Goal: Task Accomplishment & Management: Use online tool/utility

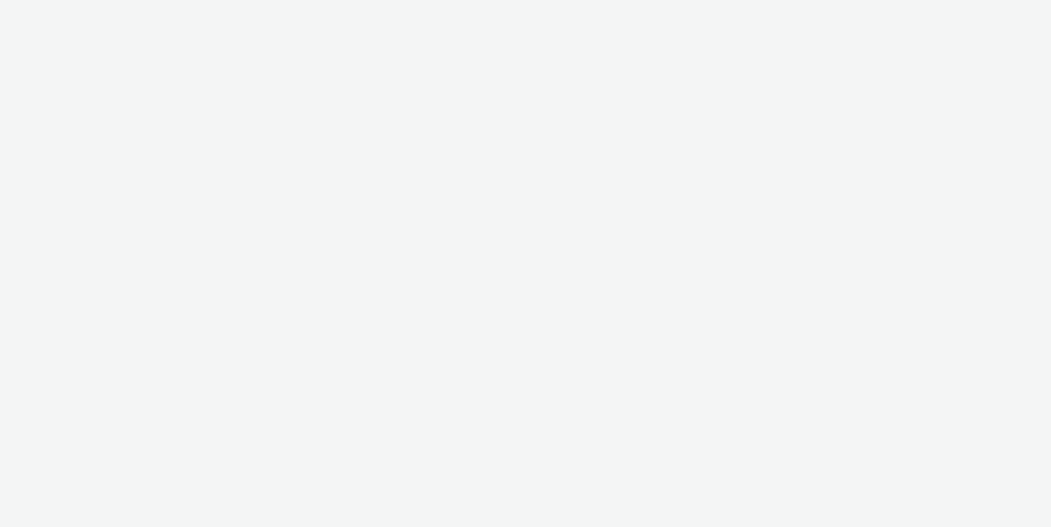
select select "aa2d3f22-8cd3-452c-915a-90da4c6ce460"
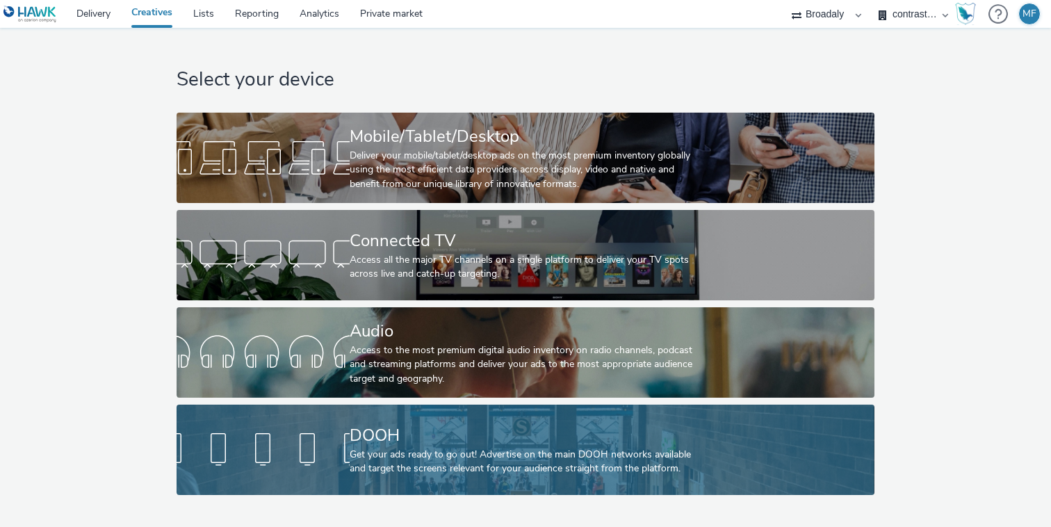
click at [354, 446] on div "DOOH" at bounding box center [523, 435] width 346 height 24
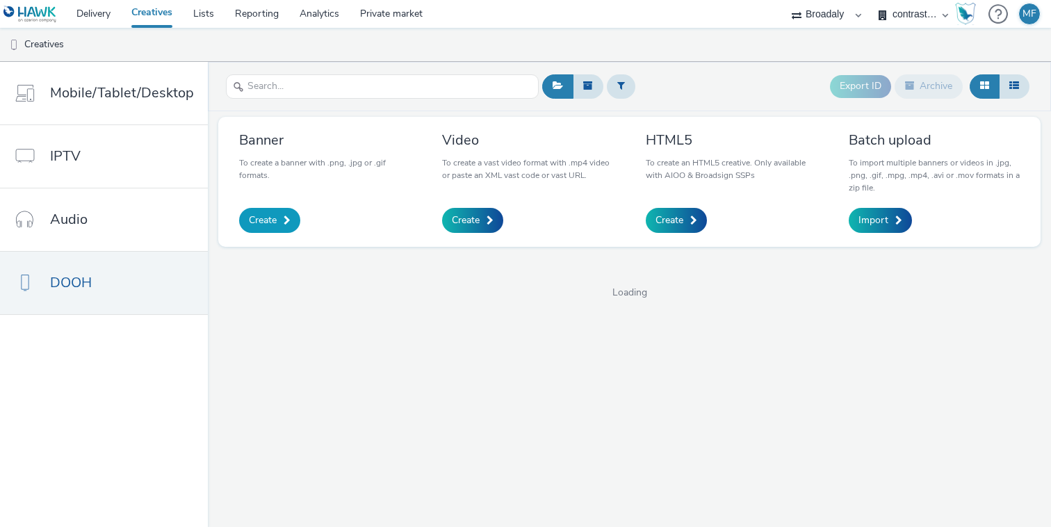
click at [290, 229] on link "Create" at bounding box center [269, 220] width 61 height 25
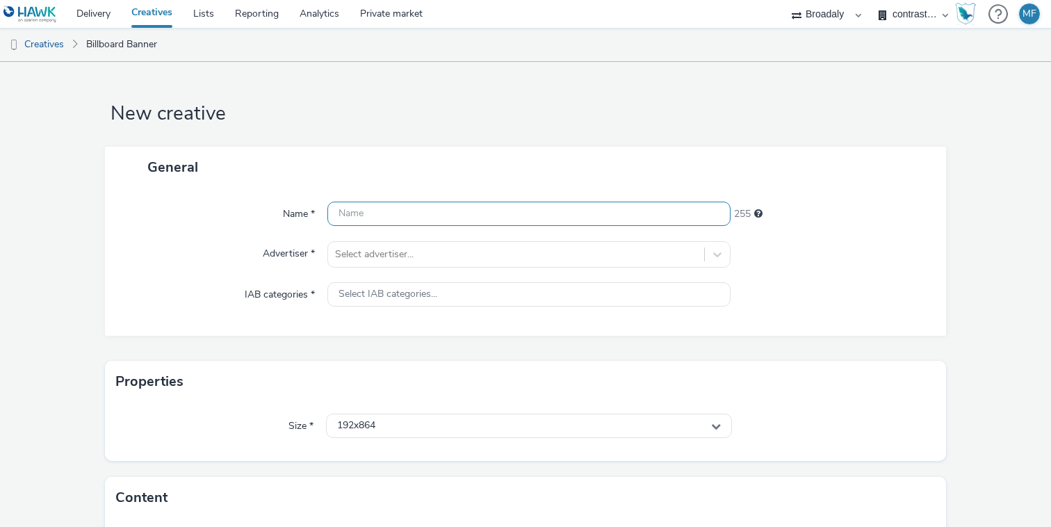
click at [375, 222] on input "text" at bounding box center [528, 214] width 403 height 24
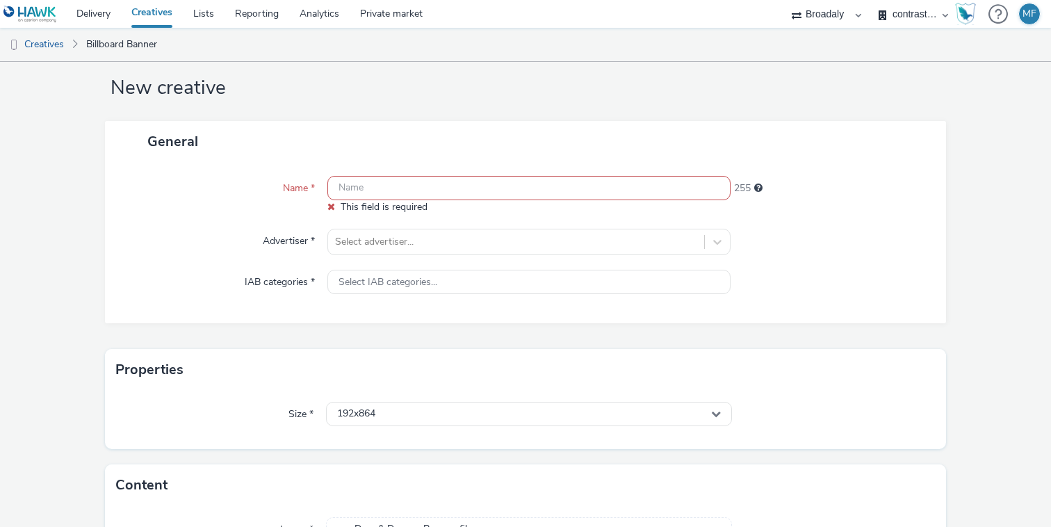
scroll to position [127, 0]
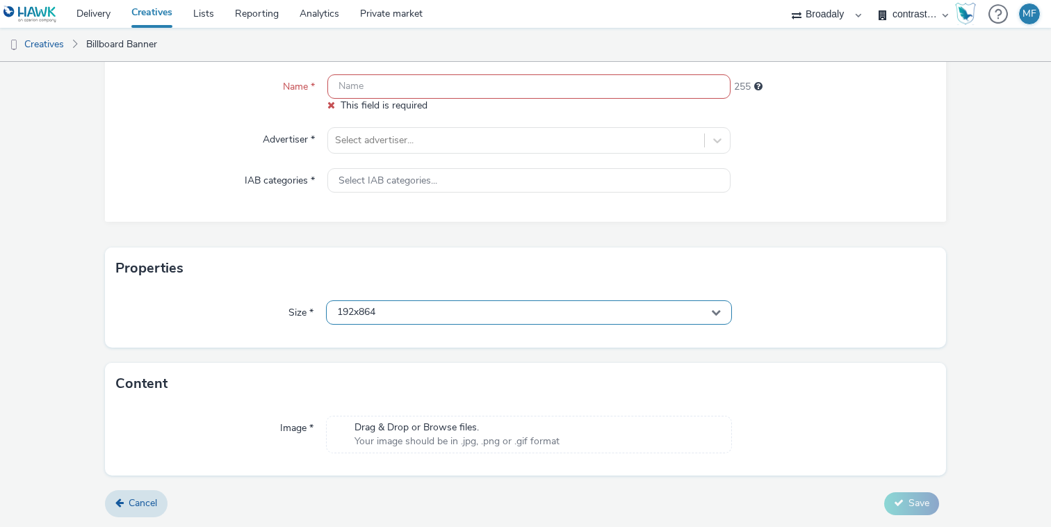
click at [375, 314] on span "192x864" at bounding box center [356, 312] width 38 height 12
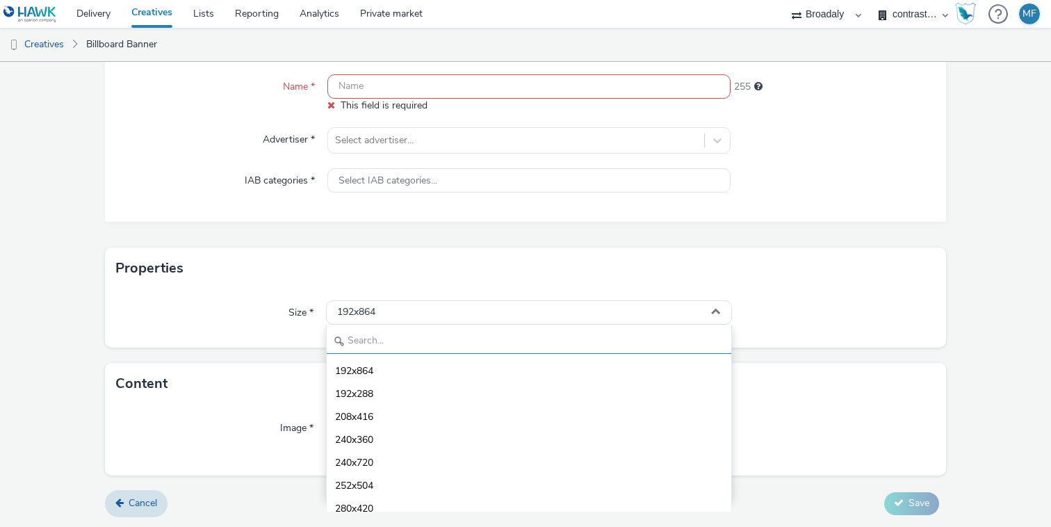
click at [413, 345] on input "text" at bounding box center [529, 341] width 404 height 24
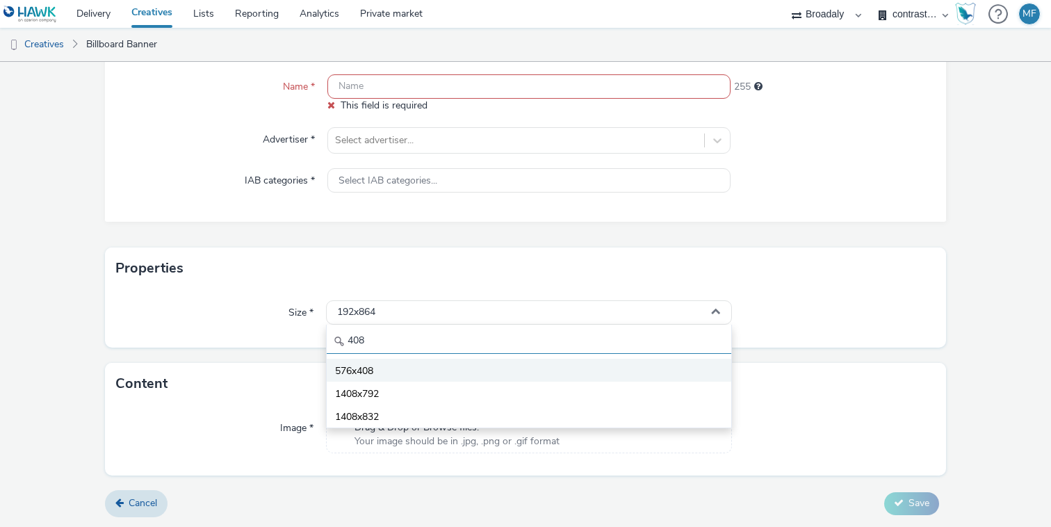
type input "408"
click at [424, 366] on li "576x408" at bounding box center [529, 370] width 404 height 23
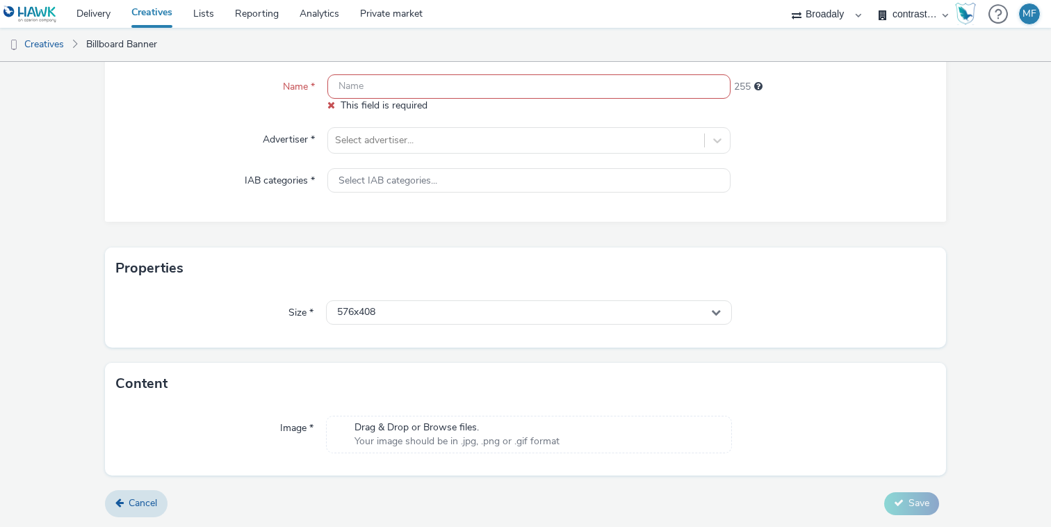
click at [357, 416] on div "Drag & Drop or Browse files. Your image should be in .jpg, .png or .gif format" at bounding box center [529, 435] width 406 height 38
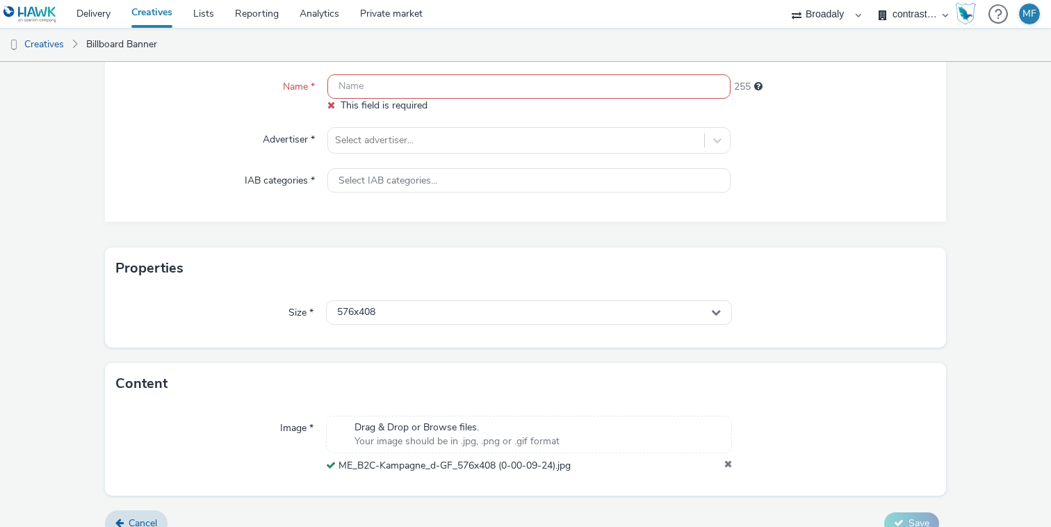
scroll to position [147, 0]
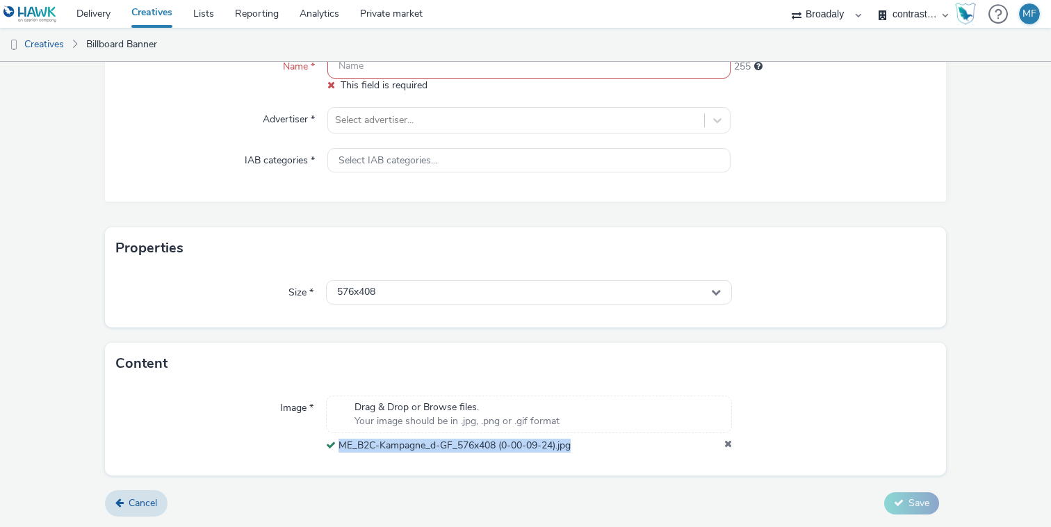
drag, startPoint x: 588, startPoint y: 441, endPoint x: 340, endPoint y: 445, distance: 247.4
click at [340, 445] on div "ME_B2C-Kampagne_d-GF_576x408 (0-00-09-24).jpg" at bounding box center [529, 445] width 406 height 14
copy span "ME_B2C-Kampagne_d-GF_576x408 (0-00-09-24).jpg"
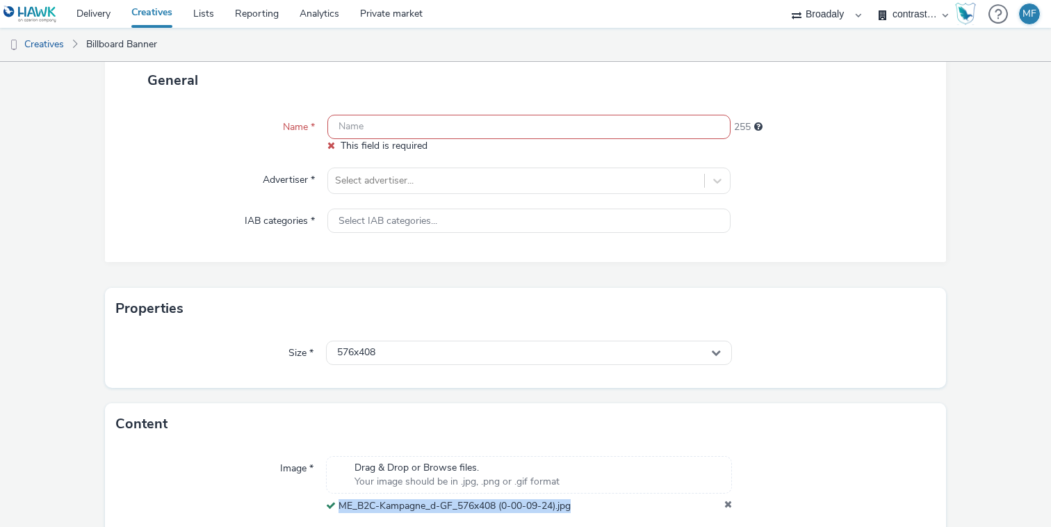
scroll to position [72, 0]
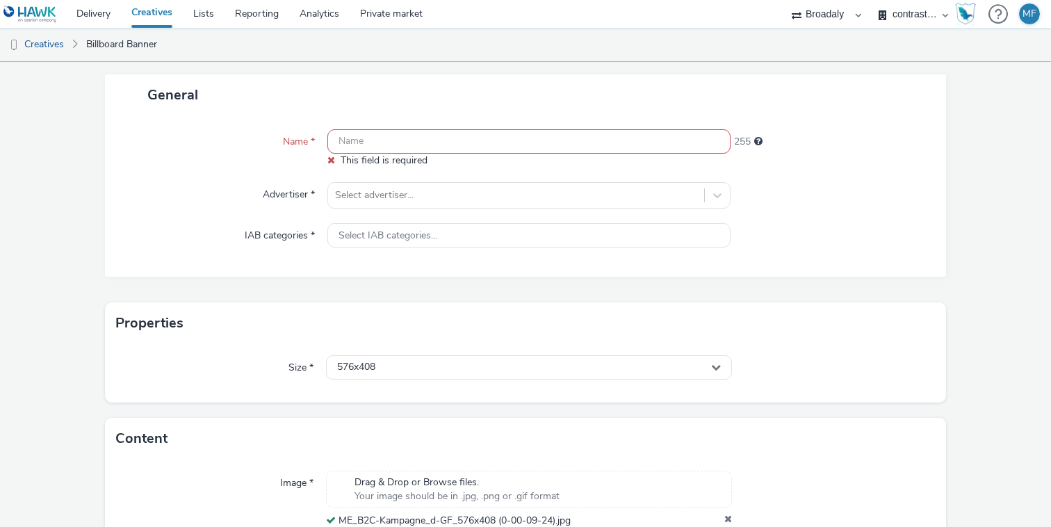
click at [397, 131] on input "text" at bounding box center [528, 141] width 403 height 24
paste input "ME_B2C-Kampagne_d-GF_576x408 (0-00-09-24).jpg"
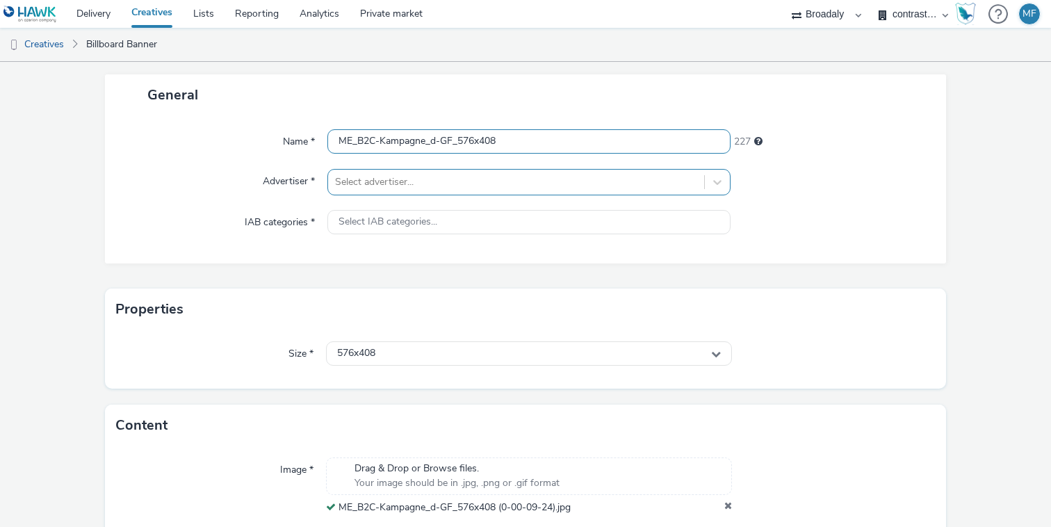
type input "ME_B2C-Kampagne_d-GF_576x408"
click at [601, 172] on div "Select advertiser..." at bounding box center [516, 182] width 376 height 22
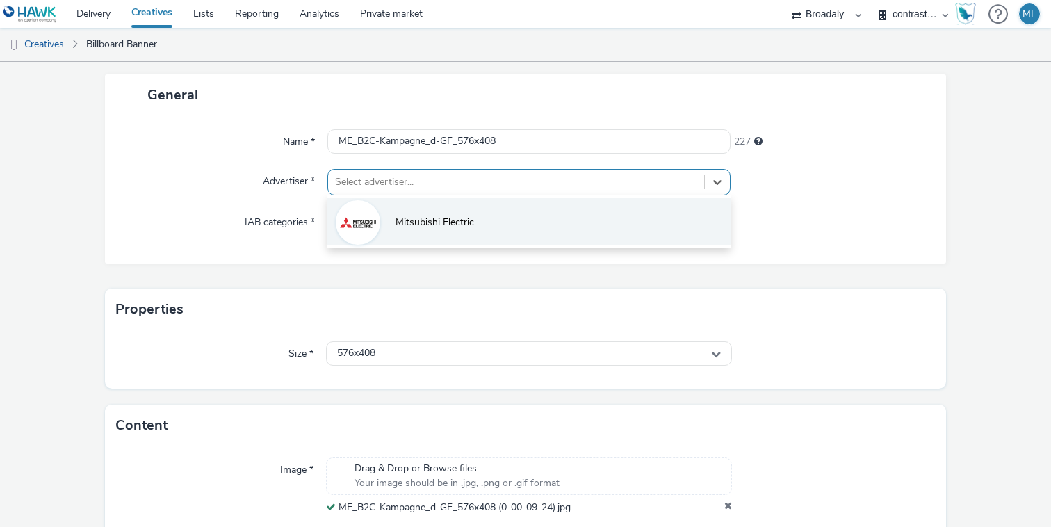
click at [511, 213] on li "Mitsubishi Electric" at bounding box center [528, 221] width 403 height 47
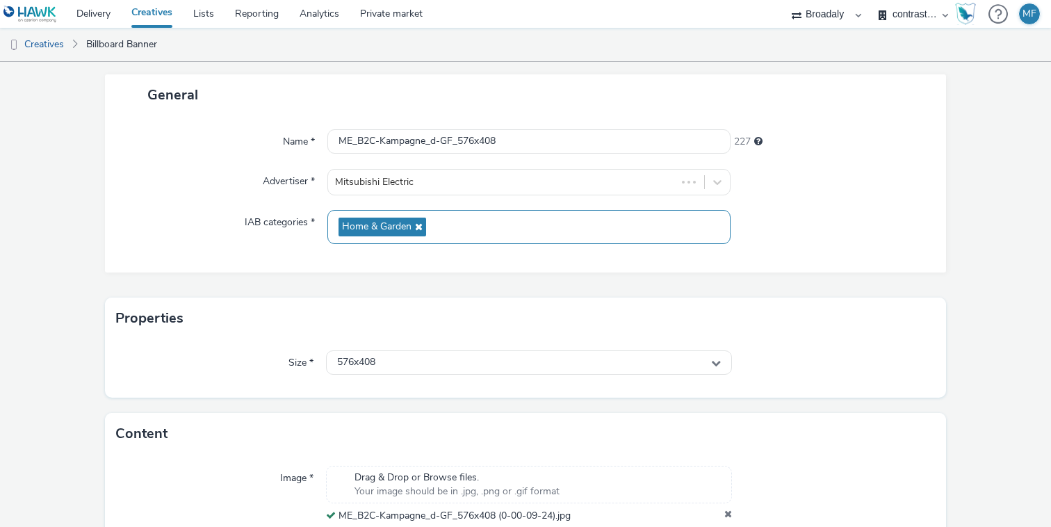
click at [507, 213] on div "Home & Garden" at bounding box center [528, 227] width 403 height 34
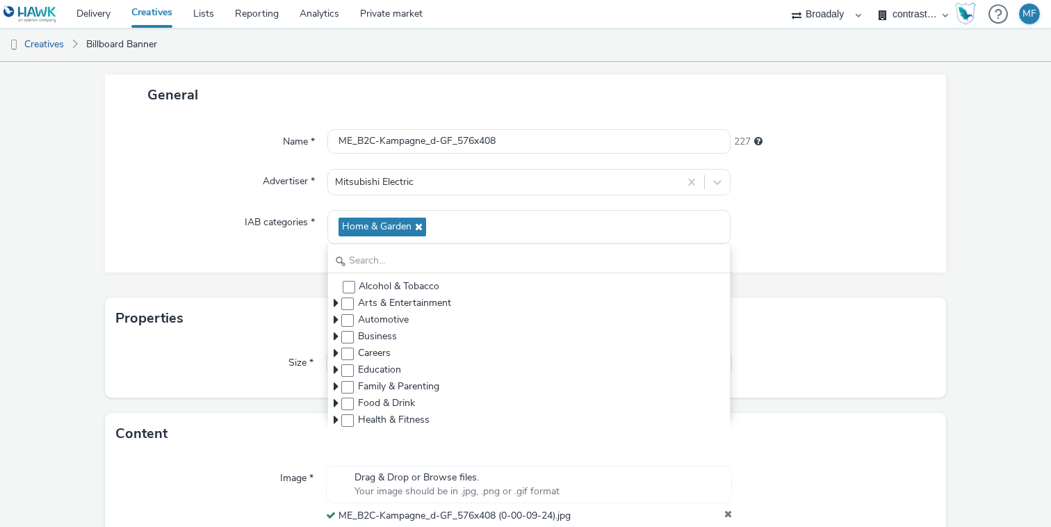
click at [269, 266] on div "Name * ME_B2C-Kampagne_d-GF_576x408 227 Advertiser * Mitsubishi Electric IAB ca…" at bounding box center [525, 193] width 841 height 157
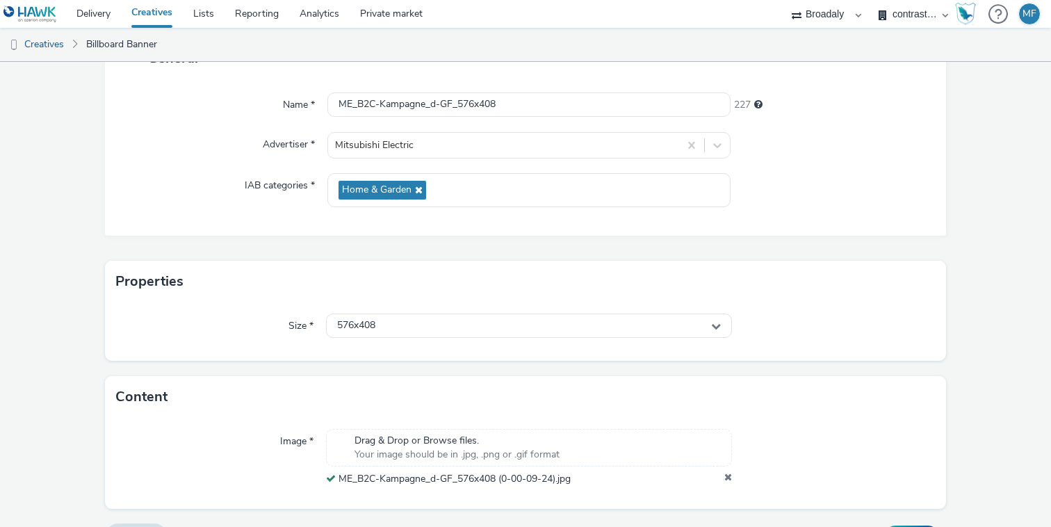
scroll to position [142, 0]
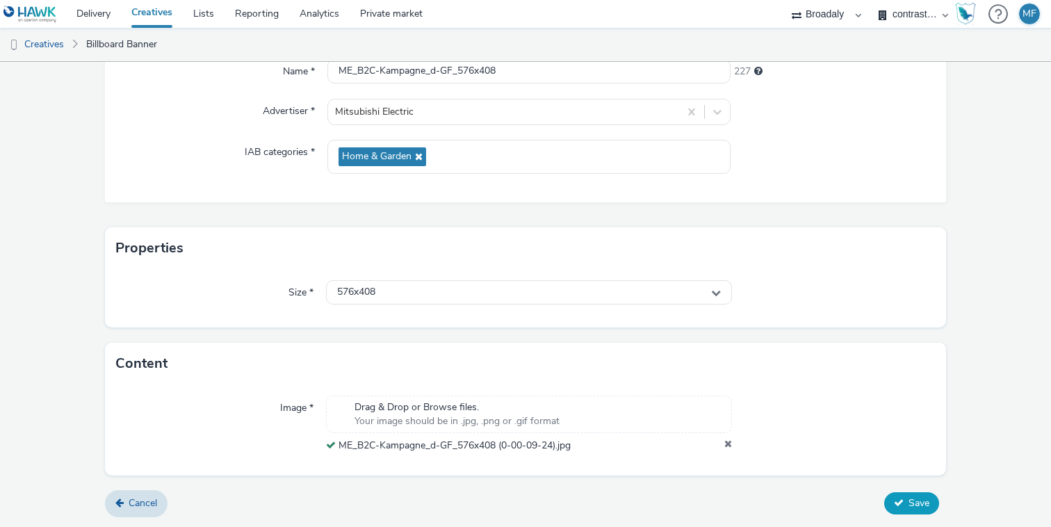
click at [899, 494] on button "Save" at bounding box center [911, 503] width 55 height 22
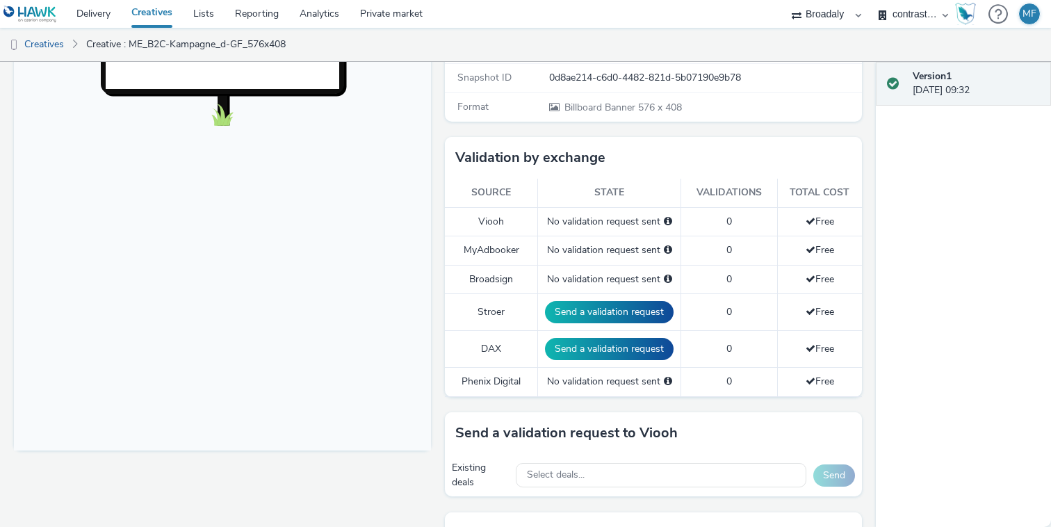
scroll to position [281, 0]
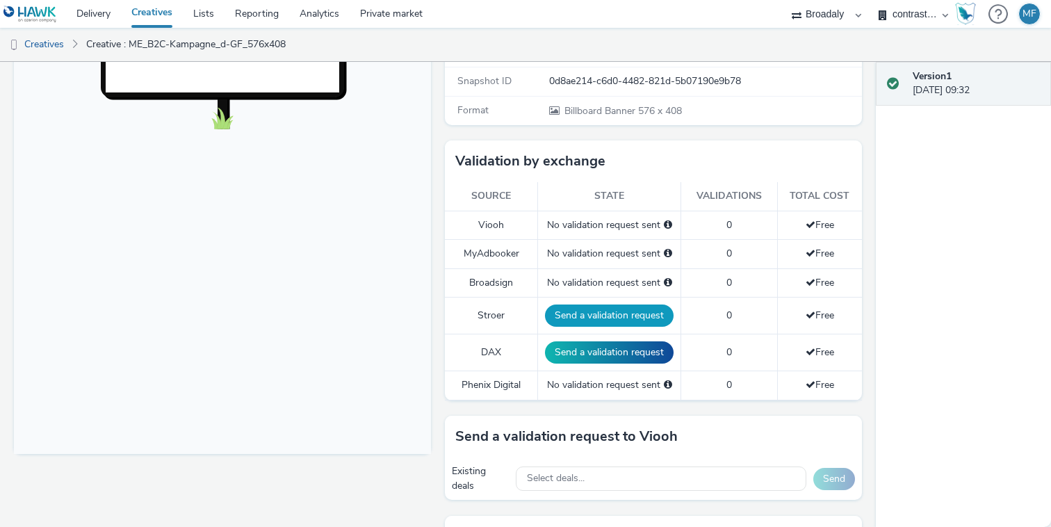
click at [635, 323] on button "Send a validation request" at bounding box center [609, 315] width 129 height 22
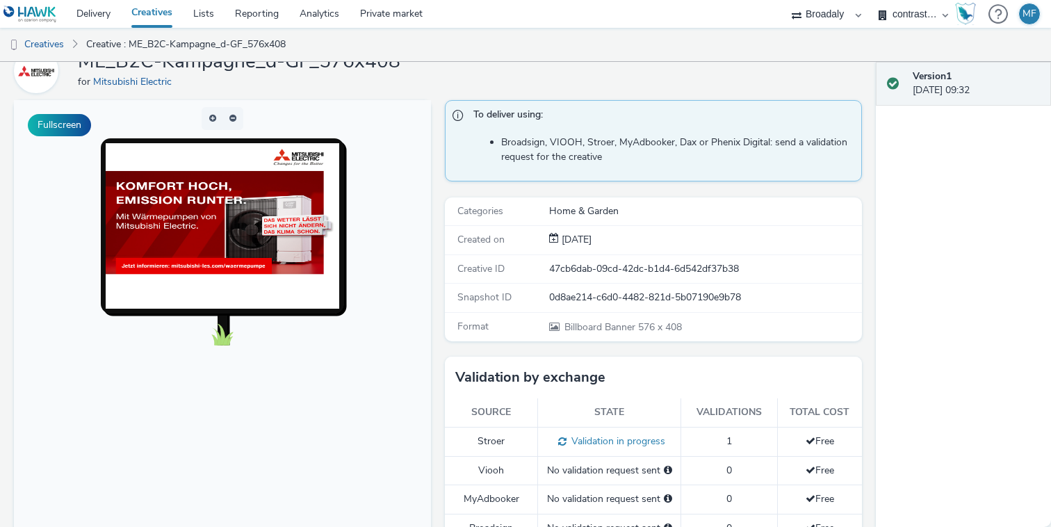
scroll to position [0, 0]
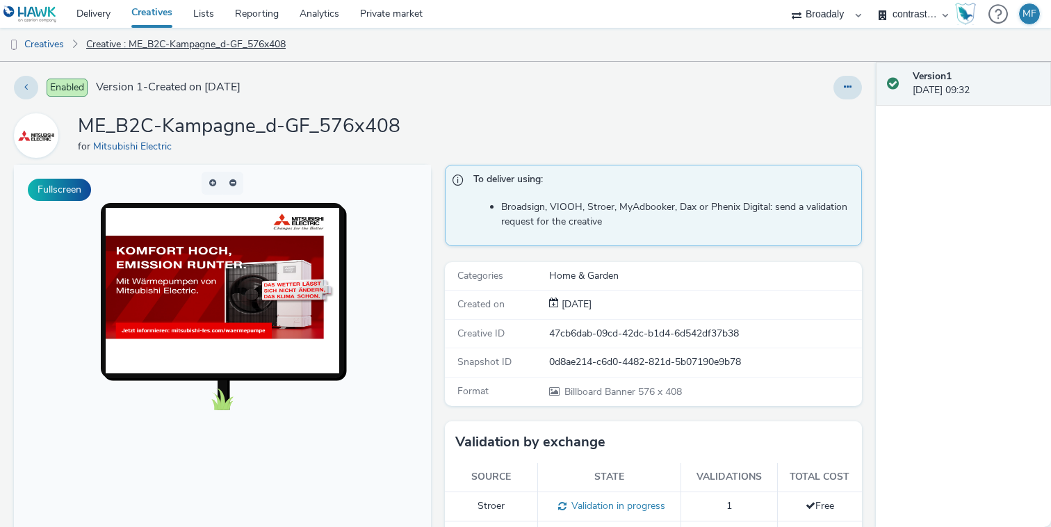
click at [159, 49] on link "Creative : ME_B2C-Kampagne_d-GF_576x408" at bounding box center [185, 44] width 213 height 33
click at [161, 17] on link "Creatives" at bounding box center [152, 14] width 62 height 28
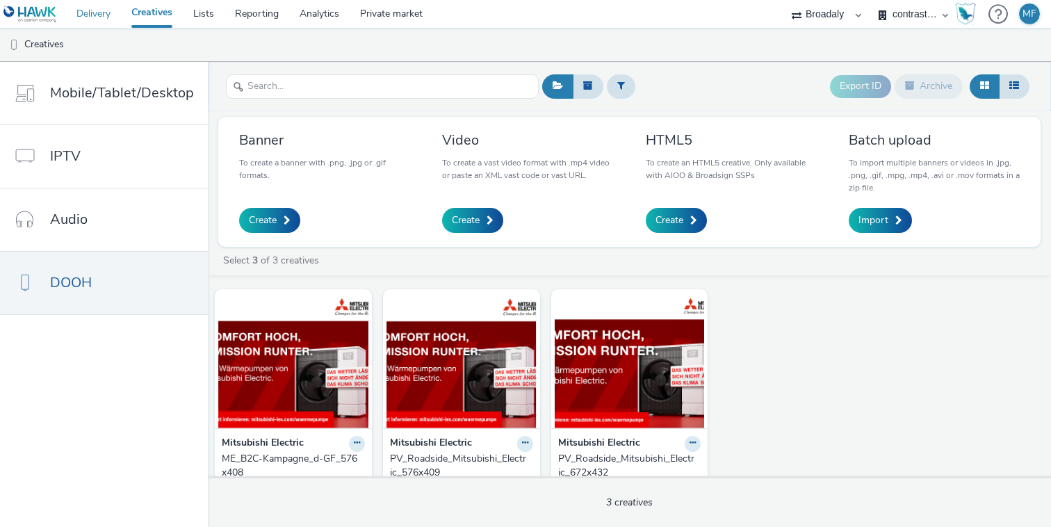
click at [94, 13] on link "Delivery" at bounding box center [93, 14] width 55 height 28
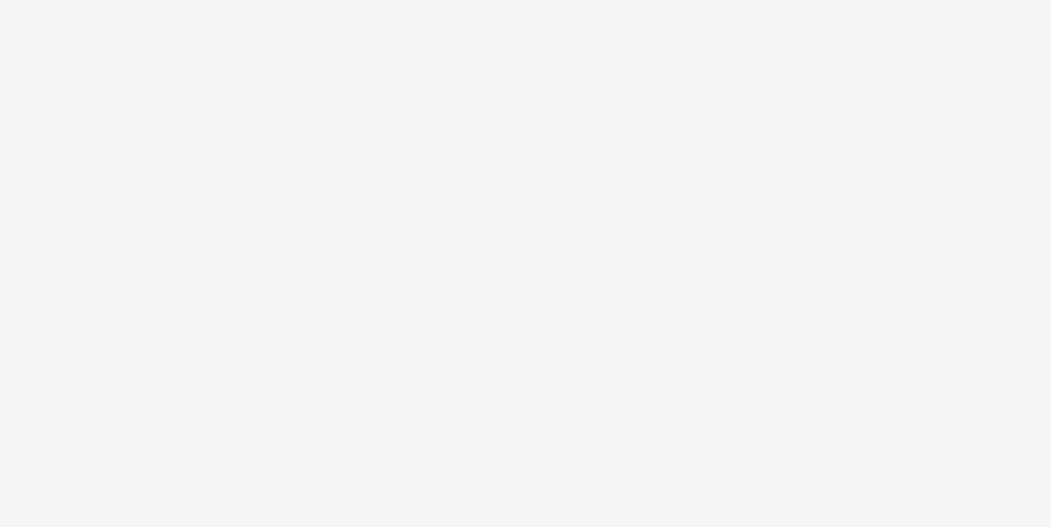
select select "aa2d3f22-8cd3-452c-915a-90da4c6ce460"
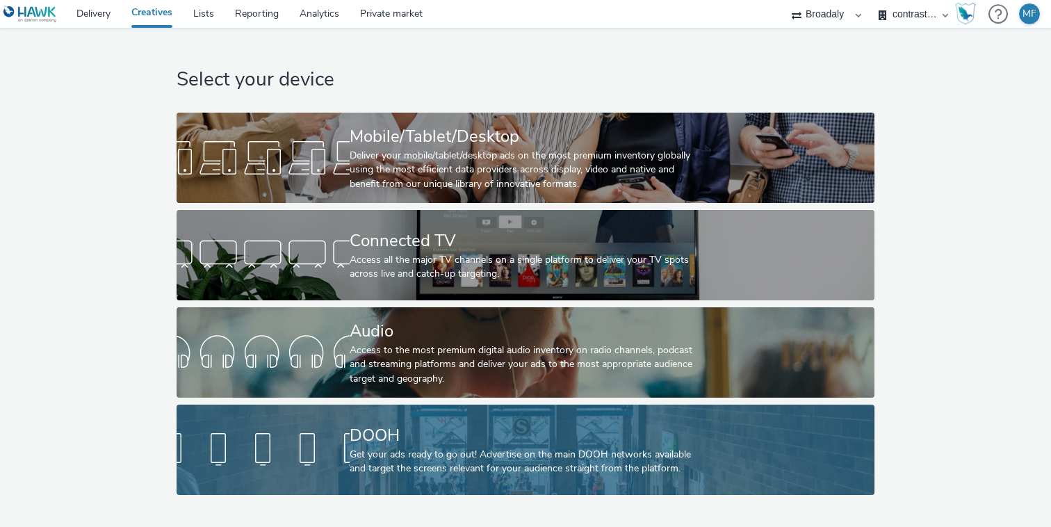
click at [398, 446] on div "DOOH" at bounding box center [523, 435] width 346 height 24
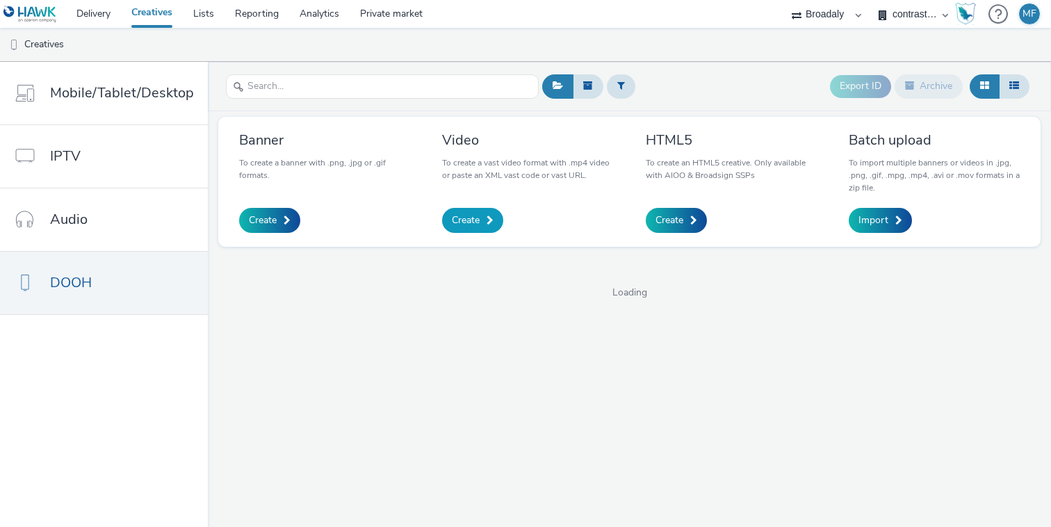
click at [490, 224] on span at bounding box center [489, 220] width 7 height 10
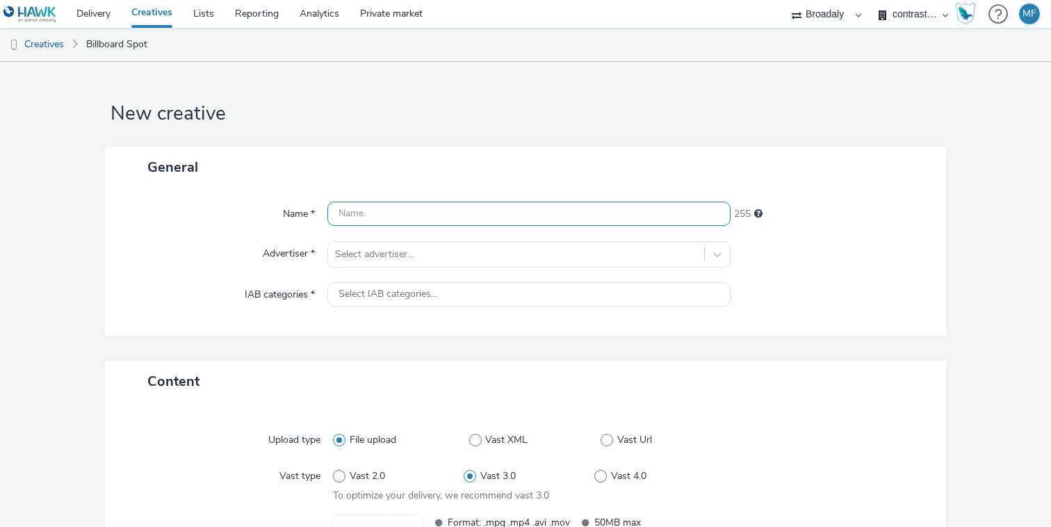
click at [443, 215] on input "text" at bounding box center [528, 214] width 403 height 24
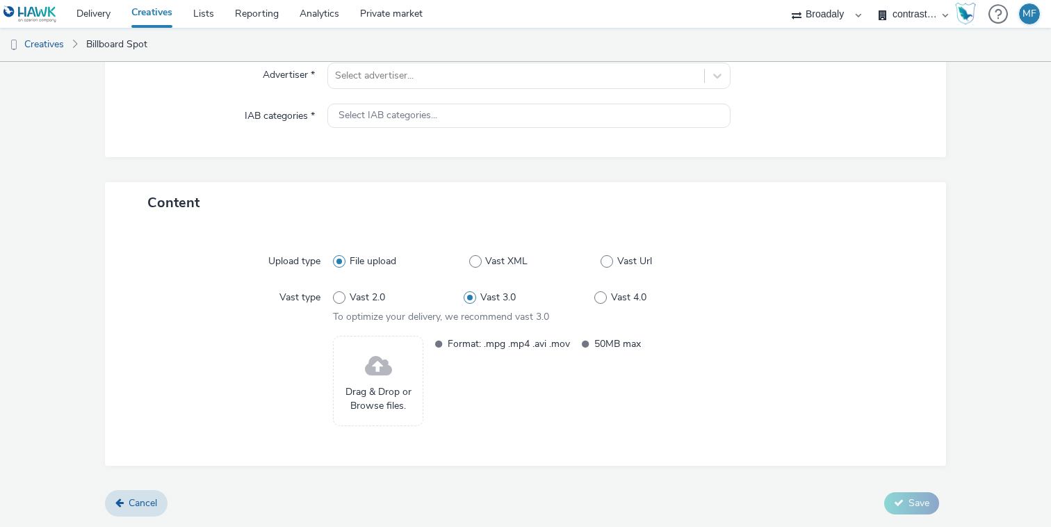
click at [396, 372] on div "Drag & Drop or Browse files." at bounding box center [378, 381] width 90 height 90
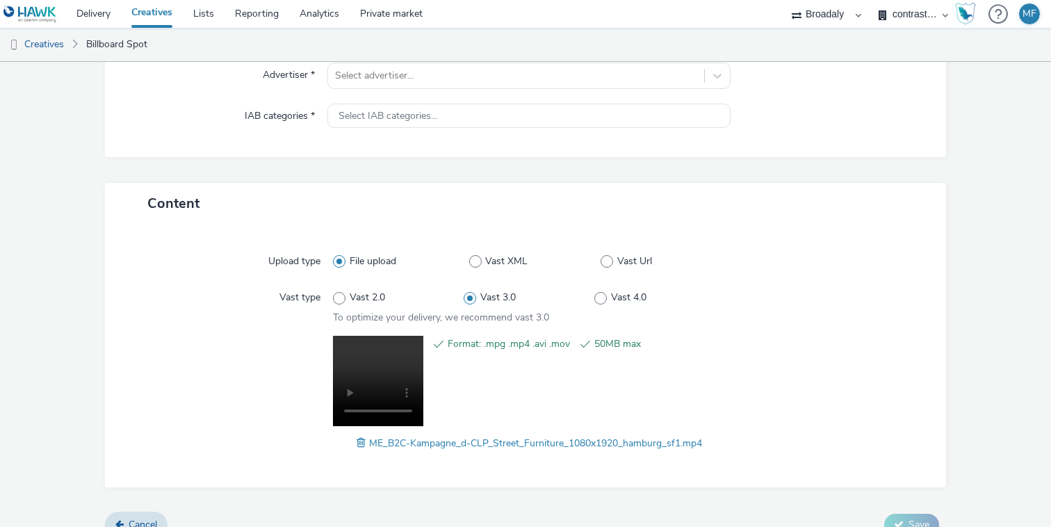
click at [710, 448] on div "ME_B2C-Kampagne_d-CLP_Street_Furniture_1080x1920_hamburg_sf1.mp4" at bounding box center [529, 442] width 392 height 17
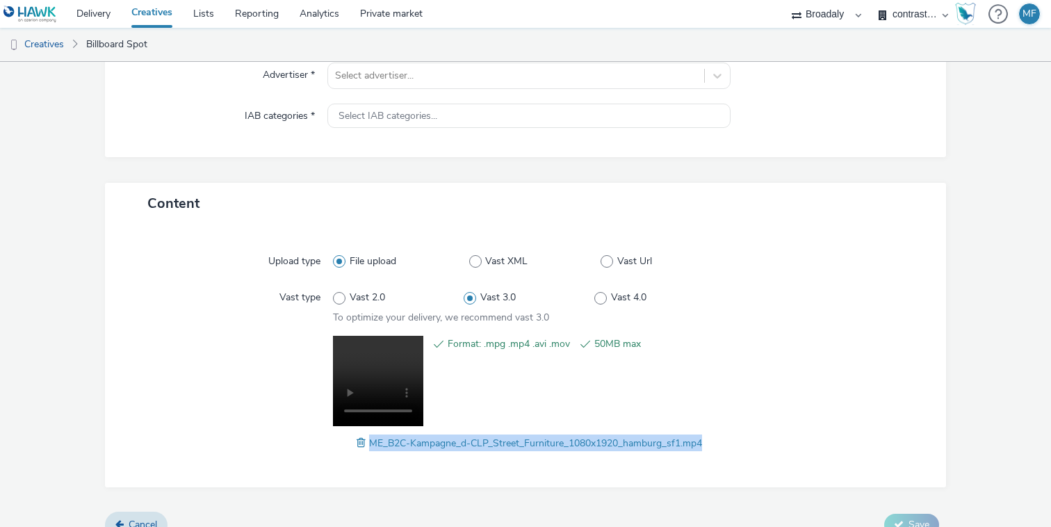
drag, startPoint x: 710, startPoint y: 448, endPoint x: 372, endPoint y: 446, distance: 338.4
click at [372, 446] on div "ME_B2C-Kampagne_d-CLP_Street_Furniture_1080x1920_hamburg_sf1.mp4" at bounding box center [529, 442] width 392 height 17
copy span "ME_B2C-Kampagne_d-CLP_Street_Furniture_1080x1920_hamburg_sf1.mp4"
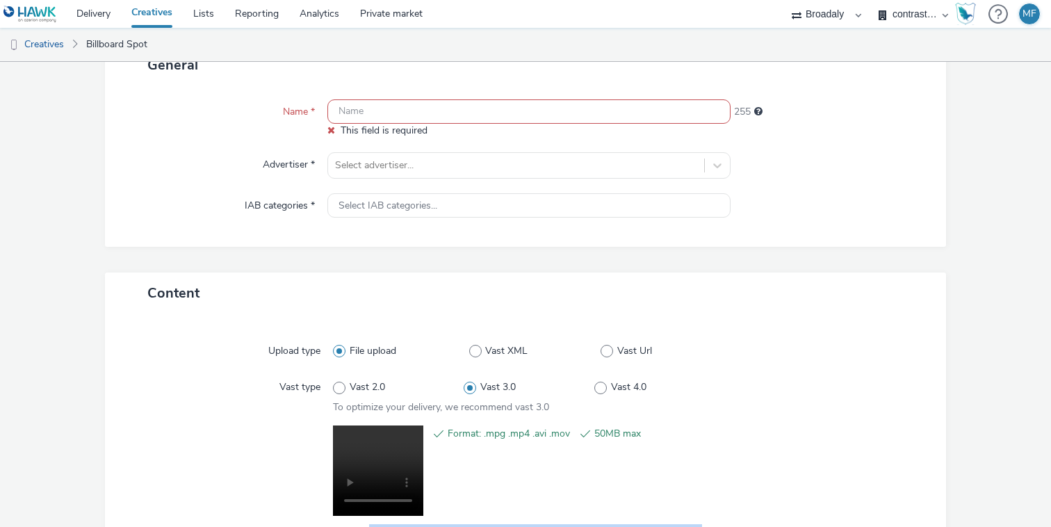
scroll to position [0, 0]
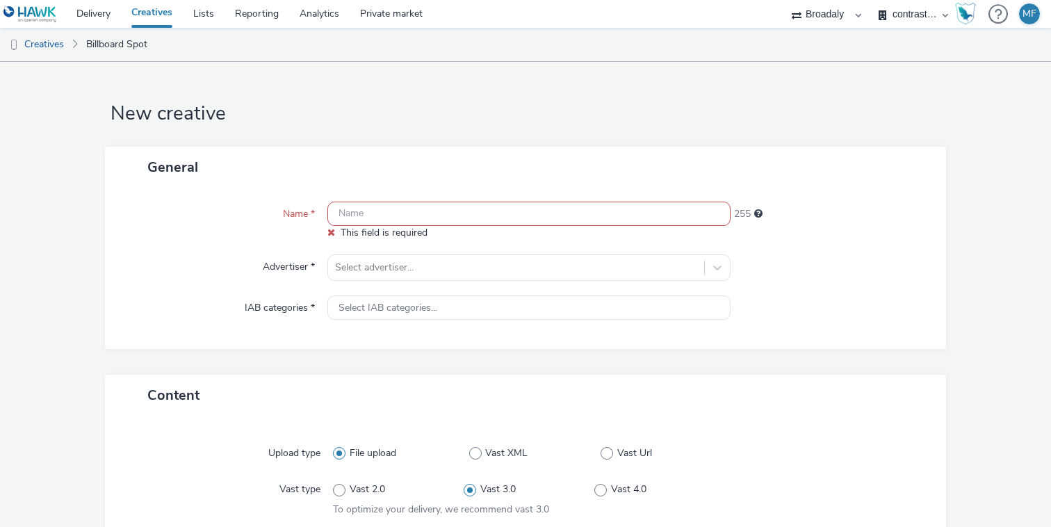
click at [359, 216] on input "text" at bounding box center [528, 214] width 403 height 24
paste input "ME_B2C-Kampagne_d-CLP_Street_Furniture_1080x1920_hamburg_sf1.mp4"
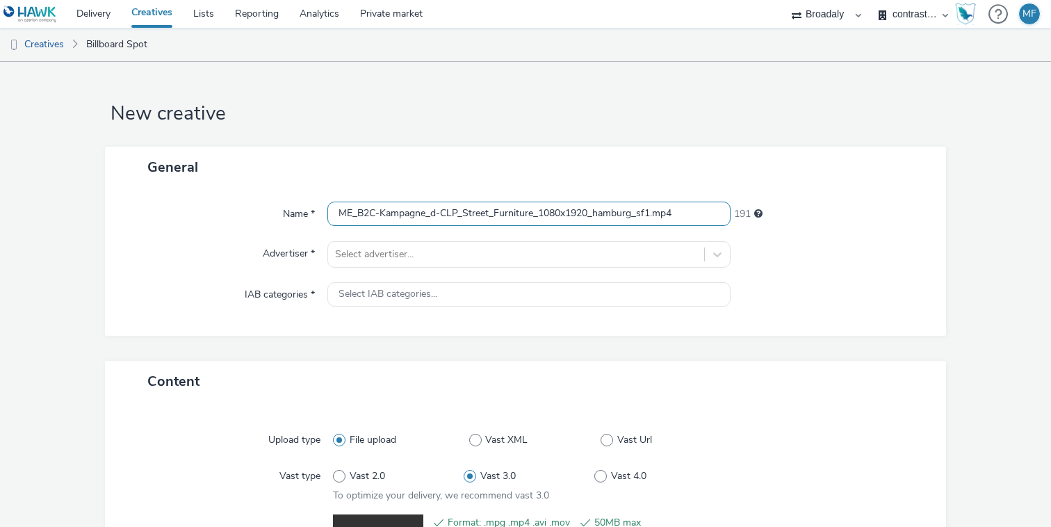
drag, startPoint x: 635, startPoint y: 216, endPoint x: 595, endPoint y: 215, distance: 40.3
click at [595, 215] on input "ME_B2C-Kampagne_d-CLP_Street_Furniture_1080x1920_hamburg_sf1.mp4" at bounding box center [528, 214] width 403 height 24
drag, startPoint x: 653, startPoint y: 215, endPoint x: 641, endPoint y: 215, distance: 12.5
click at [641, 215] on input "ME_B2C-Kampagne_d-CLP_Street_Furniture_1080x1920_hamburg_sf1.mp4" at bounding box center [528, 214] width 403 height 24
click at [659, 211] on input "ME_B2C-Kampagne_d-CLP_Street_Furniture_1080x1920_hamburg_sf1.mp4" at bounding box center [528, 214] width 403 height 24
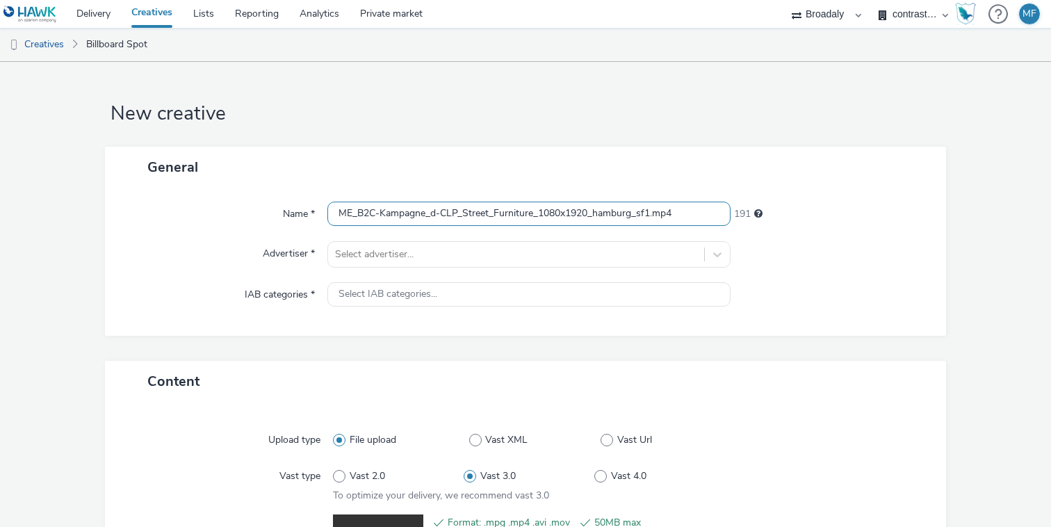
drag, startPoint x: 655, startPoint y: 211, endPoint x: 720, endPoint y: 211, distance: 65.3
click at [720, 211] on input "ME_B2C-Kampagne_d-CLP_Street_Furniture_1080x1920_hamburg_sf1.mp4" at bounding box center [528, 214] width 403 height 24
type input "ME_B2C-Kampagne_d-CLP_Street_Furniture_1080x1920_hamburg_sf1"
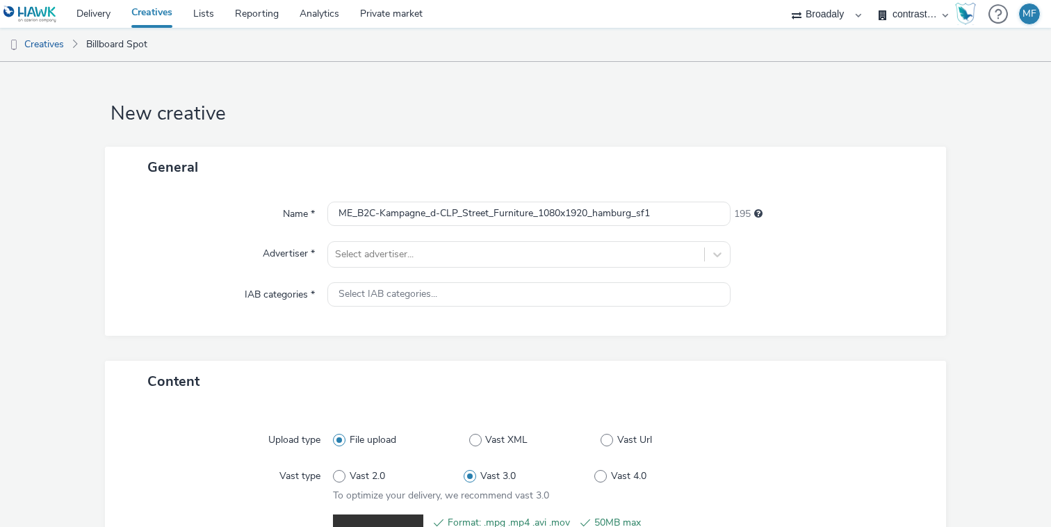
click at [682, 188] on div "Name * ME_B2C-Kampagne_d-CLP_Street_Furniture_1080x1920_hamburg_sf1 195 Adverti…" at bounding box center [525, 262] width 841 height 148
click at [462, 241] on div "Select advertiser..." at bounding box center [528, 254] width 403 height 26
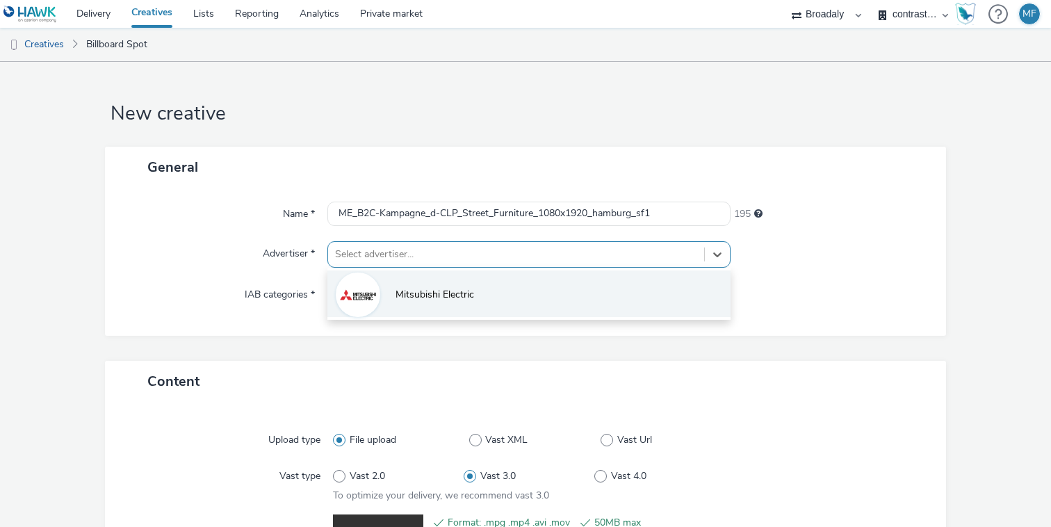
click at [425, 291] on span "Mitsubishi Electric" at bounding box center [434, 295] width 79 height 14
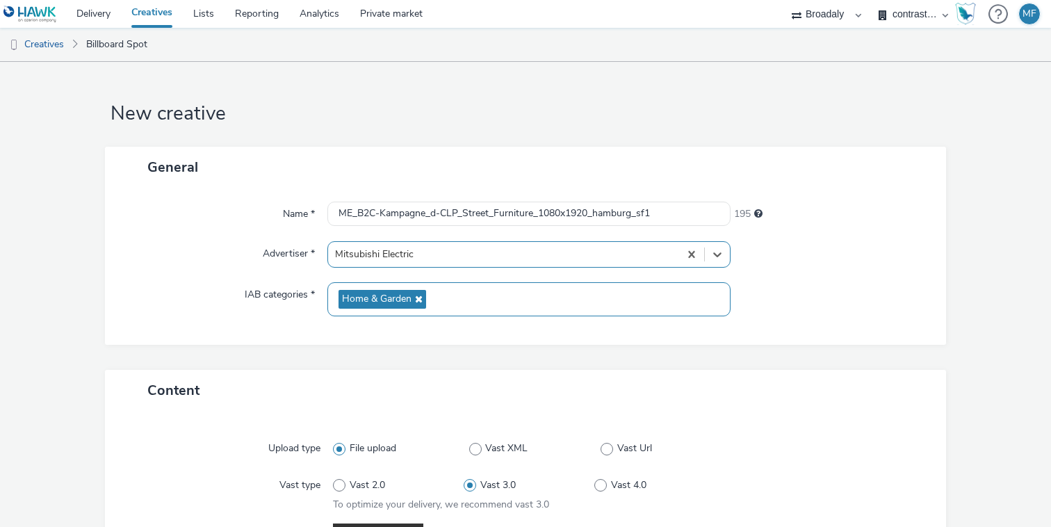
click at [416, 291] on span "Home & Garden" at bounding box center [382, 299] width 88 height 19
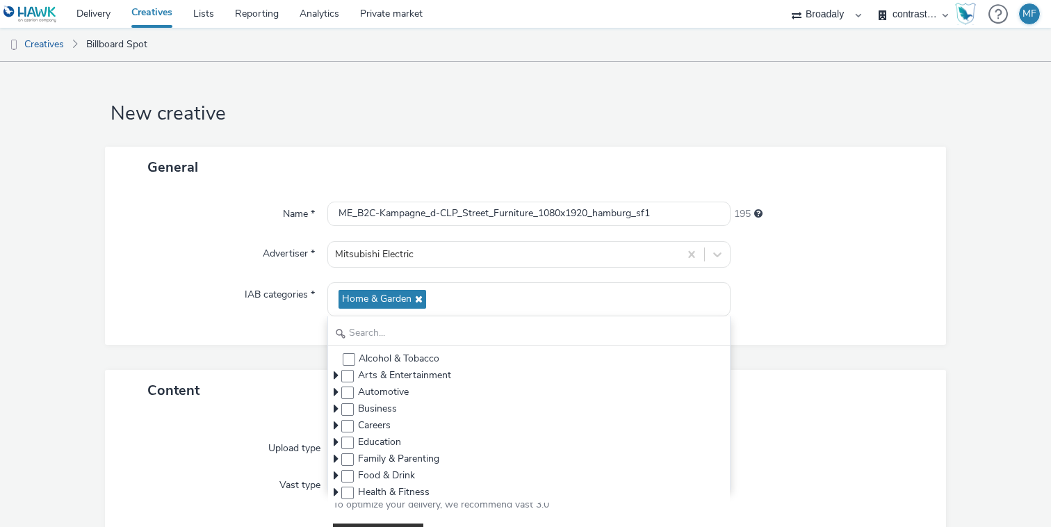
click at [238, 318] on div "Name * ME_B2C-Kampagne_d-CLP_Street_Furniture_1080x1920_hamburg_sf1 195 Adverti…" at bounding box center [525, 266] width 841 height 157
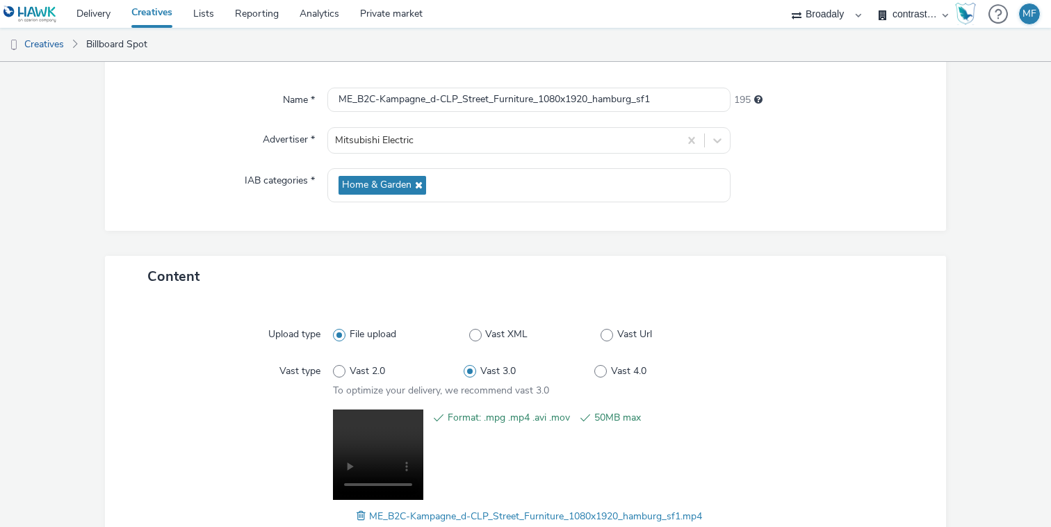
scroll to position [208, 0]
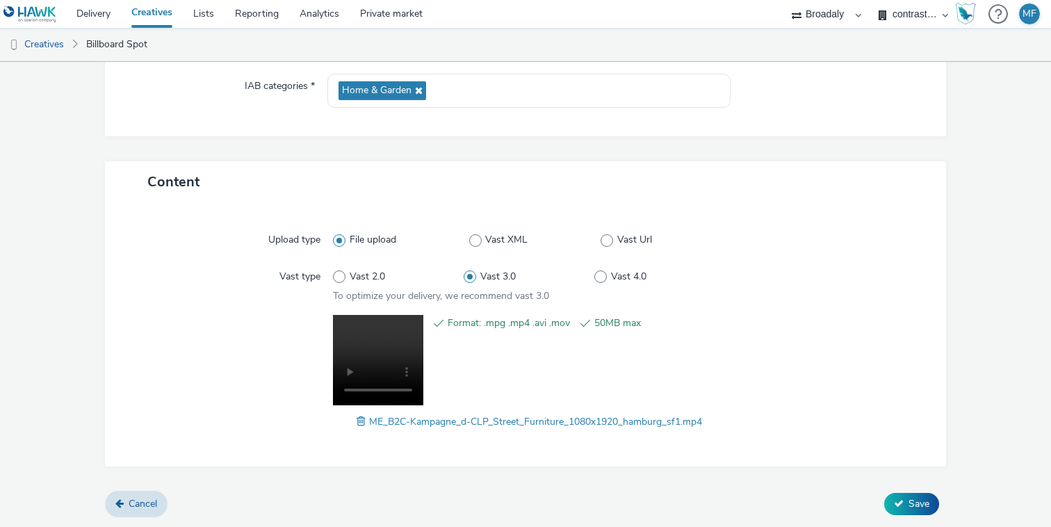
click at [943, 502] on div "Cancel Save" at bounding box center [525, 503] width 841 height 25
click at [933, 502] on button "Save" at bounding box center [911, 504] width 55 height 22
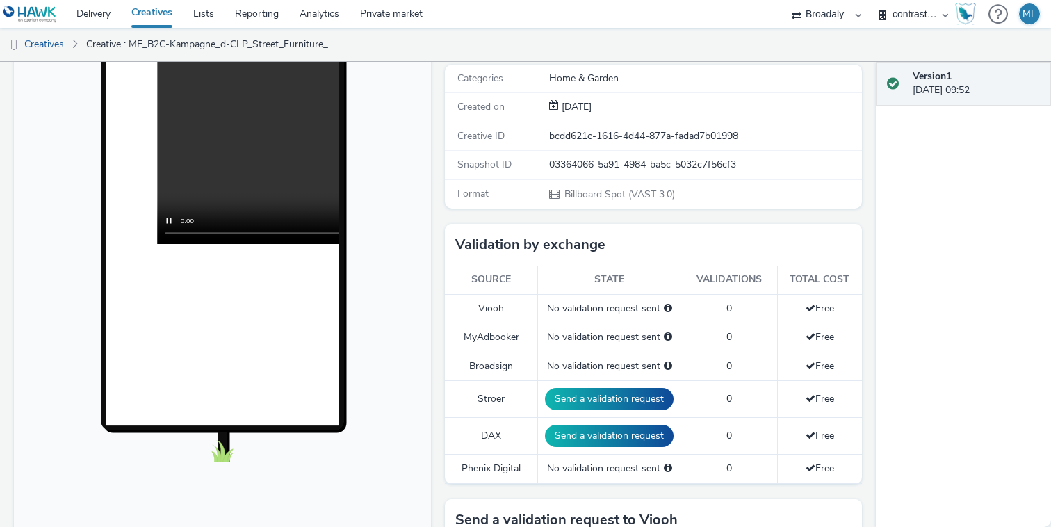
scroll to position [318, 0]
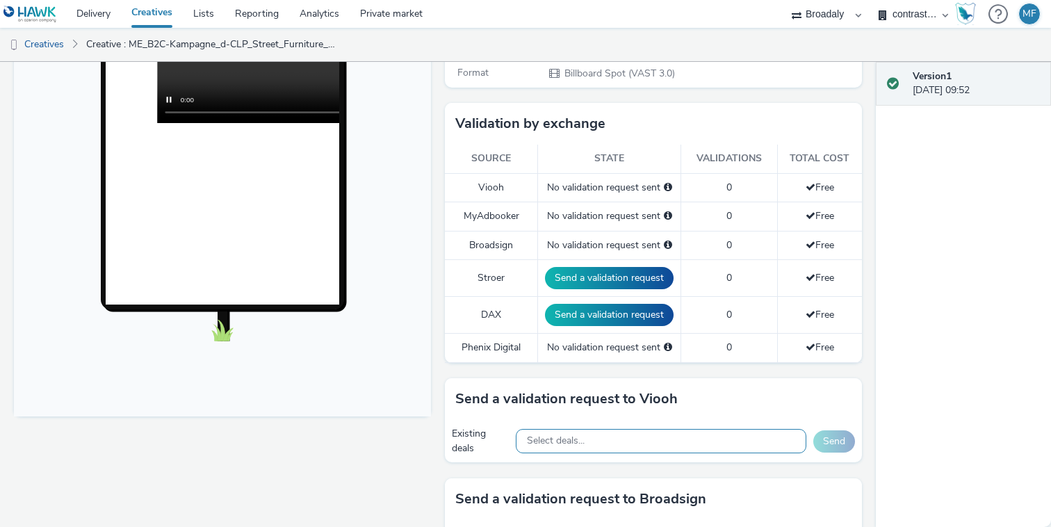
click at [596, 442] on div "Select deals..." at bounding box center [661, 441] width 290 height 24
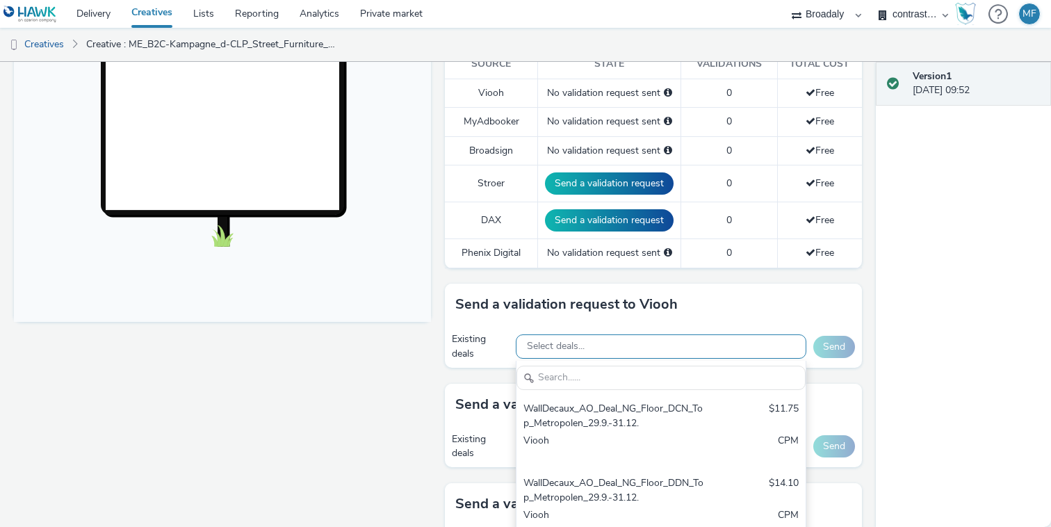
scroll to position [436, 0]
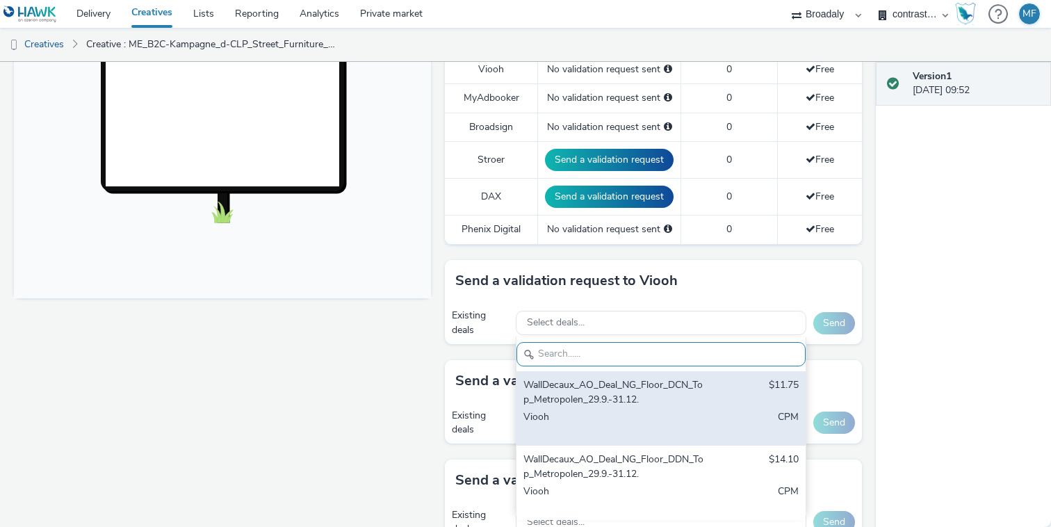
click at [618, 400] on div "WallDecaux_AO_Deal_NG_Floor_DCN_Top_Metropolen_29.9.-31.12." at bounding box center [613, 392] width 181 height 28
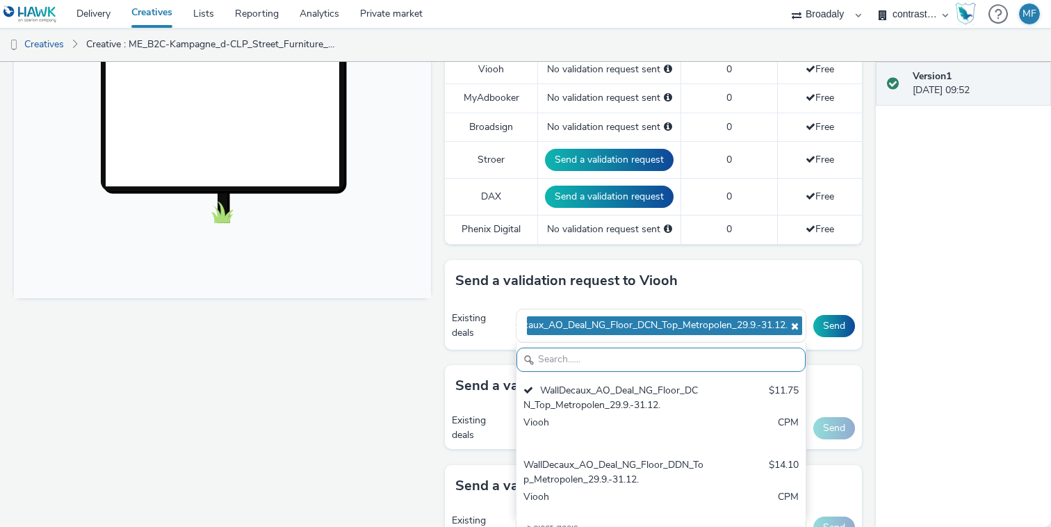
click at [1028, 272] on div "Version 1 29 September 2025, 09:52" at bounding box center [963, 294] width 175 height 465
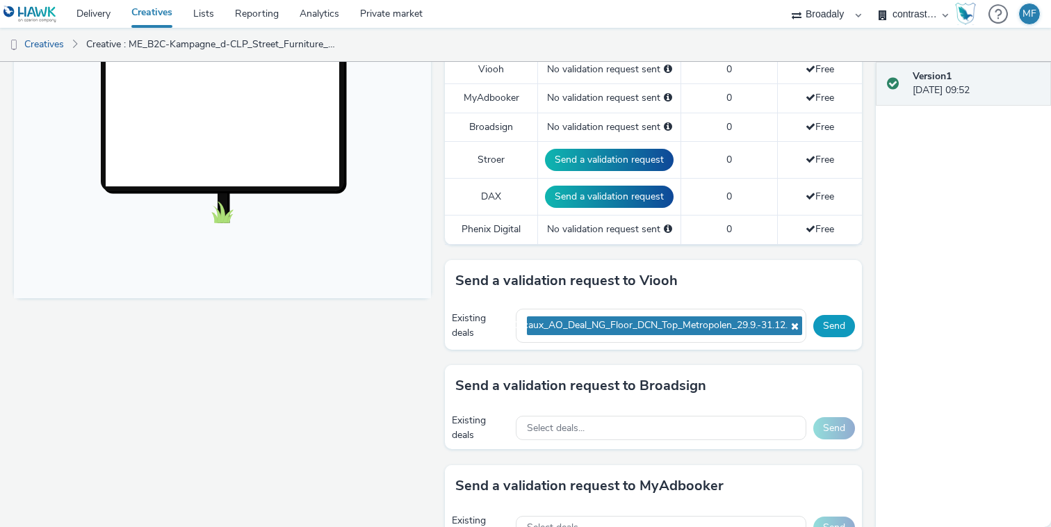
click at [844, 321] on button "Send" at bounding box center [834, 326] width 42 height 22
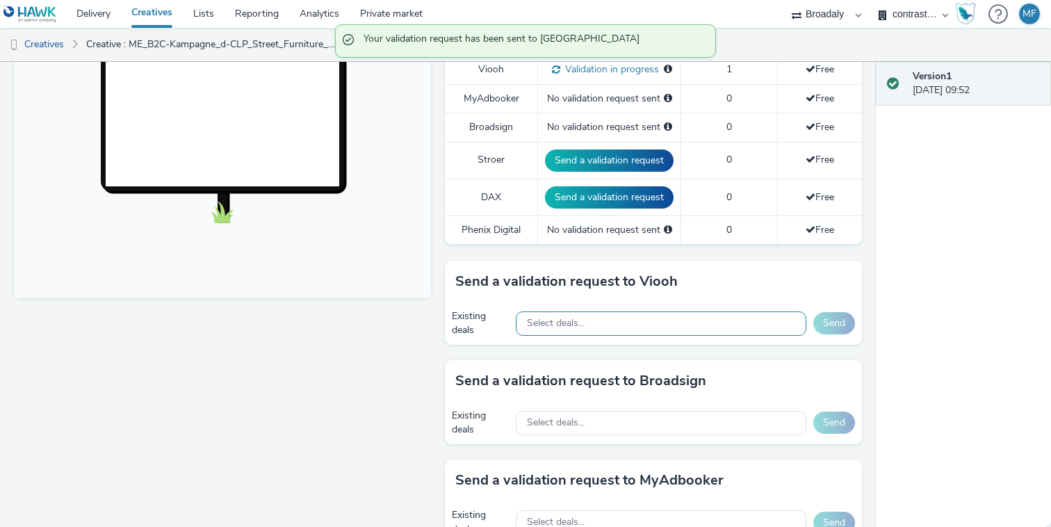
click at [735, 323] on div "Select deals..." at bounding box center [661, 323] width 290 height 24
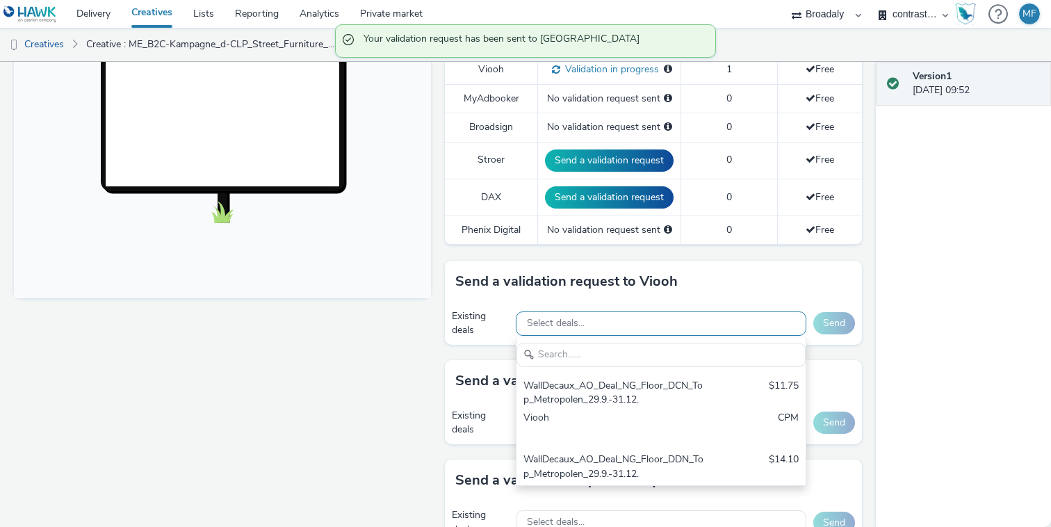
scroll to position [0, 0]
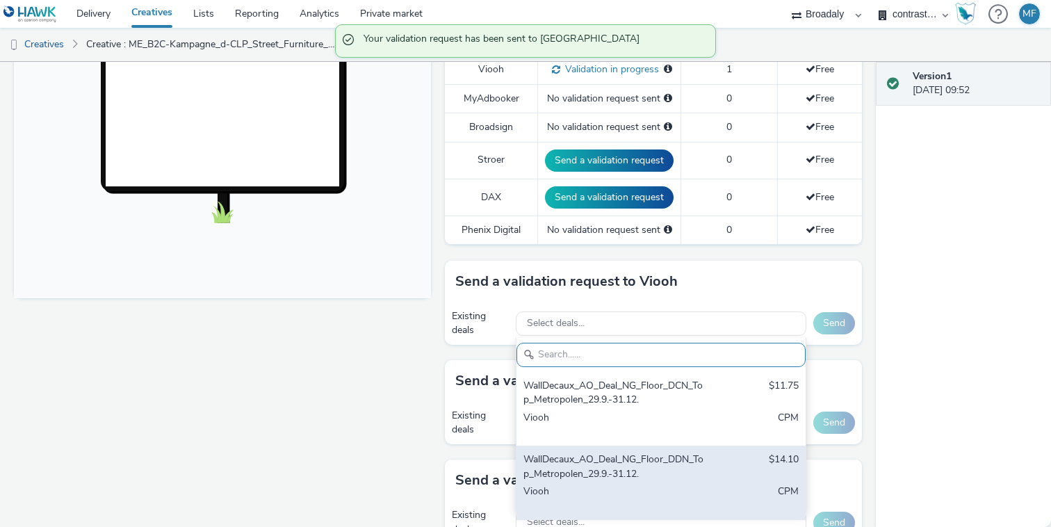
click at [634, 465] on div "WallDecaux_AO_Deal_NG_Floor_DDN_Top_Metropolen_29.9.-31.12." at bounding box center [613, 466] width 181 height 28
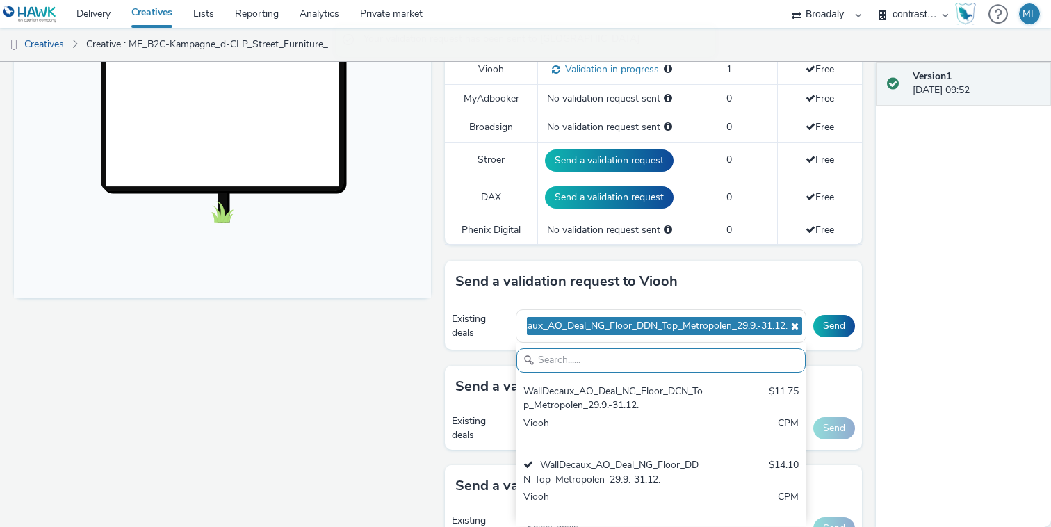
click at [994, 284] on div "Version 1 29 September 2025, 09:52" at bounding box center [963, 294] width 175 height 465
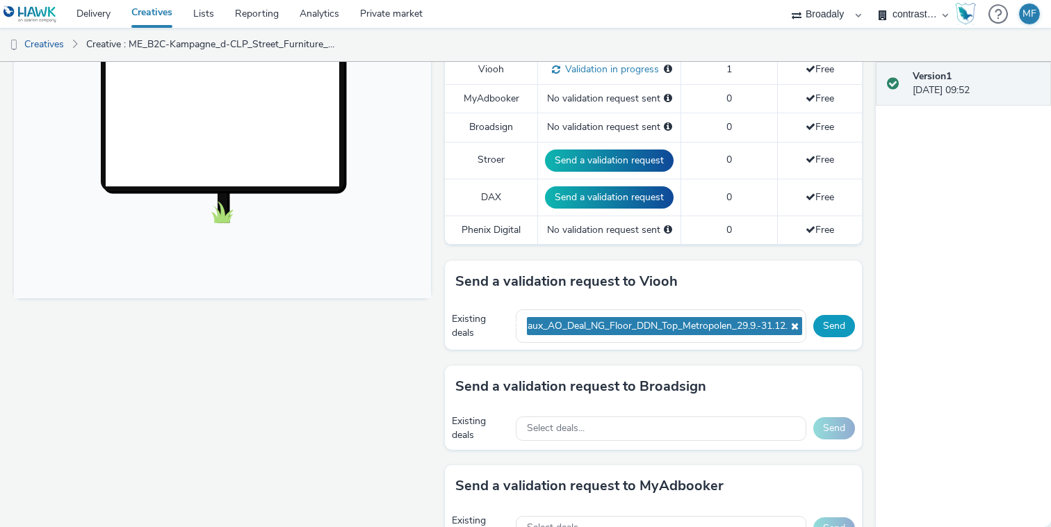
click at [826, 327] on button "Send" at bounding box center [834, 326] width 42 height 22
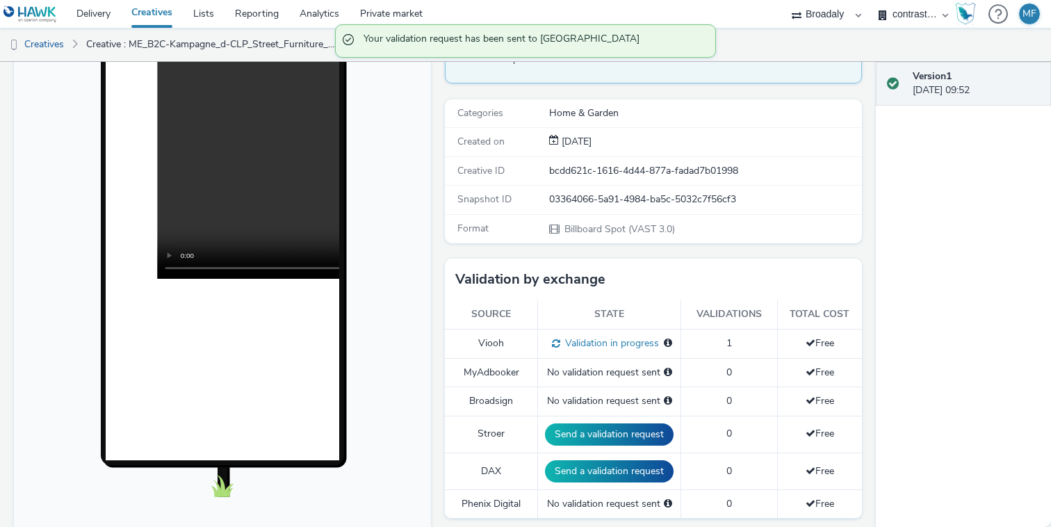
scroll to position [0, 0]
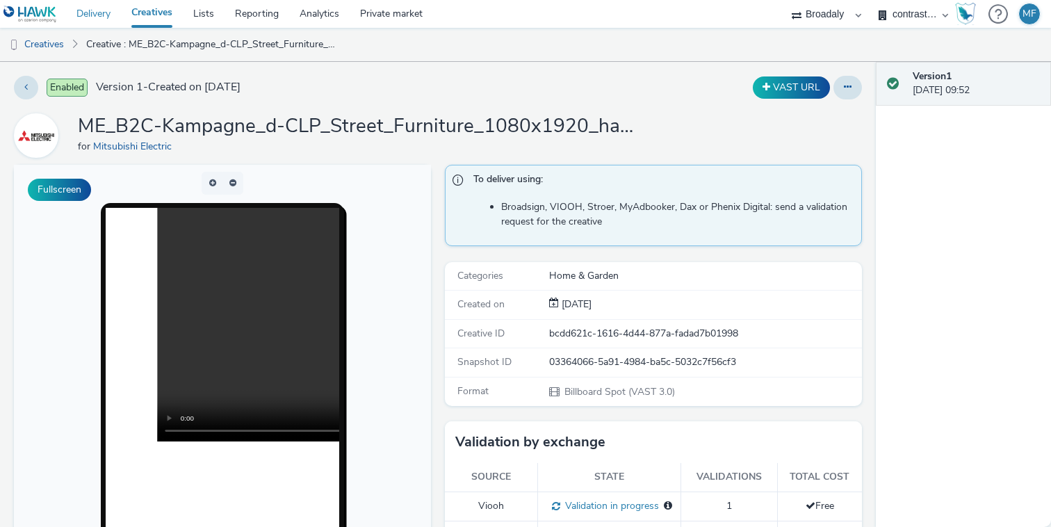
click at [93, 24] on link "Delivery" at bounding box center [93, 14] width 55 height 28
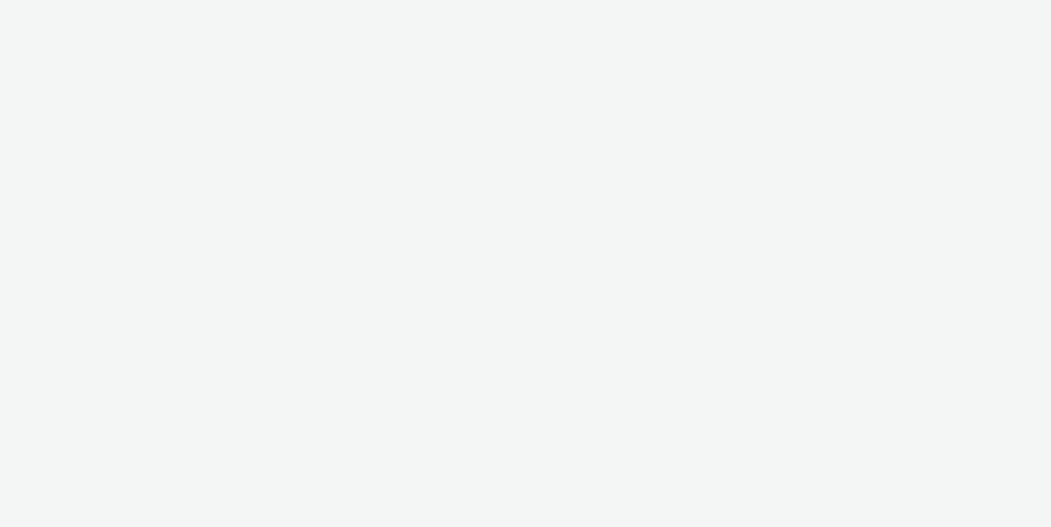
select select "aa2d3f22-8cd3-452c-915a-90da4c6ce460"
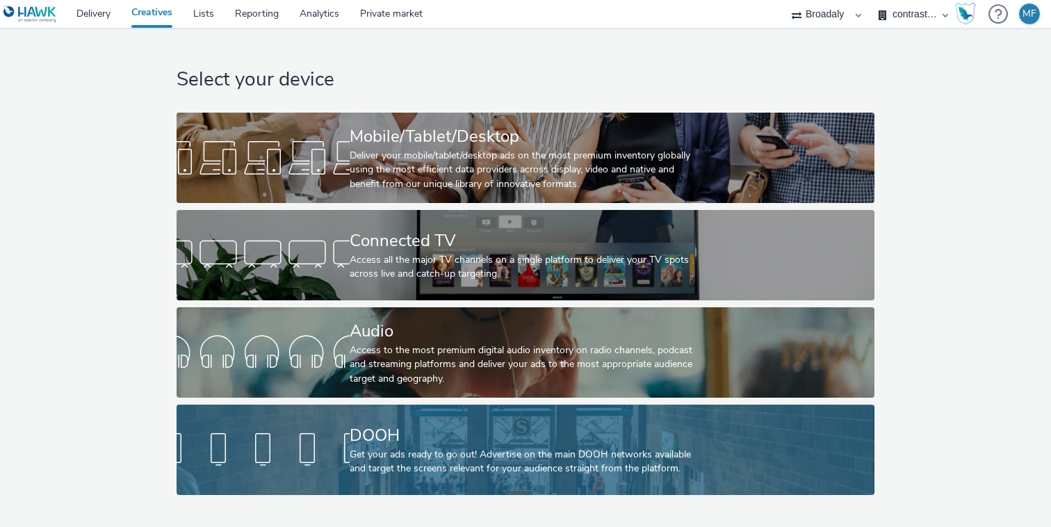
click at [338, 445] on div at bounding box center [263, 449] width 173 height 44
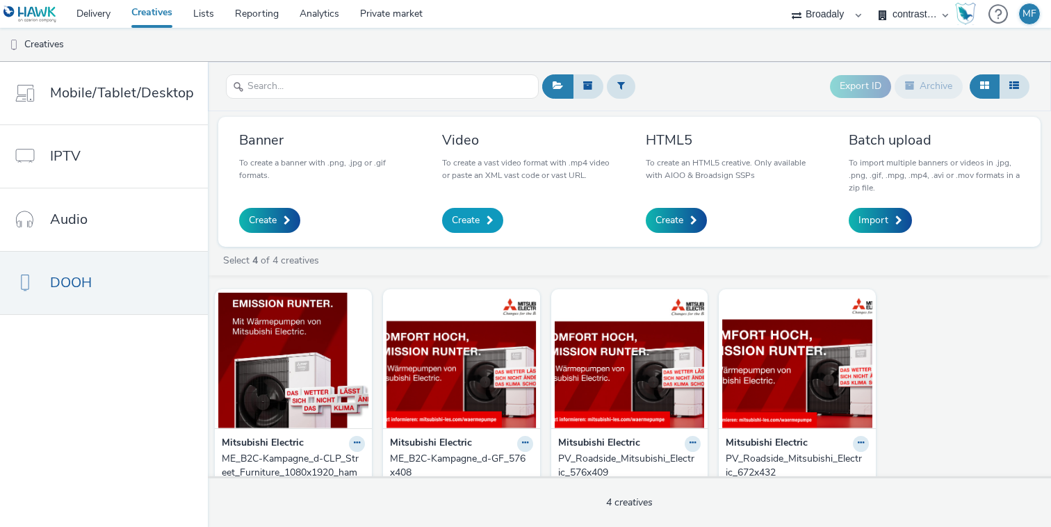
click at [468, 225] on span "Create" at bounding box center [466, 220] width 28 height 14
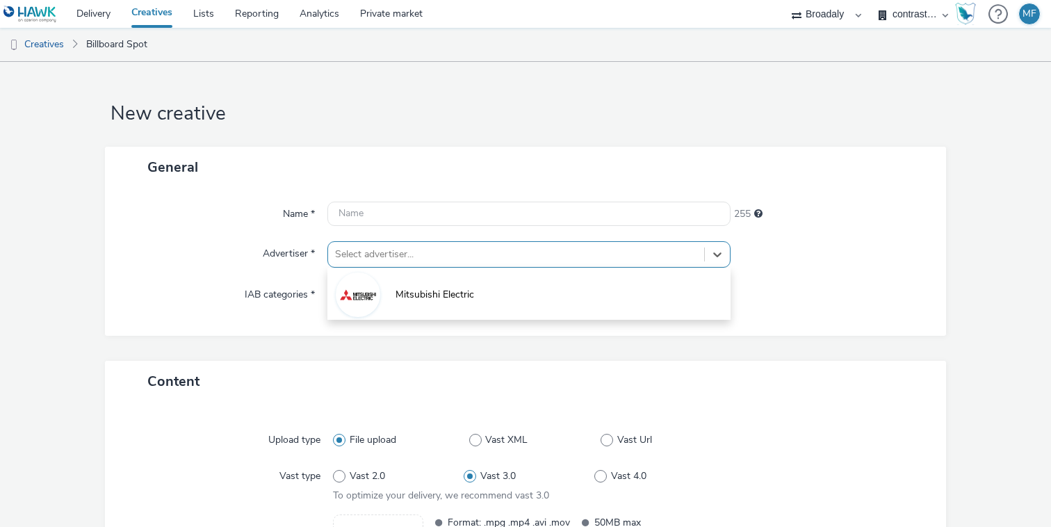
click at [420, 260] on div at bounding box center [516, 254] width 362 height 17
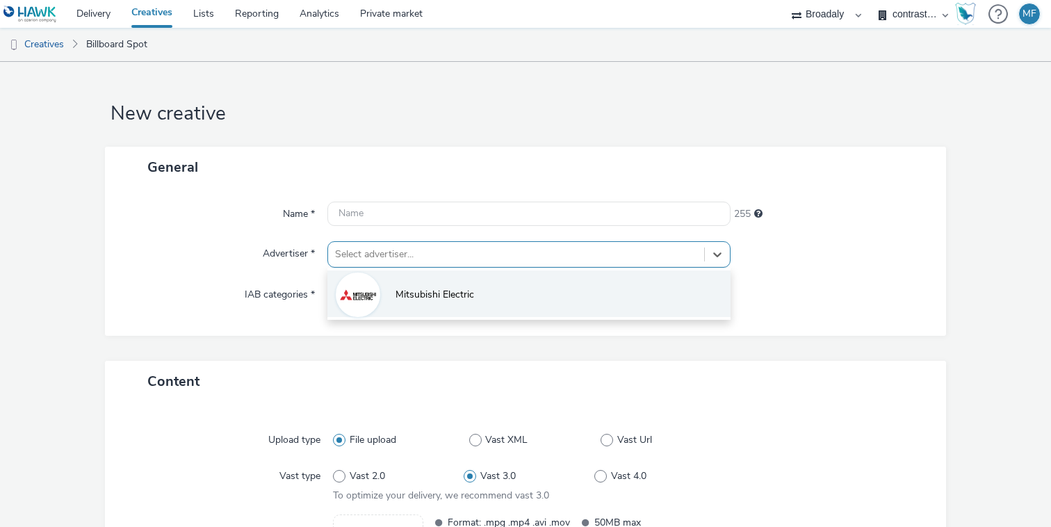
click at [422, 279] on li "Mitsubishi Electric" at bounding box center [528, 293] width 403 height 47
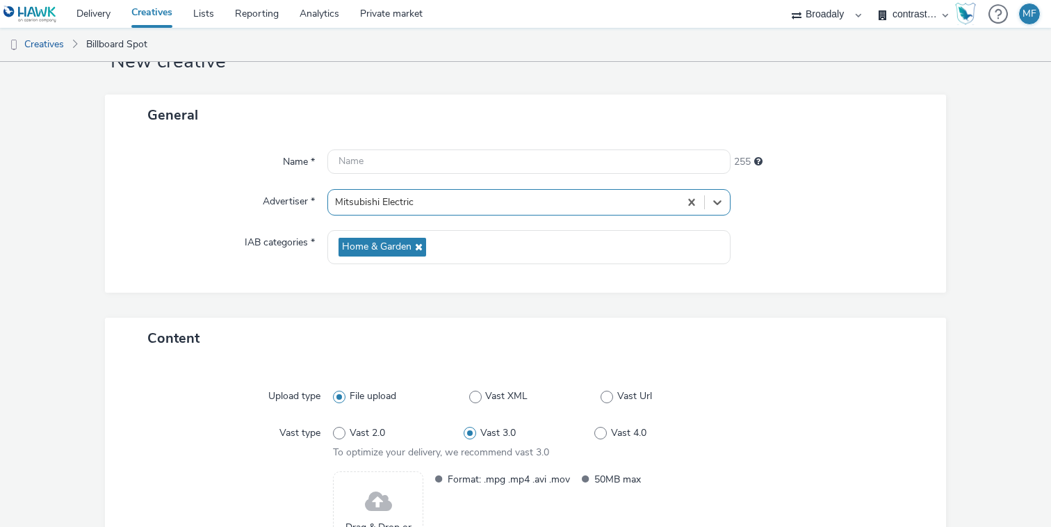
scroll to position [188, 0]
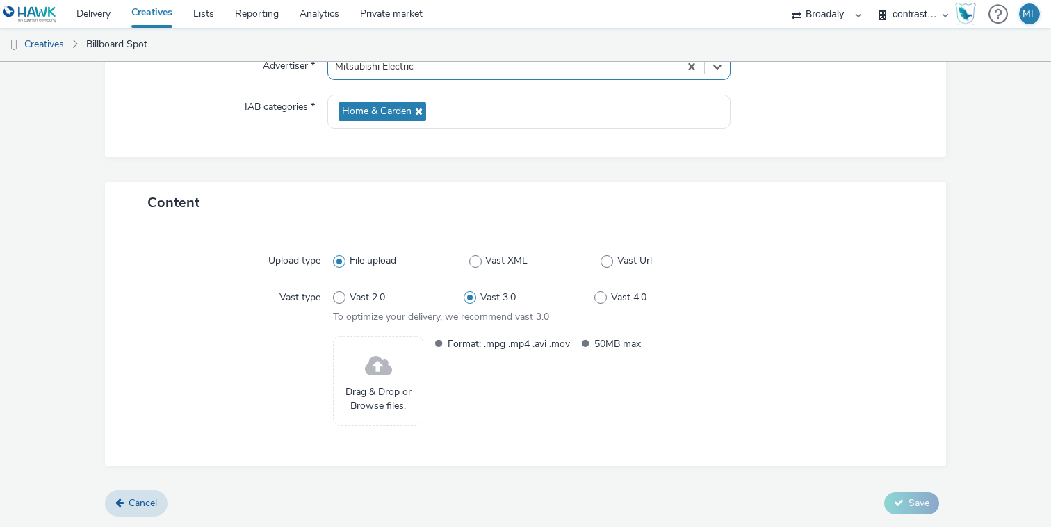
click at [400, 381] on div "Drag & Drop or Browse files." at bounding box center [378, 381] width 90 height 90
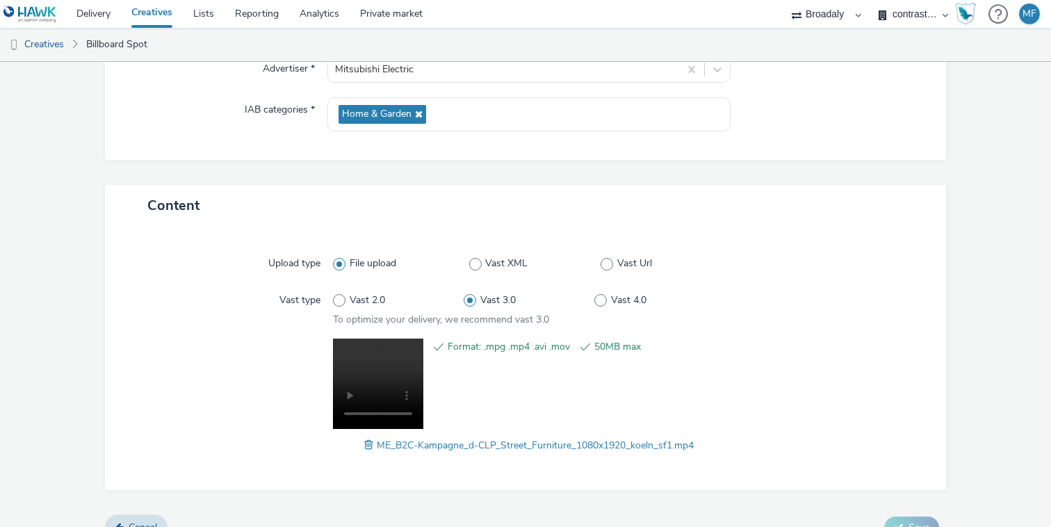
scroll to position [189, 0]
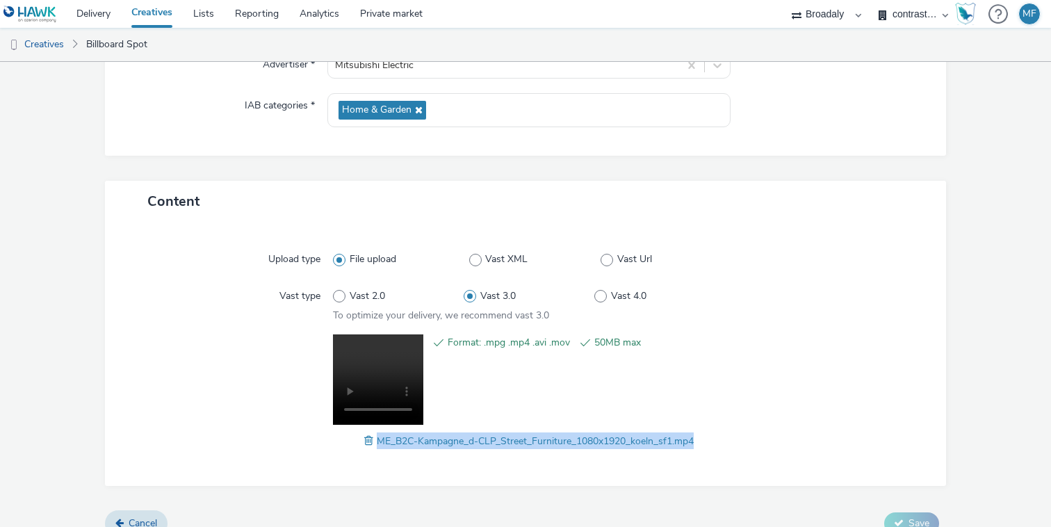
drag, startPoint x: 714, startPoint y: 442, endPoint x: 375, endPoint y: 446, distance: 338.4
click at [375, 446] on div "ME_B2C-Kampagne_d-CLP_Street_Furniture_1080x1920_koeln_sf1.mp4" at bounding box center [529, 440] width 392 height 17
copy span "ME_B2C-Kampagne_d-CLP_Street_Furniture_1080x1920_koeln_sf1.mp4"
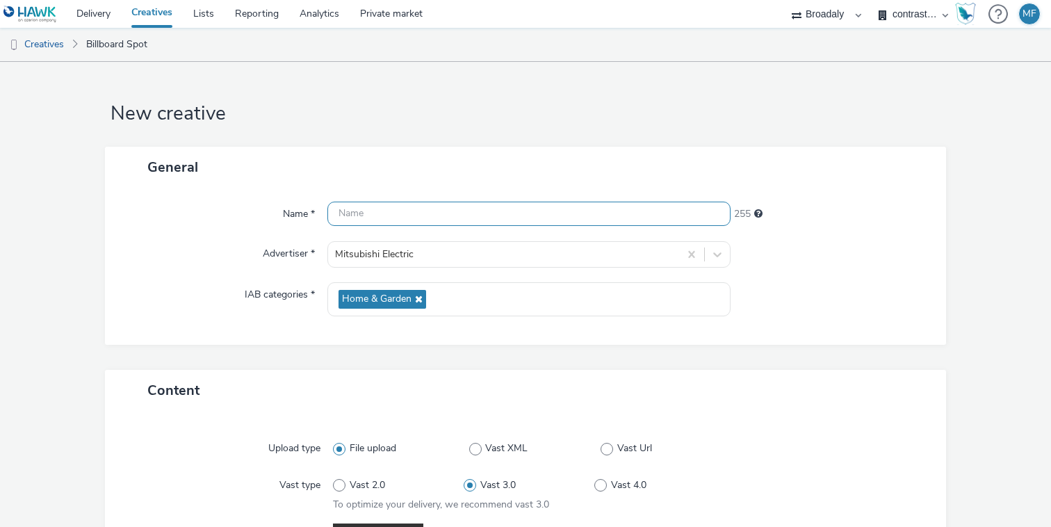
click at [368, 209] on input "text" at bounding box center [528, 214] width 403 height 24
paste input "ME_B2C-Kampagne_d-CLP_Street_Furniture_1080x1920_koeln_sf1.mp4"
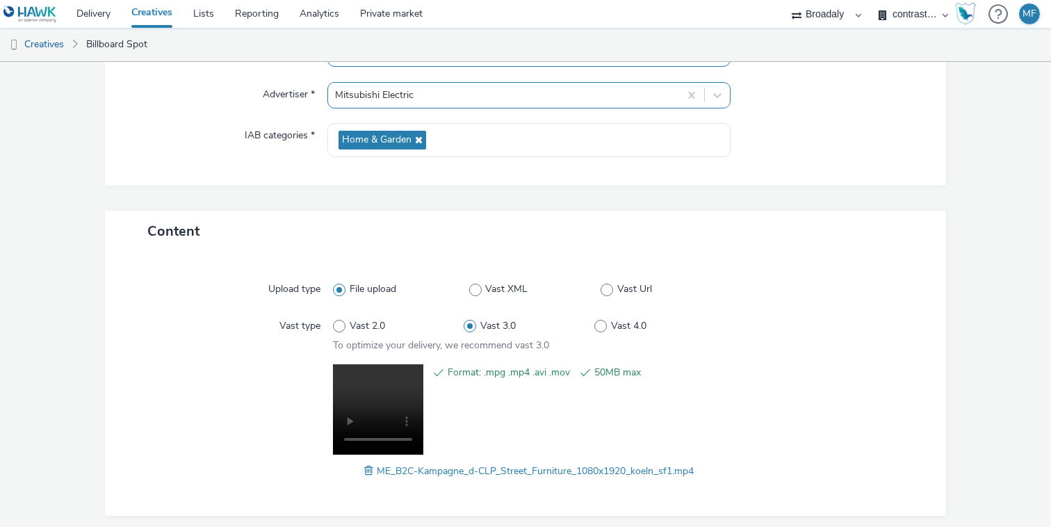
scroll to position [208, 0]
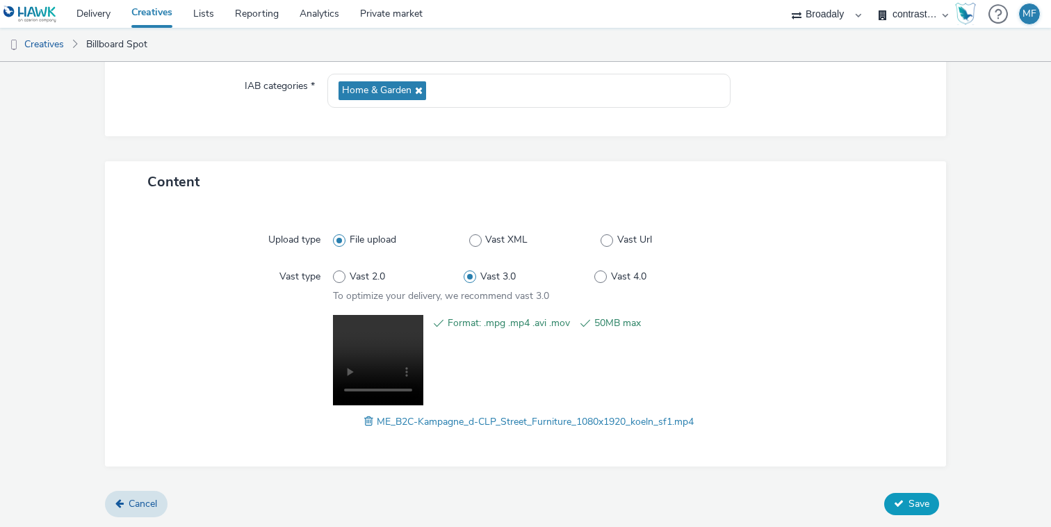
type input "ME_B2C-Kampagne_d-CLP_Street_Furniture_1080x1920_koeln_sf1"
click at [917, 495] on button "Save" at bounding box center [911, 504] width 55 height 22
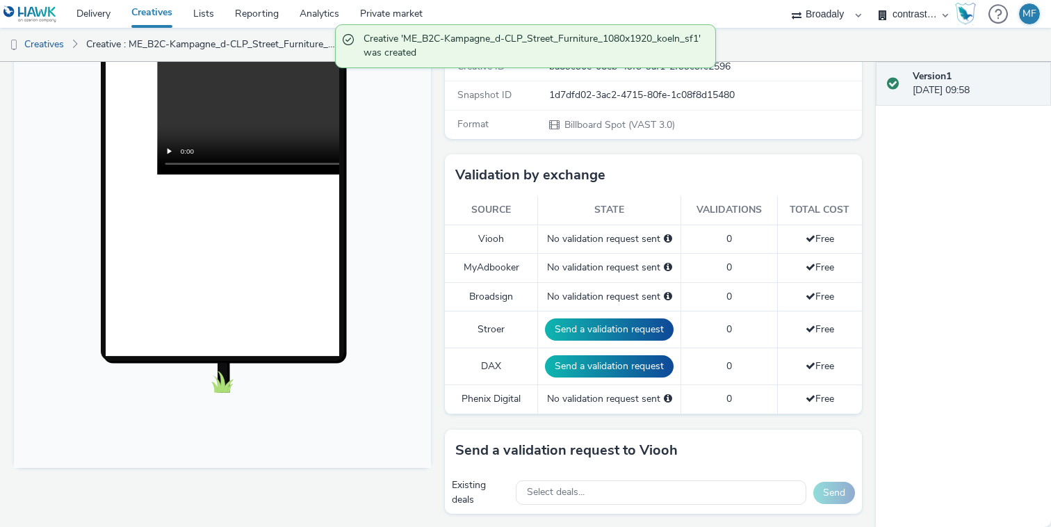
scroll to position [364, 0]
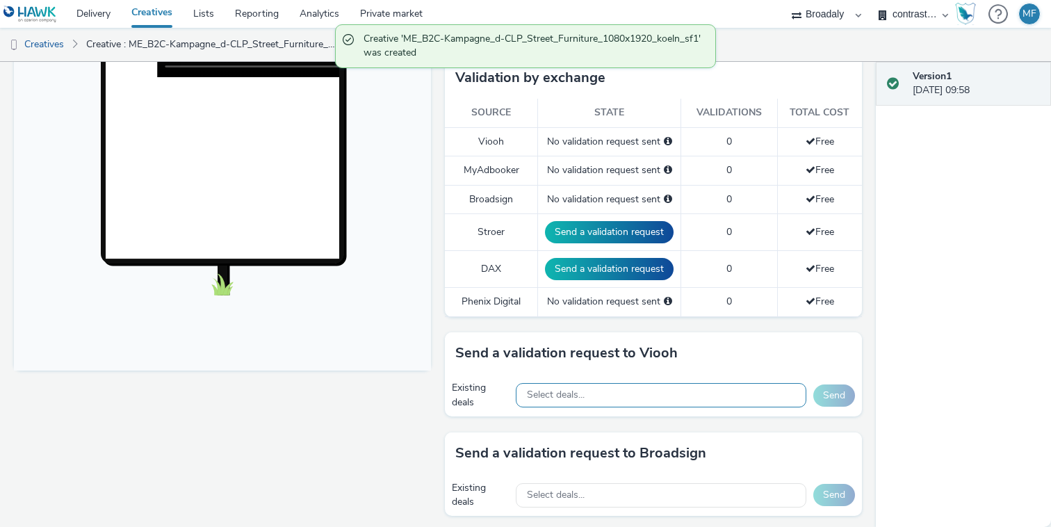
click at [640, 386] on div "Select deals..." at bounding box center [661, 395] width 290 height 24
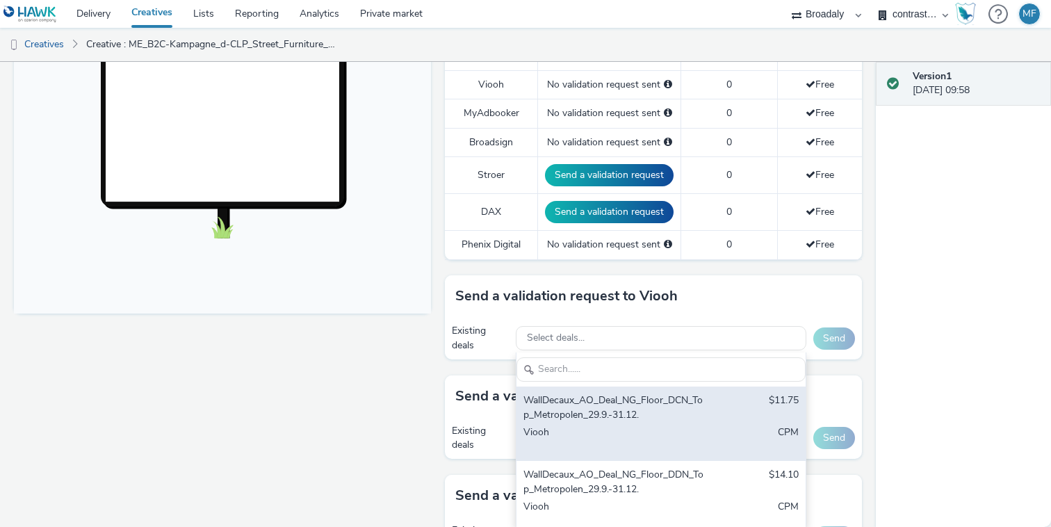
scroll to position [438, 0]
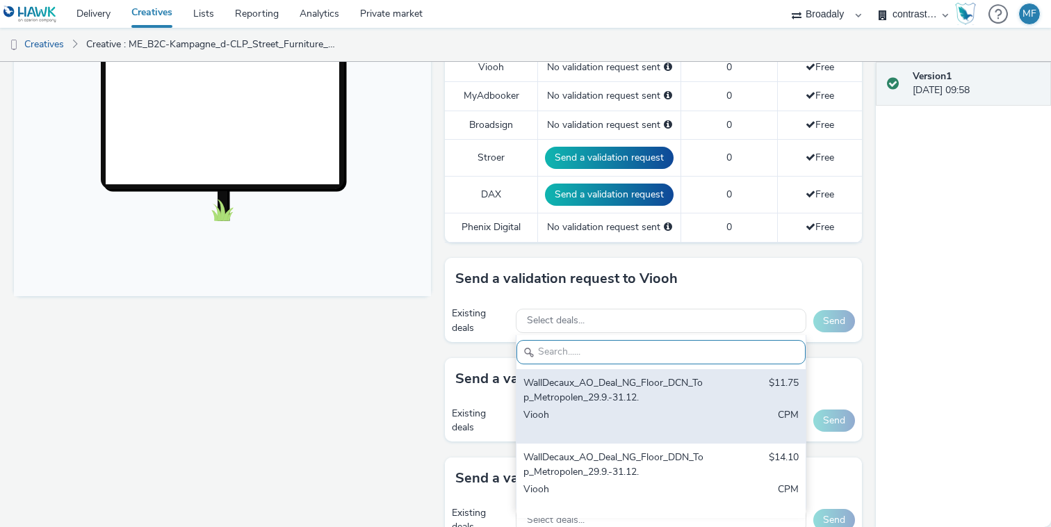
click at [653, 403] on div "WallDecaux_AO_Deal_NG_Floor_DCN_Top_Metropolen_29.9.-31.12." at bounding box center [613, 390] width 181 height 28
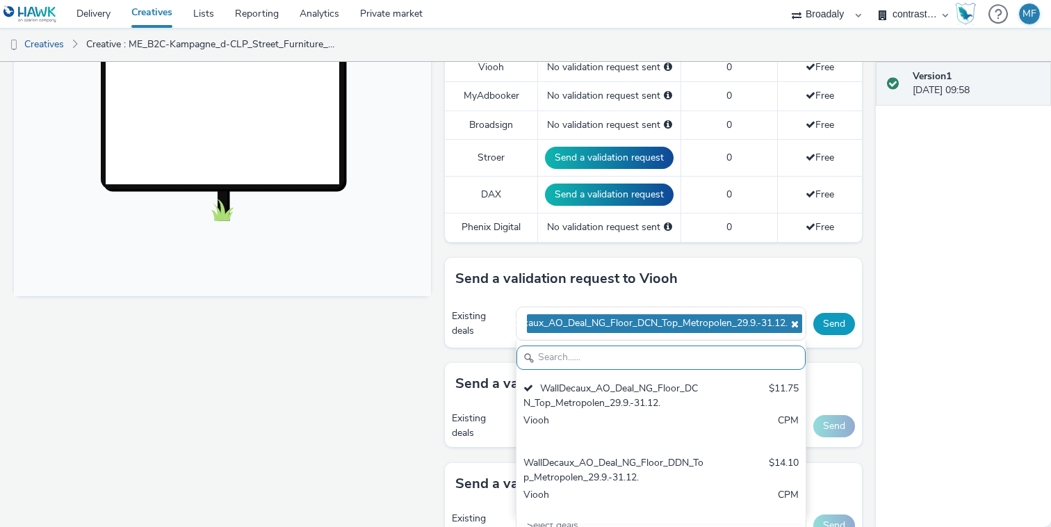
click at [827, 329] on button "Send" at bounding box center [834, 324] width 42 height 22
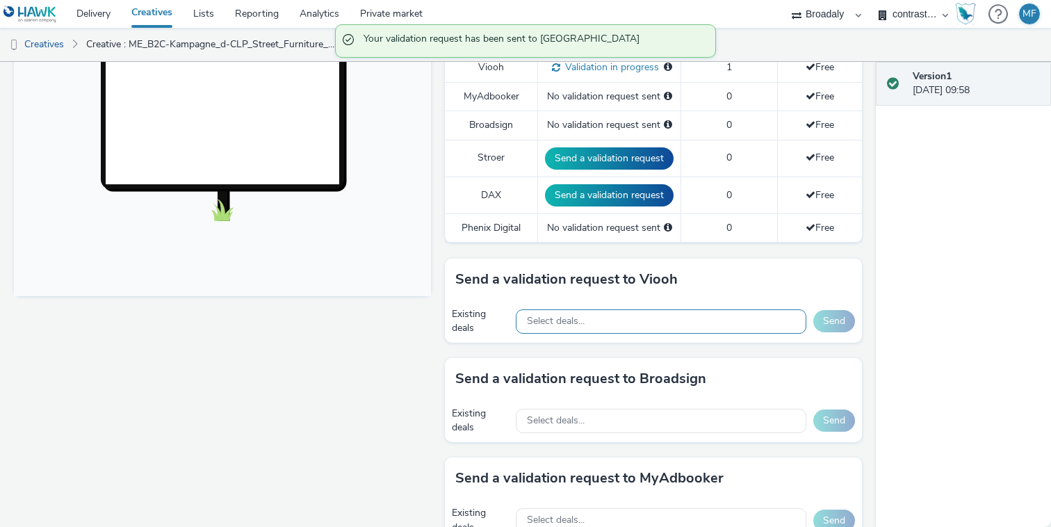
click at [679, 320] on div "Select deals..." at bounding box center [661, 321] width 290 height 24
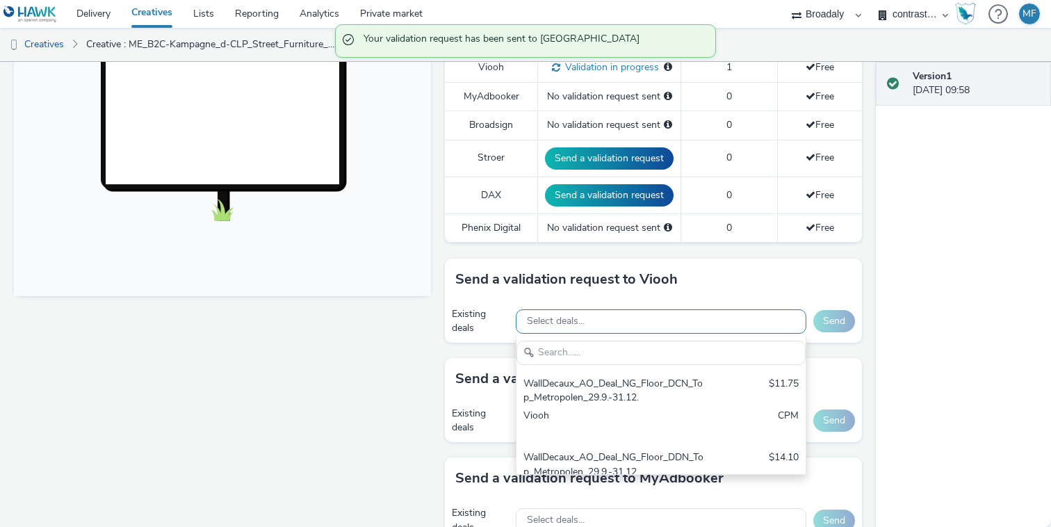
scroll to position [0, 0]
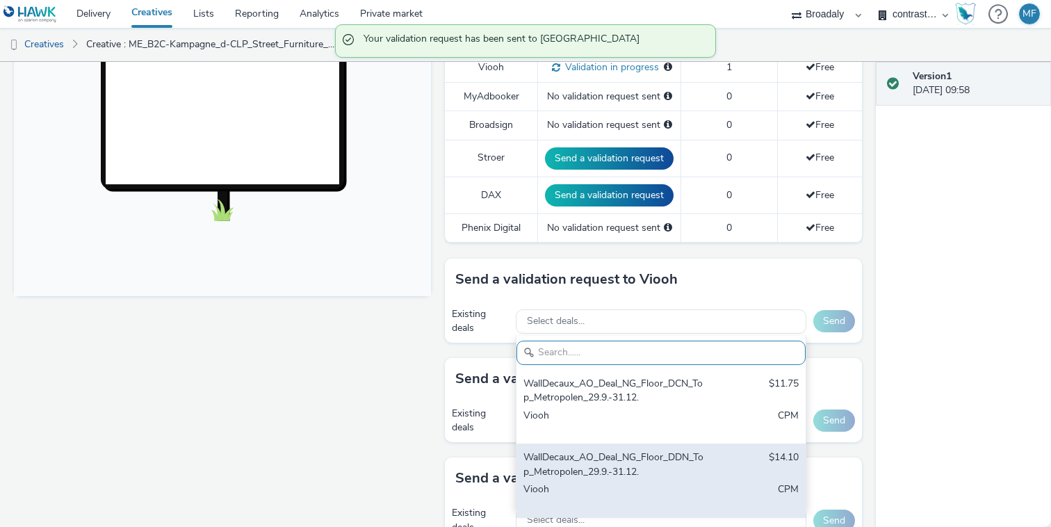
click at [637, 457] on div "WallDecaux_AO_Deal_NG_Floor_DDN_Top_Metropolen_29.9.-31.12." at bounding box center [613, 464] width 181 height 28
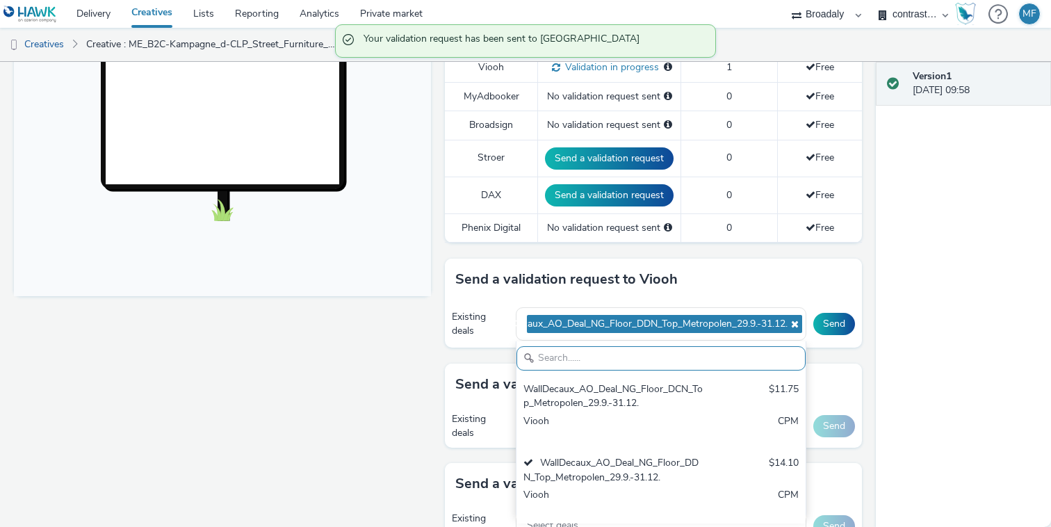
click at [851, 315] on div "Send" at bounding box center [834, 324] width 42 height 22
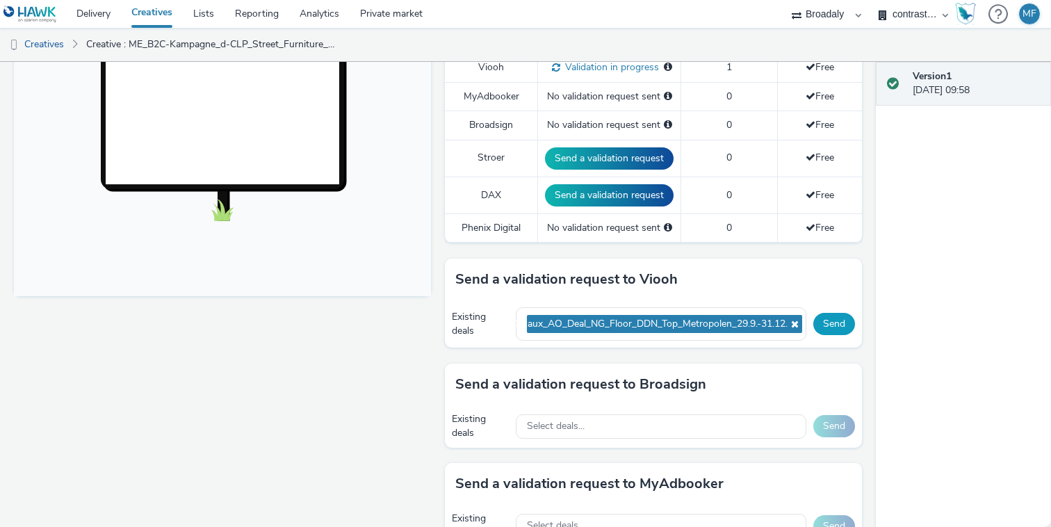
click at [840, 318] on button "Send" at bounding box center [834, 324] width 42 height 22
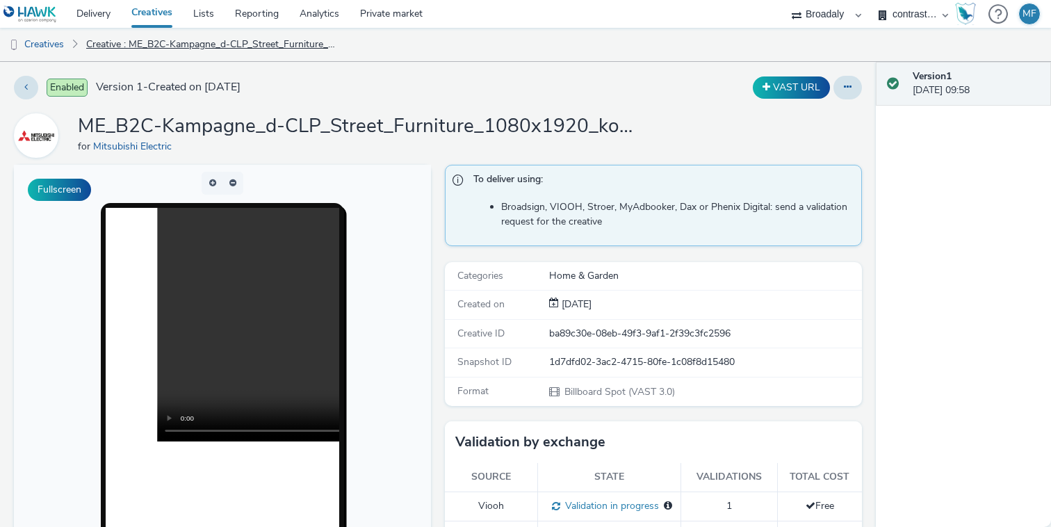
click at [151, 43] on link "Creative : ME_B2C-Kampagne_d-CLP_Street_Furniture_1080x1920_koeln_sf1" at bounding box center [210, 44] width 263 height 33
click at [140, 11] on link "Creatives" at bounding box center [152, 14] width 62 height 28
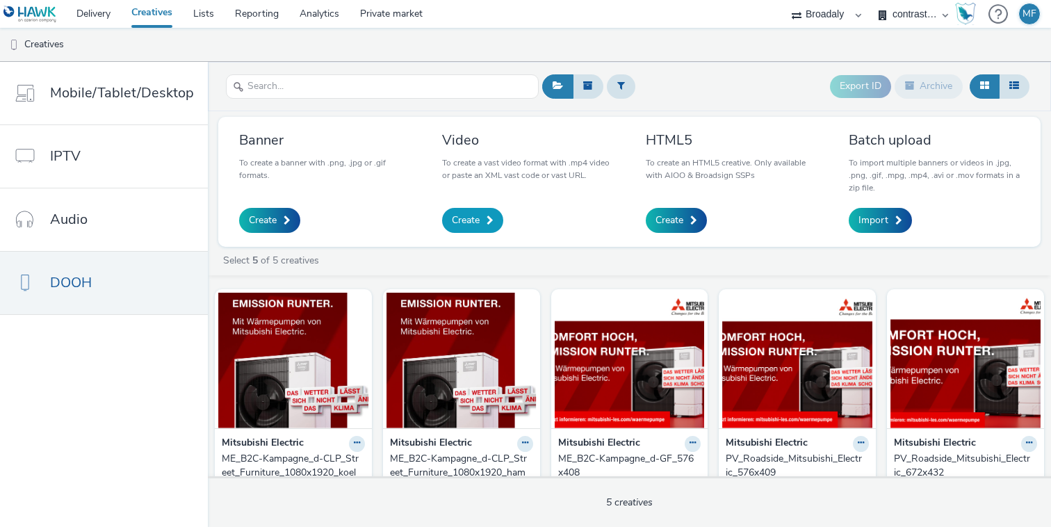
click at [486, 217] on span at bounding box center [489, 220] width 7 height 10
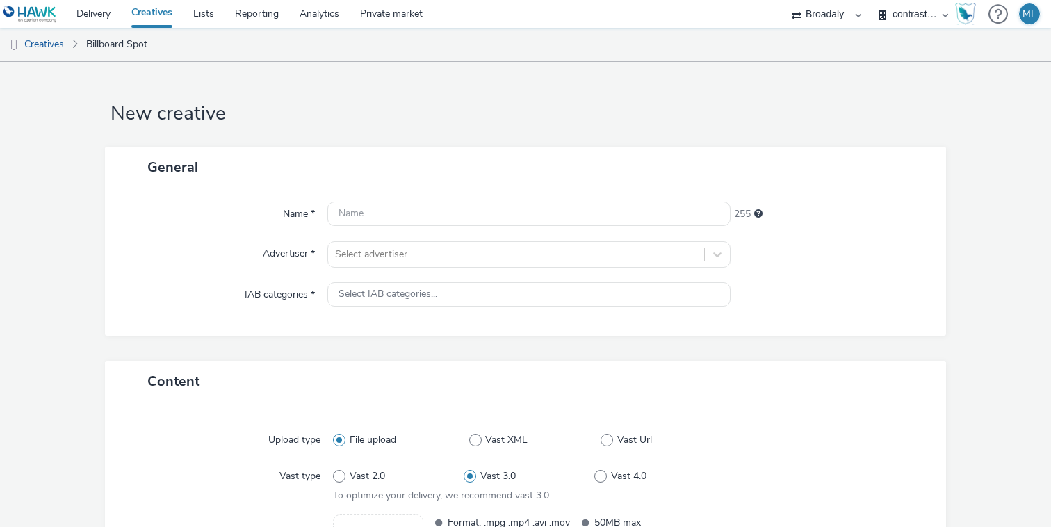
scroll to position [179, 0]
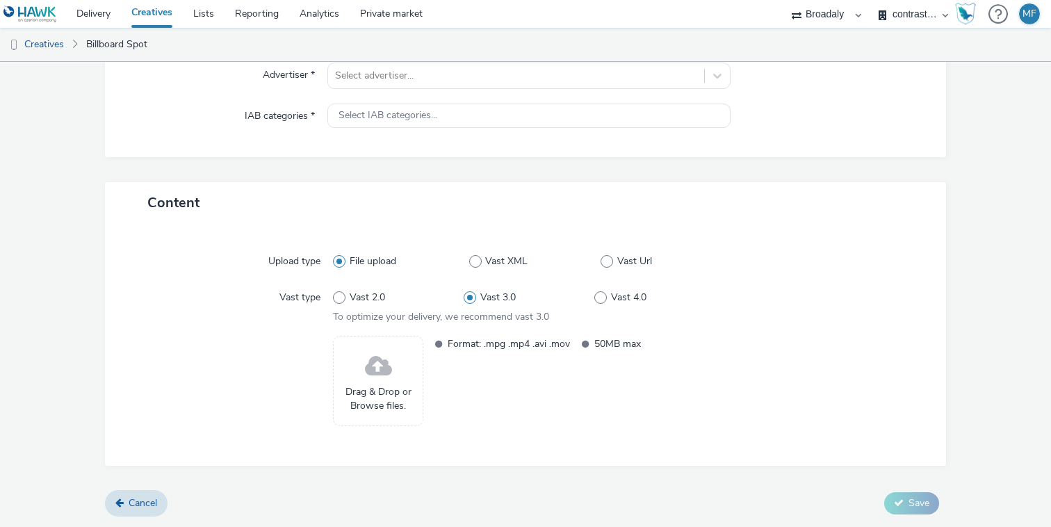
click at [400, 387] on span "Drag & Drop or Browse files." at bounding box center [377, 399] width 75 height 28
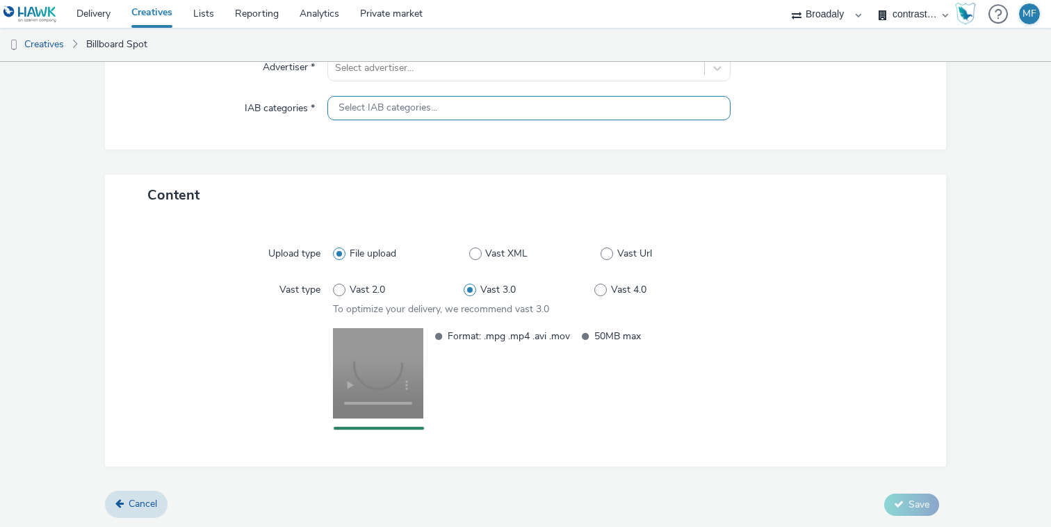
scroll to position [187, 0]
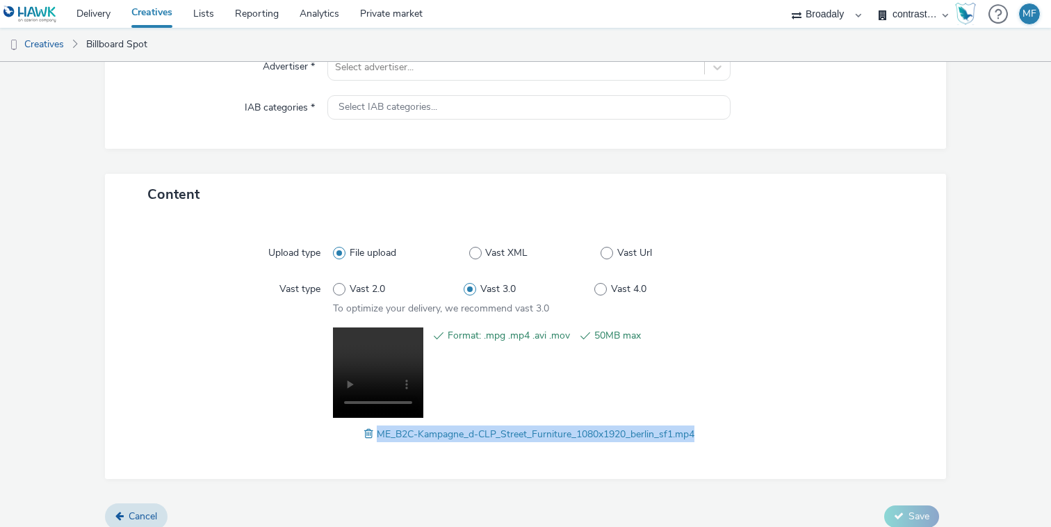
drag, startPoint x: 706, startPoint y: 433, endPoint x: 376, endPoint y: 440, distance: 330.1
click at [376, 440] on div "ME_B2C-Kampagne_d-CLP_Street_Furniture_1080x1920_berlin_sf1.mp4" at bounding box center [529, 433] width 392 height 17
copy span "ME_B2C-Kampagne_d-CLP_Street_Furniture_1080x1920_berlin_sf1.mp4"
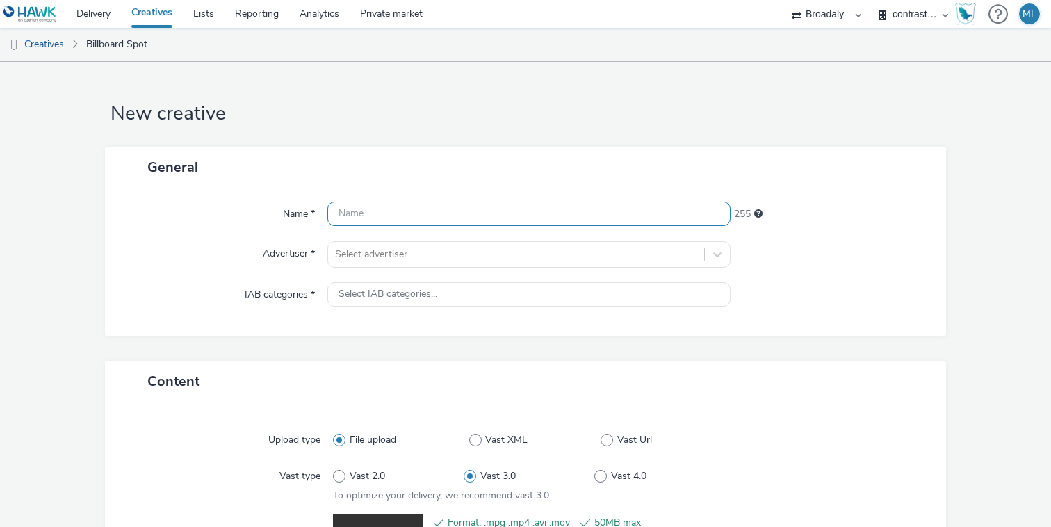
click at [347, 218] on input "text" at bounding box center [528, 214] width 403 height 24
paste input "ME_B2C-Kampagne_d-CLP_Street_Furniture_1080x1920_berlin_sf1.mp4"
type input "ME_B2C-Kampagne_d-CLP_Street_Furniture_1080x1920_berlin_sf1"
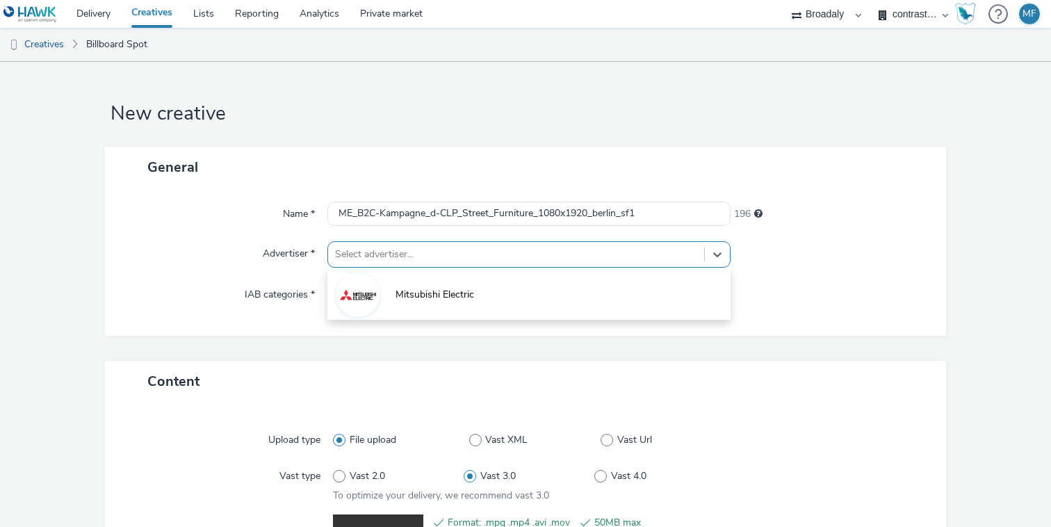
click at [591, 248] on div at bounding box center [516, 254] width 362 height 17
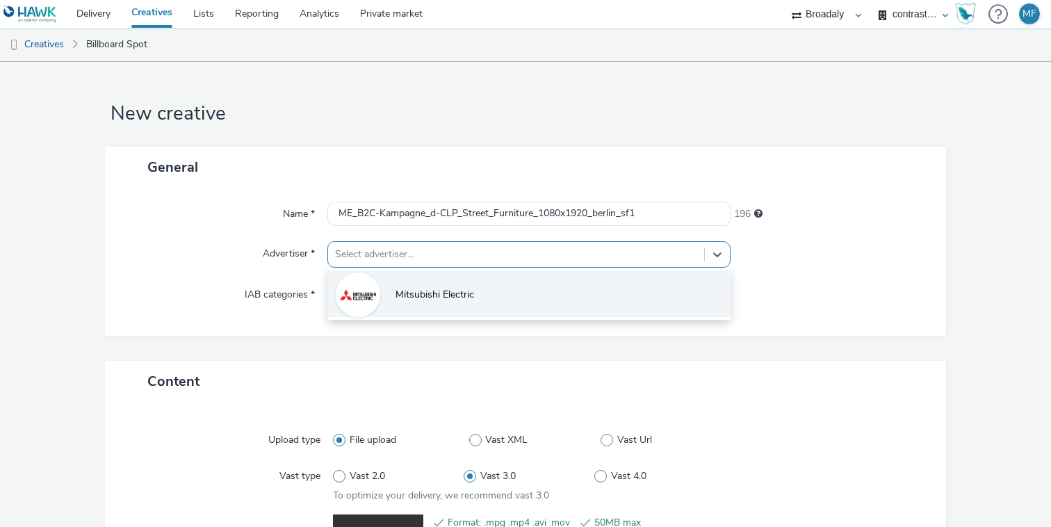
click at [523, 280] on li "Mitsubishi Electric" at bounding box center [528, 293] width 403 height 47
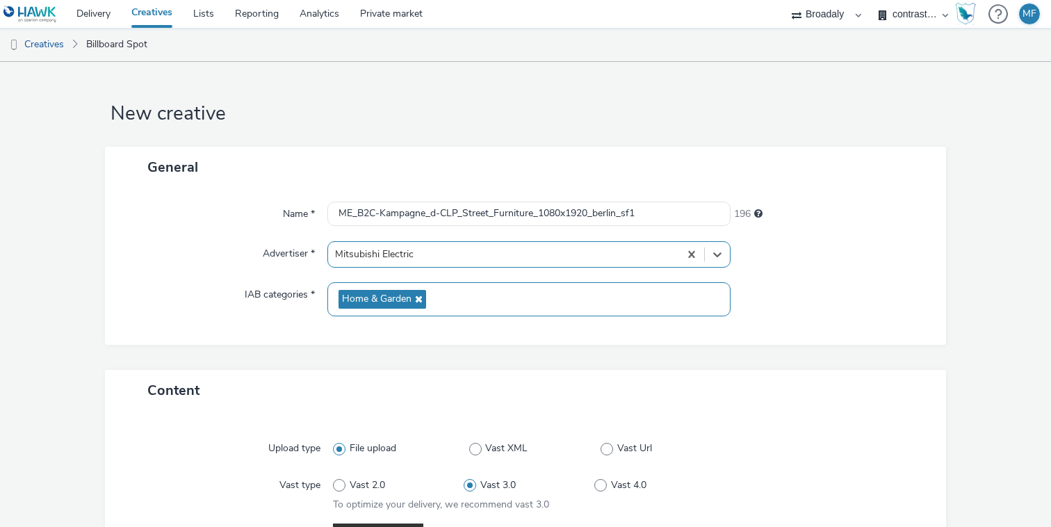
click at [495, 290] on div "Home & Garden" at bounding box center [528, 299] width 403 height 34
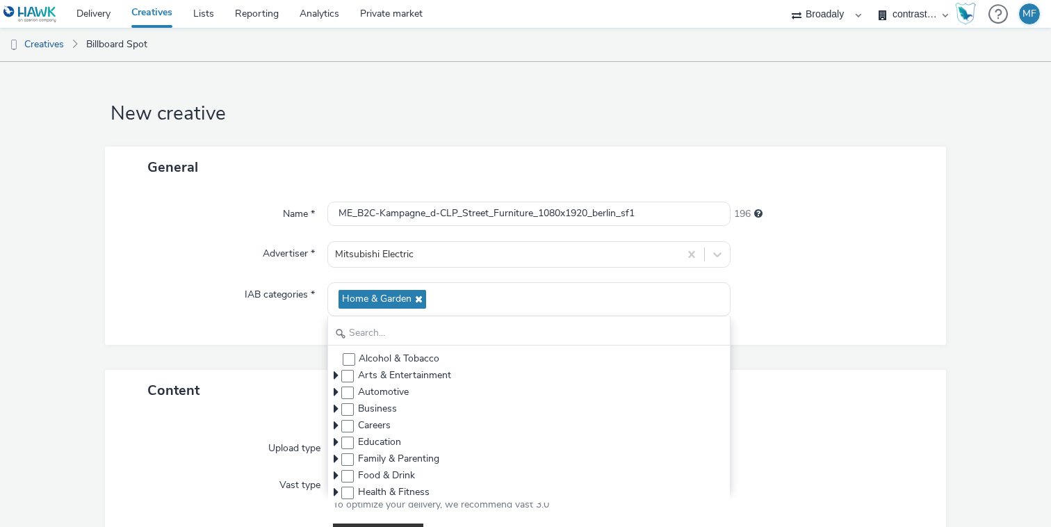
click at [858, 263] on div at bounding box center [831, 254] width 202 height 26
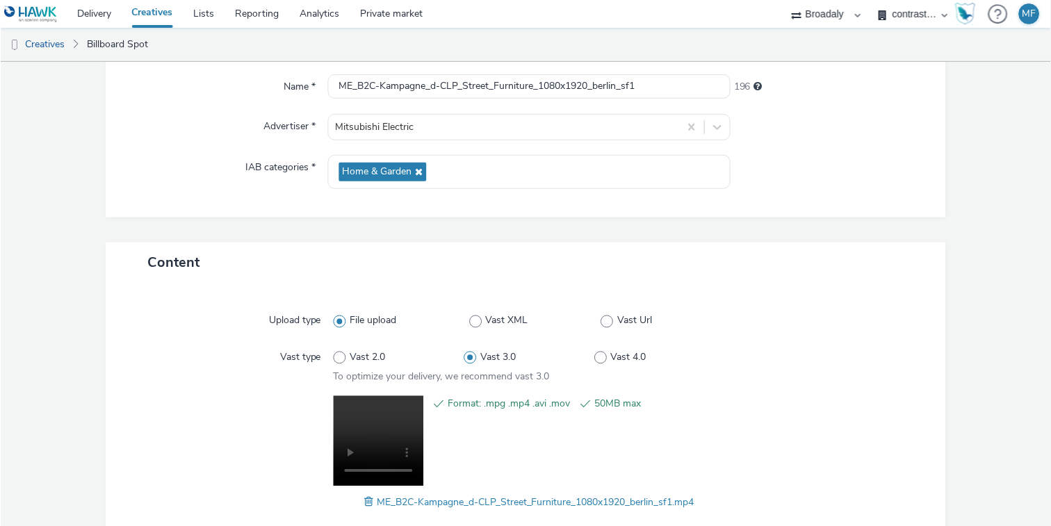
scroll to position [208, 0]
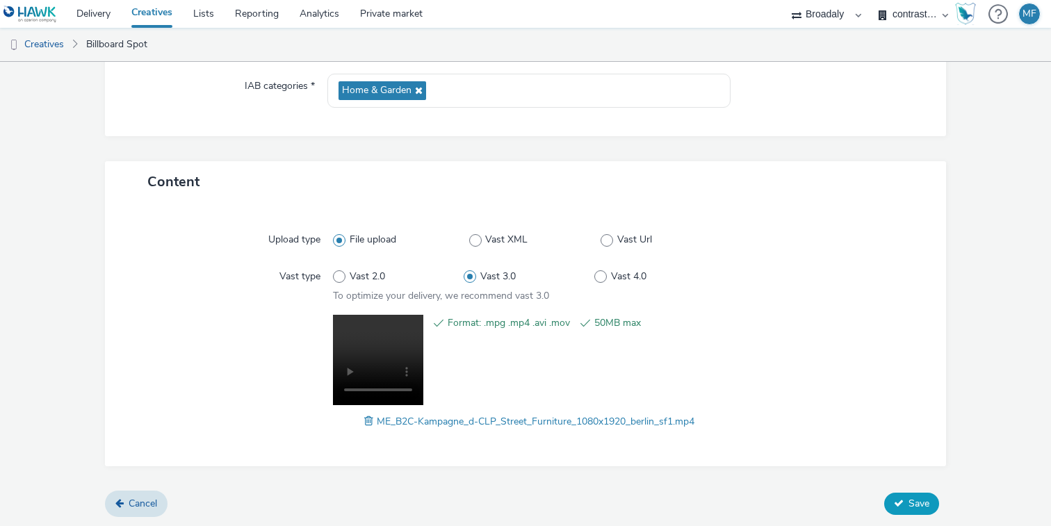
click at [916, 511] on button "Save" at bounding box center [911, 504] width 55 height 22
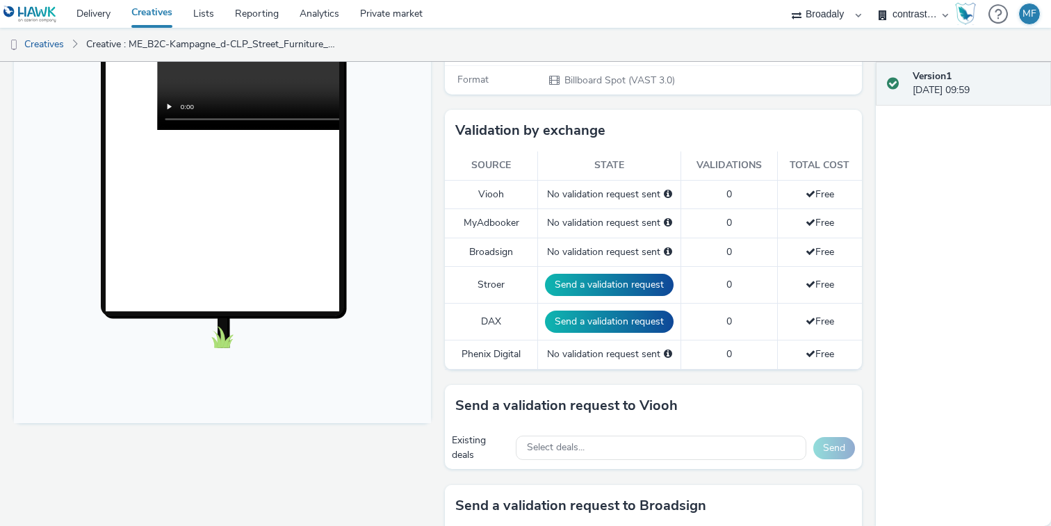
scroll to position [428, 0]
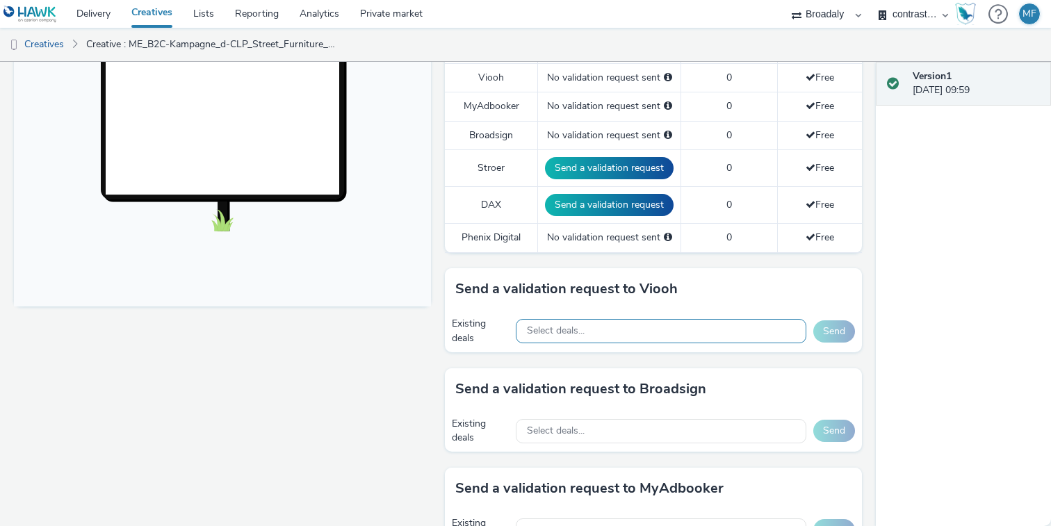
click at [701, 336] on div "Select deals..." at bounding box center [661, 331] width 290 height 24
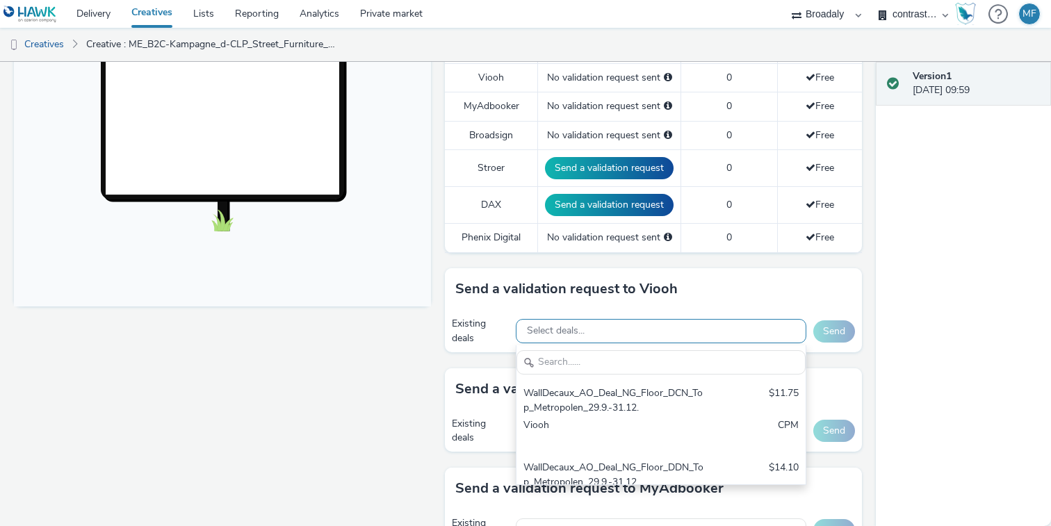
scroll to position [0, 0]
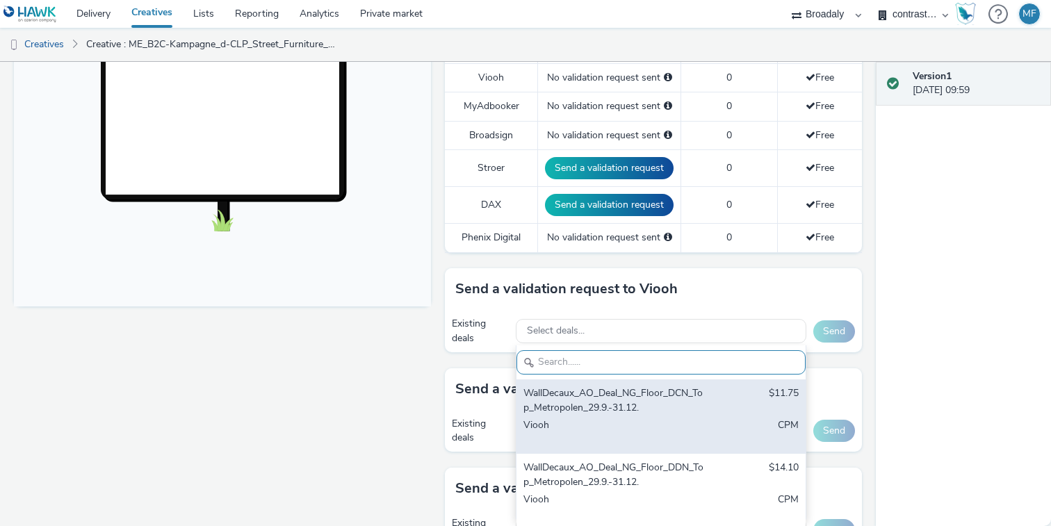
click at [673, 393] on div "WallDecaux_AO_Deal_NG_Floor_DCN_Top_Metropolen_29.9.-31.12." at bounding box center [613, 400] width 181 height 28
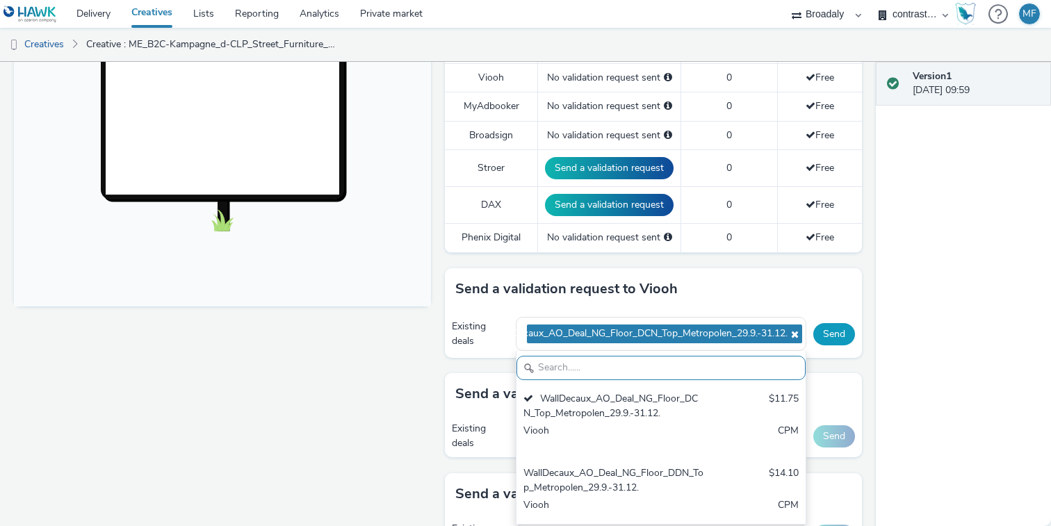
click at [828, 334] on button "Send" at bounding box center [834, 334] width 42 height 22
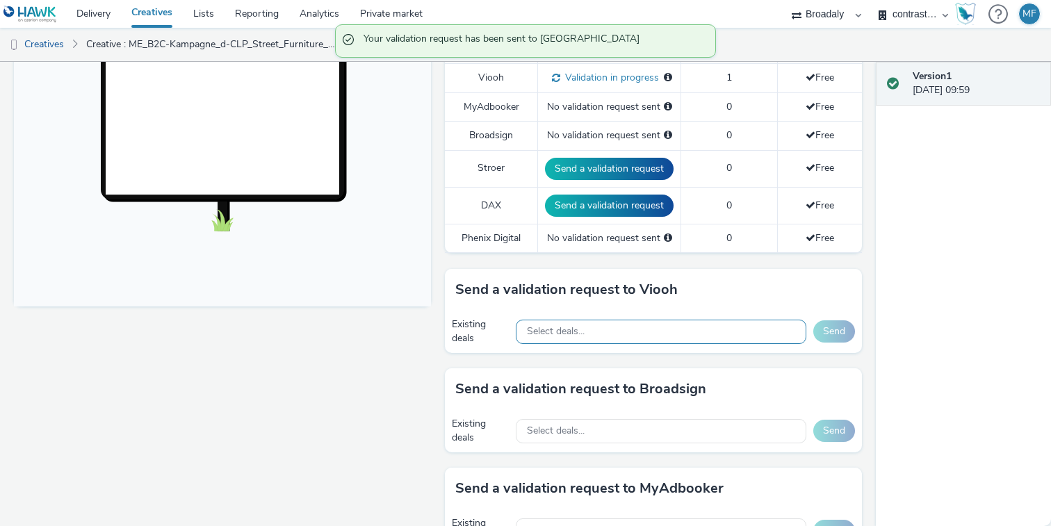
click at [728, 336] on div "Select deals..." at bounding box center [661, 332] width 290 height 24
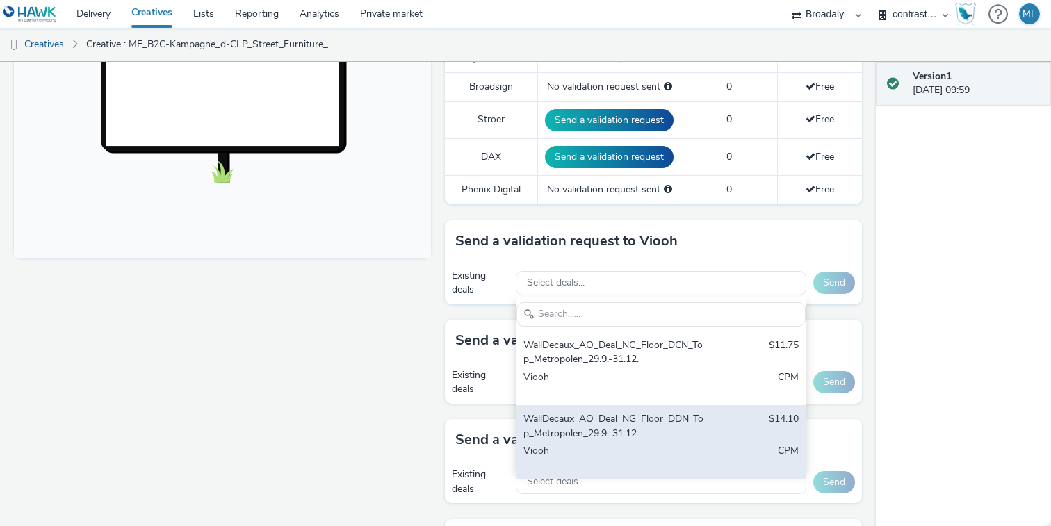
scroll to position [484, 0]
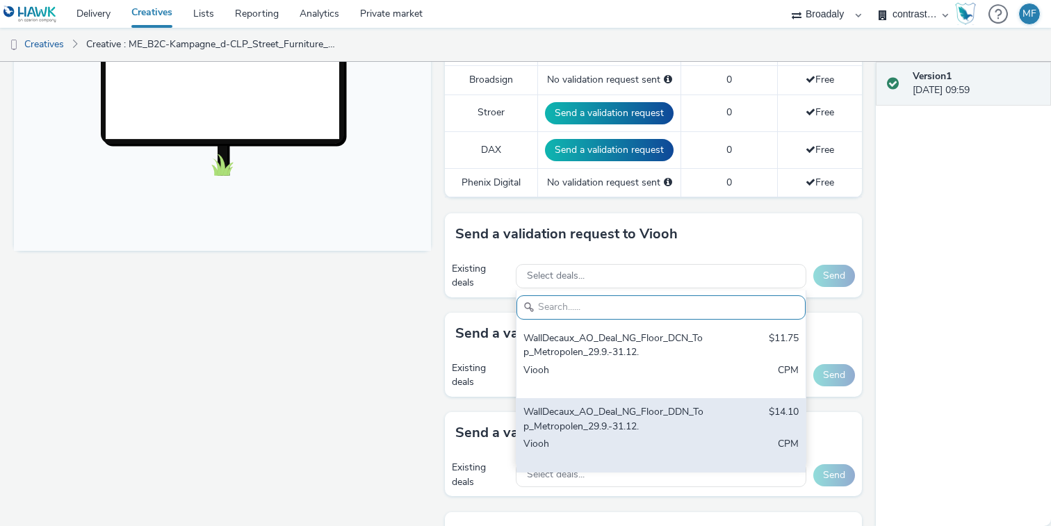
click at [676, 433] on div "WallDecaux_AO_Deal_NG_Floor_DDN_Top_Metropolen_29.9.-31.12." at bounding box center [613, 419] width 181 height 28
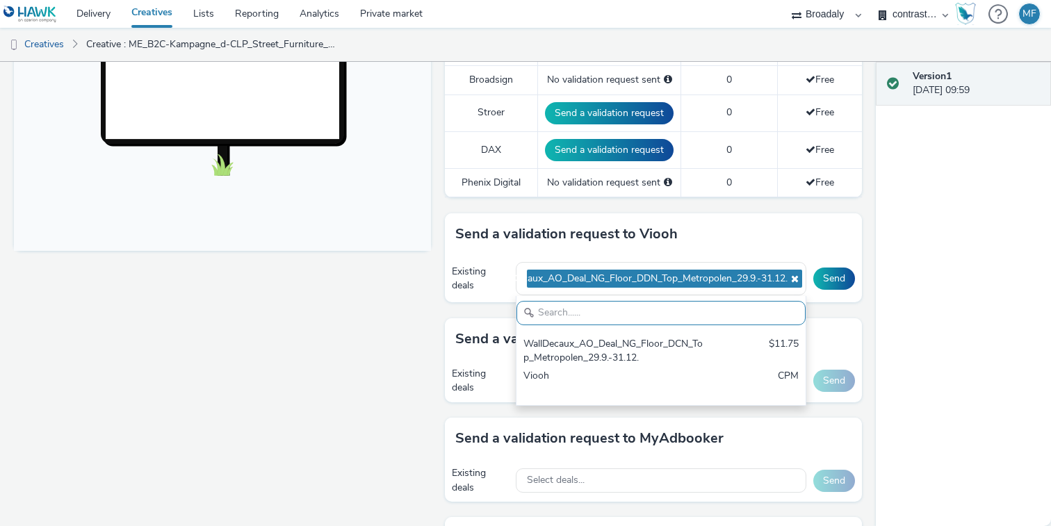
click at [853, 268] on div "Send" at bounding box center [834, 279] width 42 height 22
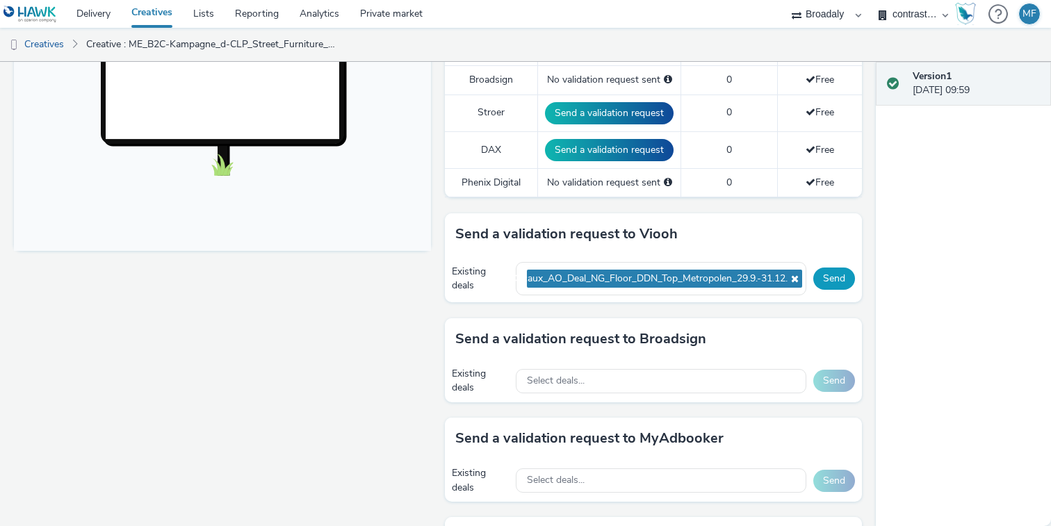
click at [845, 269] on button "Send" at bounding box center [834, 279] width 42 height 22
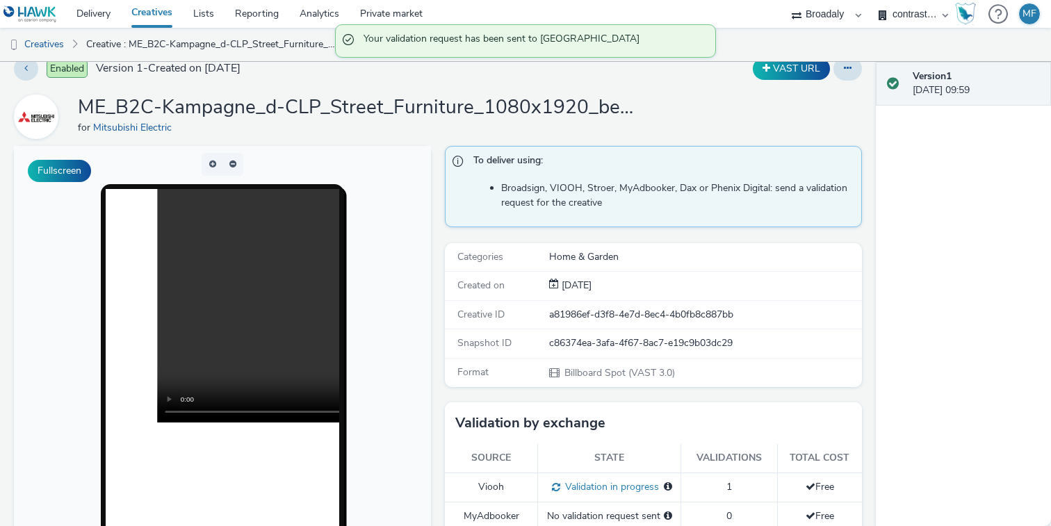
scroll to position [0, 0]
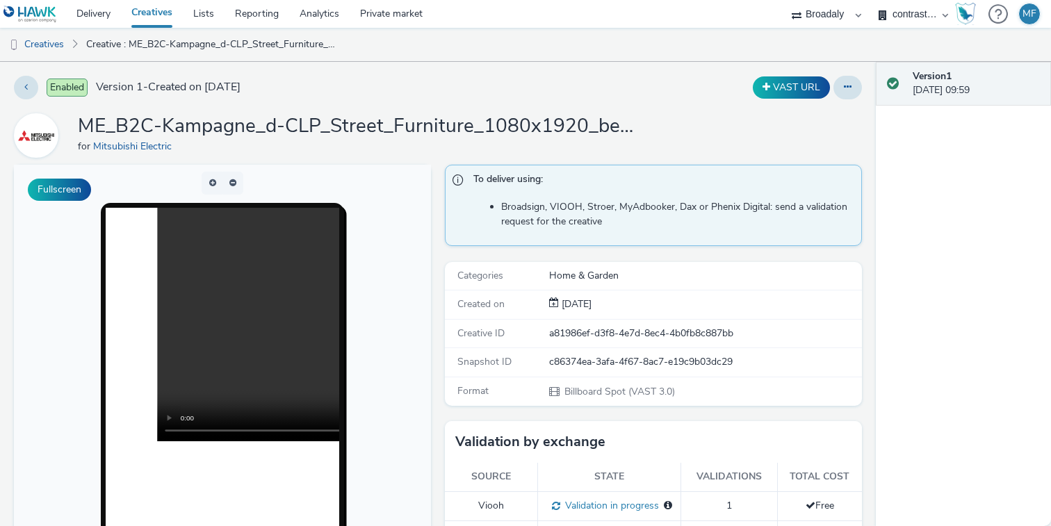
click at [146, 15] on link "Creatives" at bounding box center [152, 14] width 62 height 28
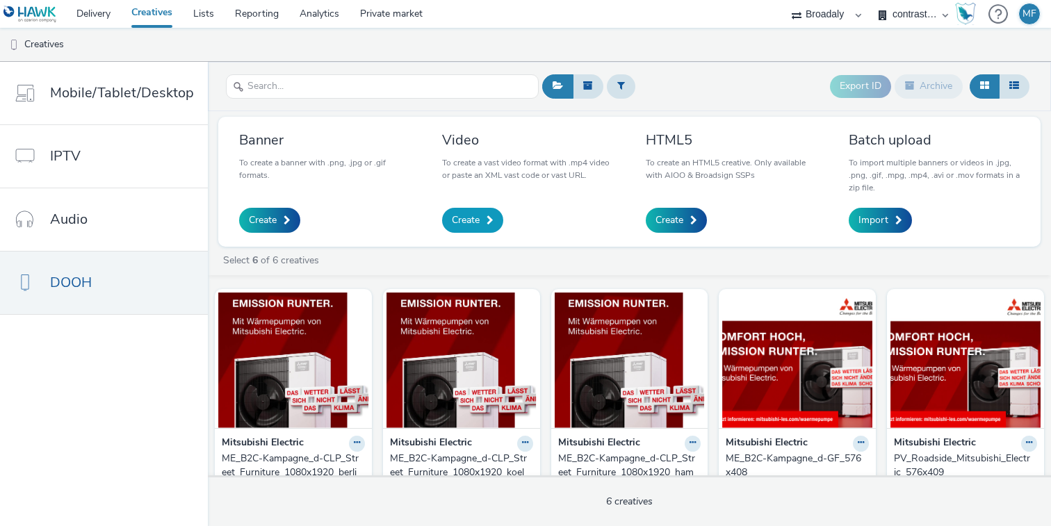
click at [474, 221] on span "Create" at bounding box center [466, 220] width 28 height 14
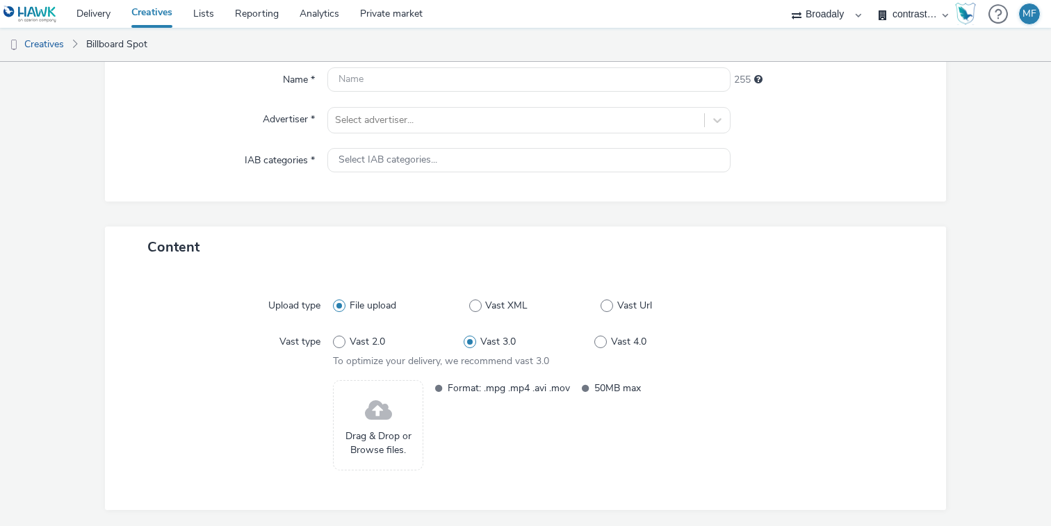
scroll to position [179, 0]
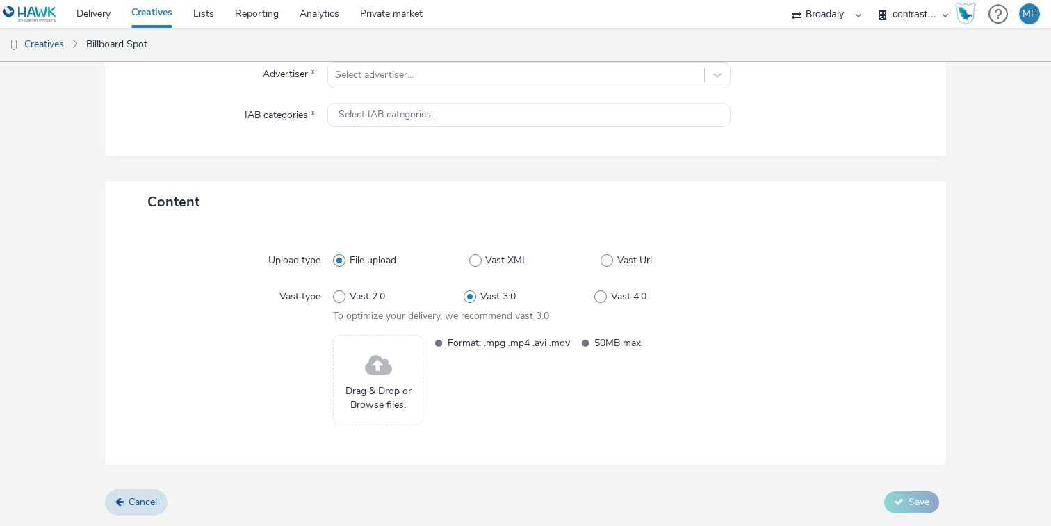
click at [374, 378] on span at bounding box center [378, 365] width 27 height 37
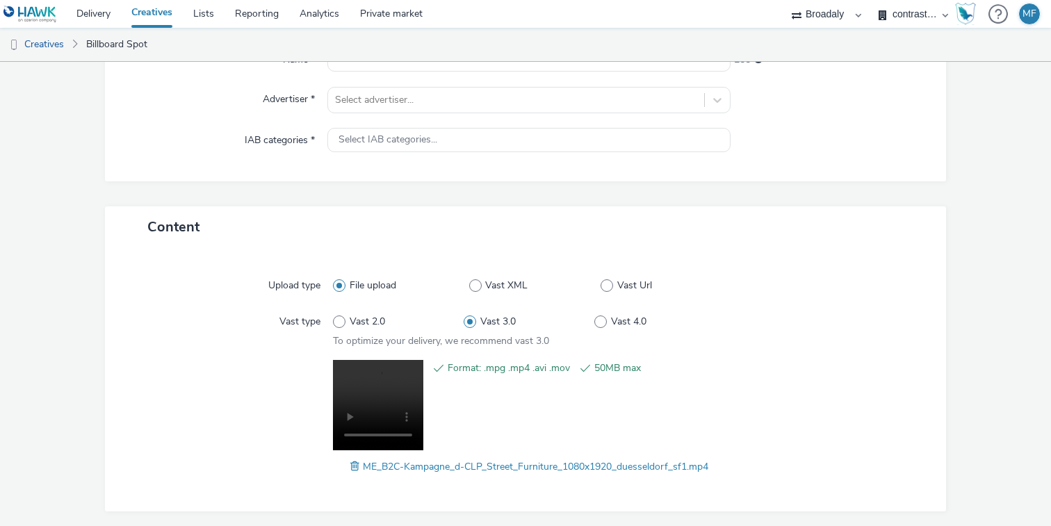
scroll to position [200, 0]
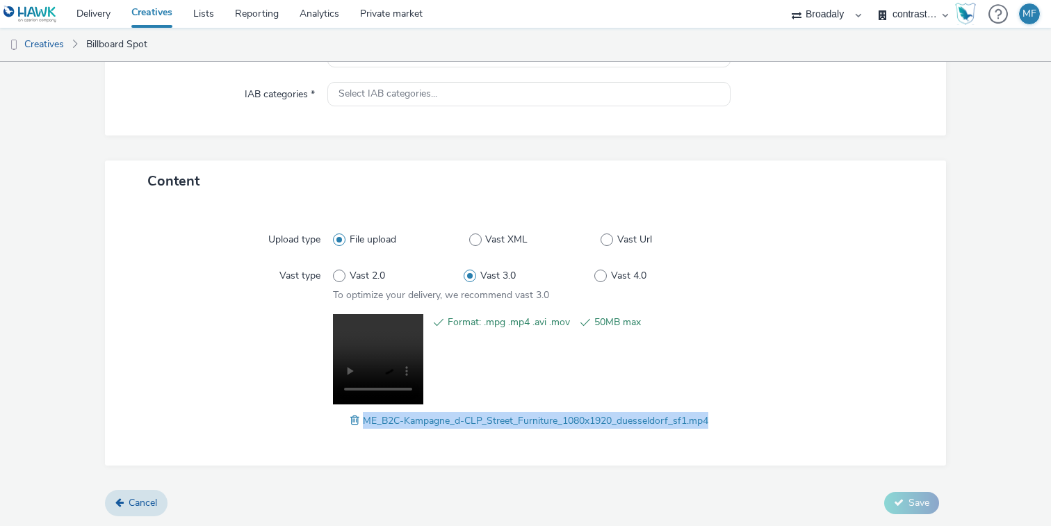
drag, startPoint x: 724, startPoint y: 427, endPoint x: 359, endPoint y: 427, distance: 365.5
click at [359, 427] on div "Format: .mpg .mp4 .avi .mov 50MB max ME_B2C-Kampagne_d-CLP_Street_Furniture_108…" at bounding box center [525, 371] width 791 height 115
copy span "ME_B2C-Kampagne_d-CLP_Street_Furniture_1080x1920_duesseldorf_sf1.mp4"
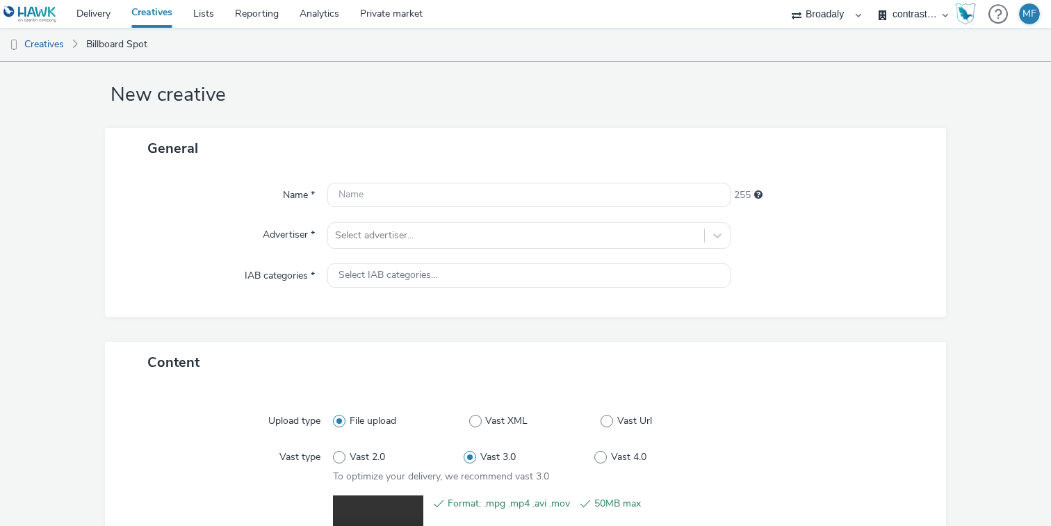
scroll to position [0, 0]
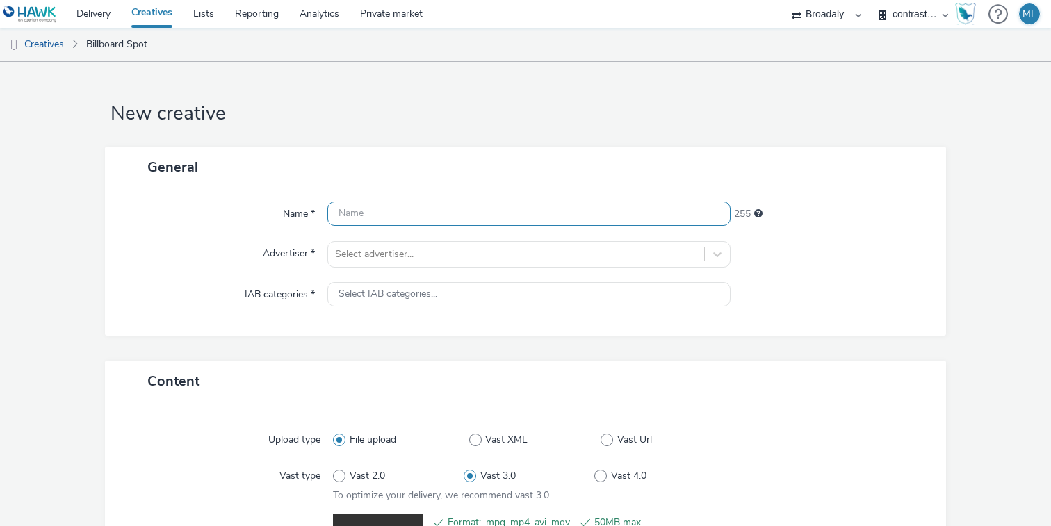
click at [390, 209] on input "text" at bounding box center [528, 214] width 403 height 24
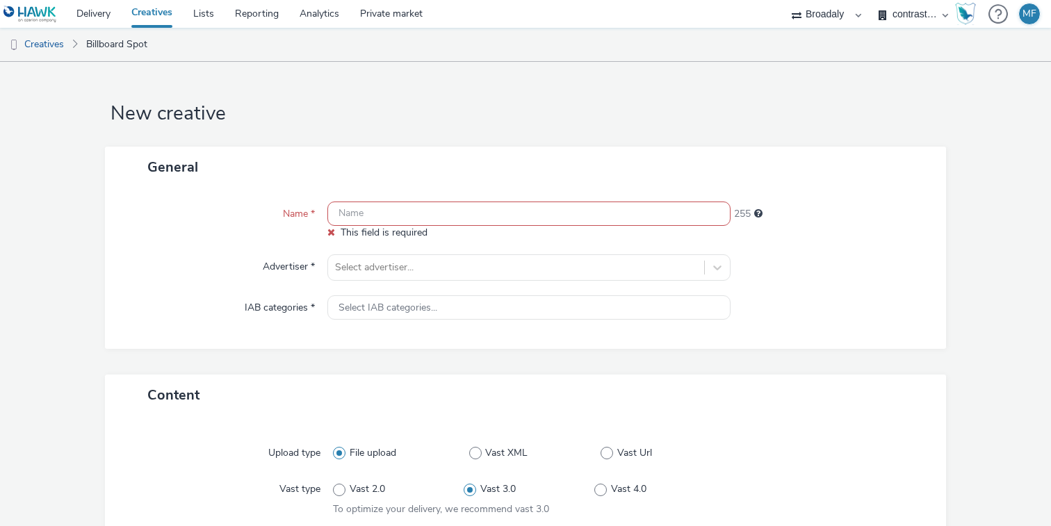
click at [380, 240] on div "Name * This field is required 255 Advertiser * Select advertiser... IAB categor…" at bounding box center [525, 268] width 841 height 161
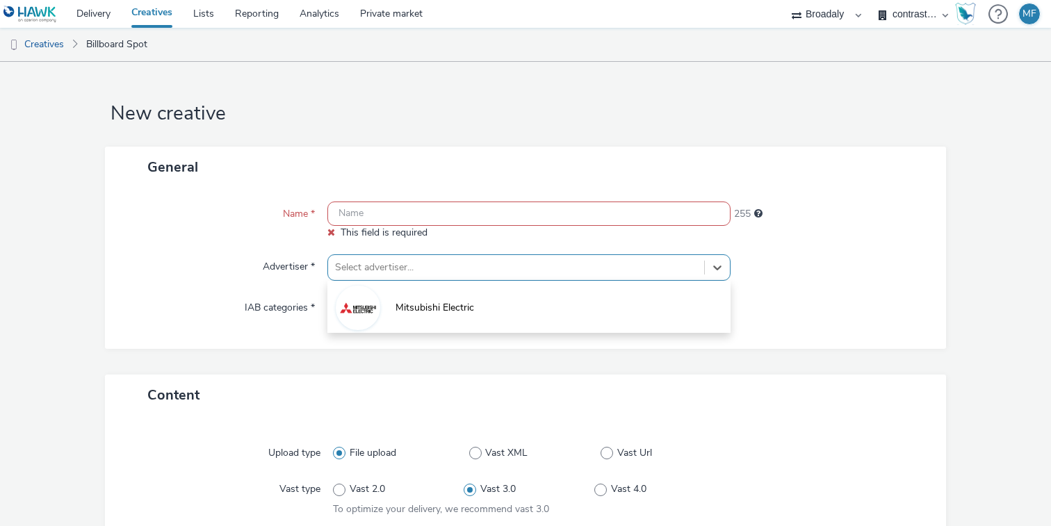
click at [374, 259] on div at bounding box center [516, 267] width 362 height 17
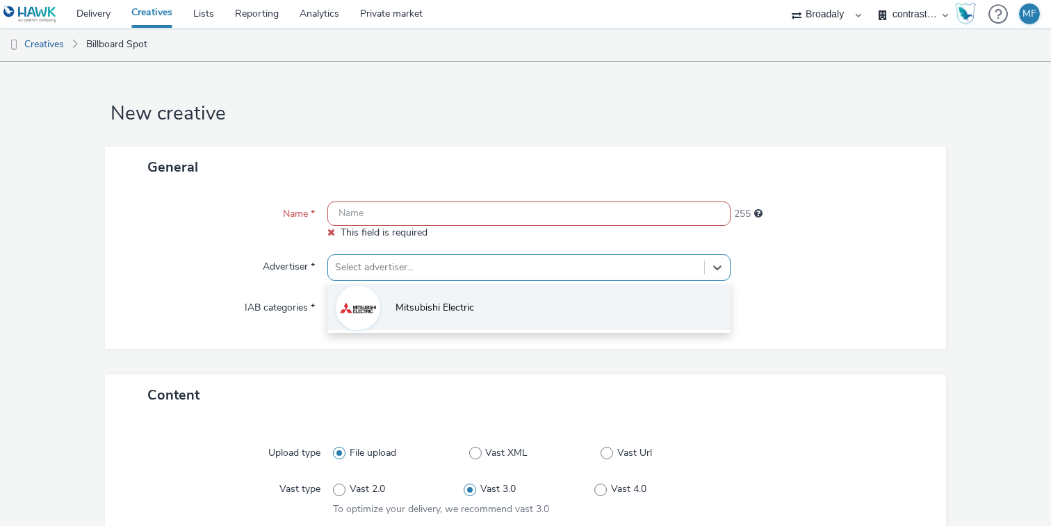
click at [393, 302] on li "Mitsubishi Electric" at bounding box center [528, 307] width 403 height 47
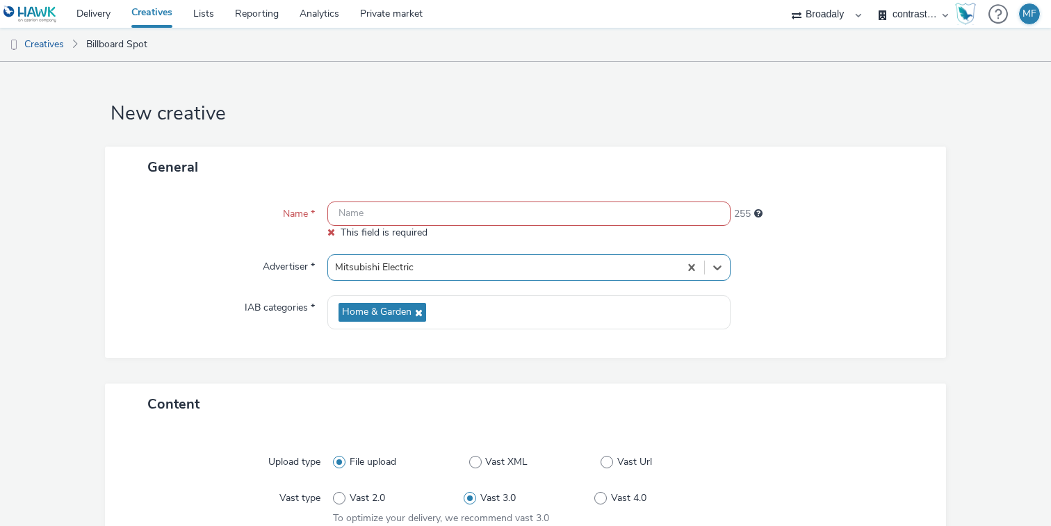
click at [402, 207] on input "text" at bounding box center [528, 214] width 403 height 24
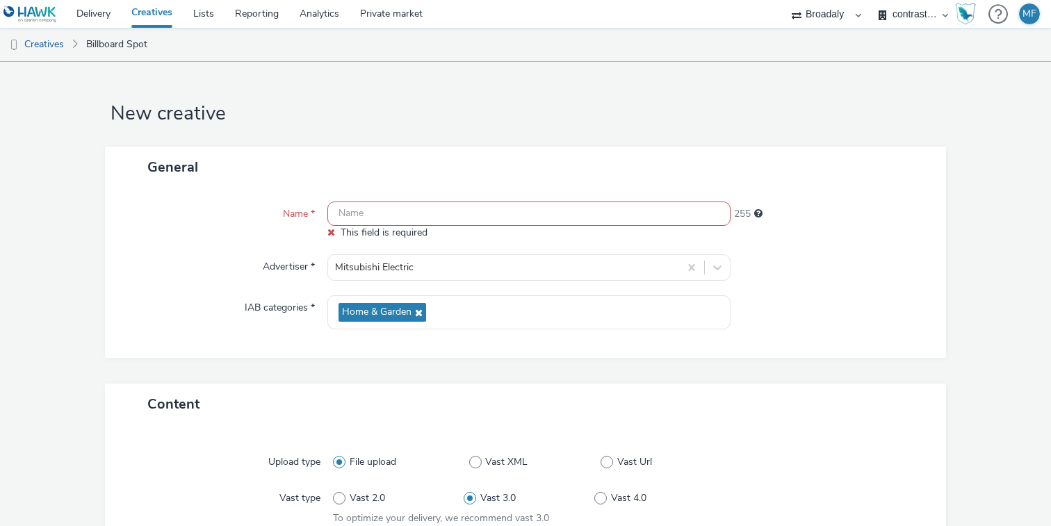
paste input "ME_B2C-Kampagne_d-CLP_Street_Furniture_1080x1920_duesseldorf_sf1.mp4"
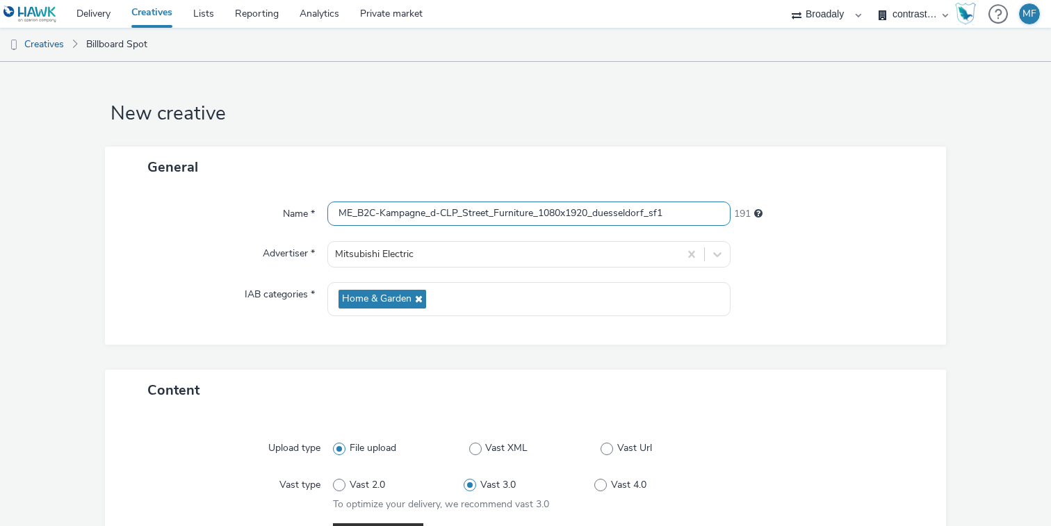
type input "ME_B2C-Kampagne_d-CLP_Street_Furniture_1080x1920_duesseldorf_sf1"
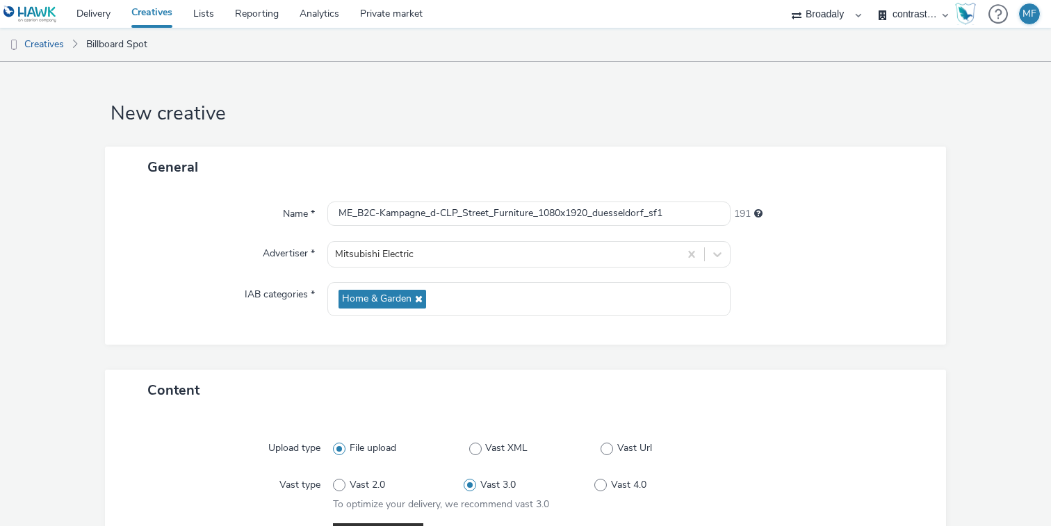
click at [683, 154] on div "General" at bounding box center [525, 167] width 841 height 41
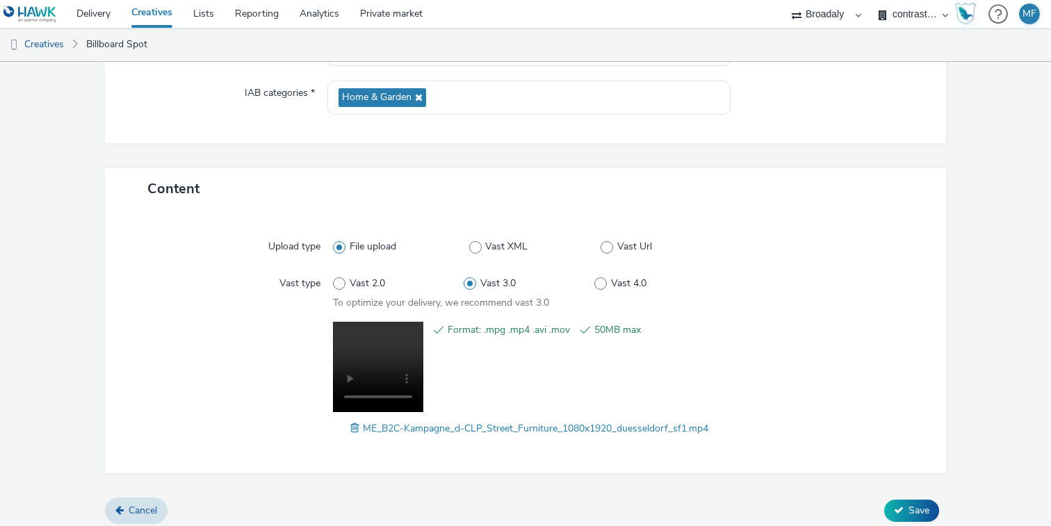
scroll to position [209, 0]
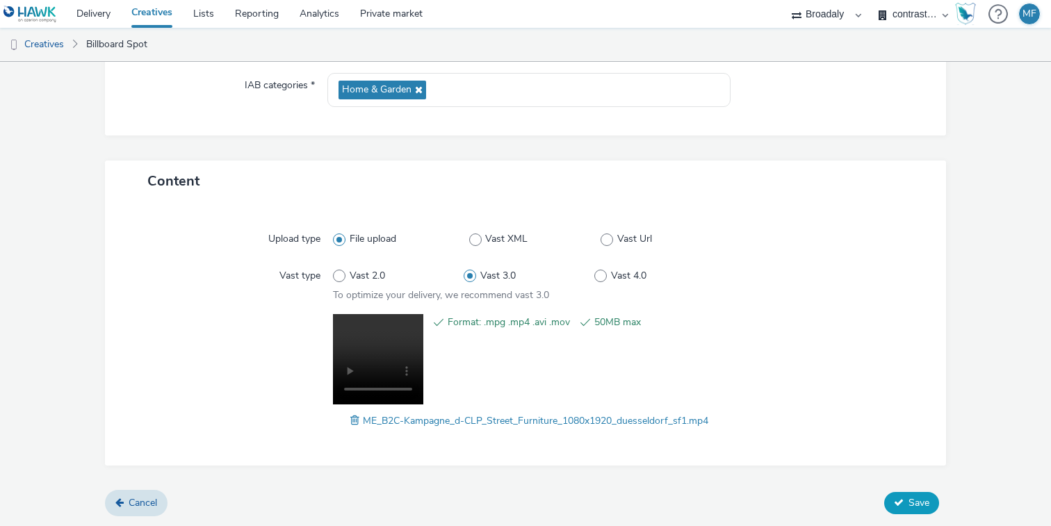
click at [927, 503] on span "Save" at bounding box center [918, 502] width 21 height 13
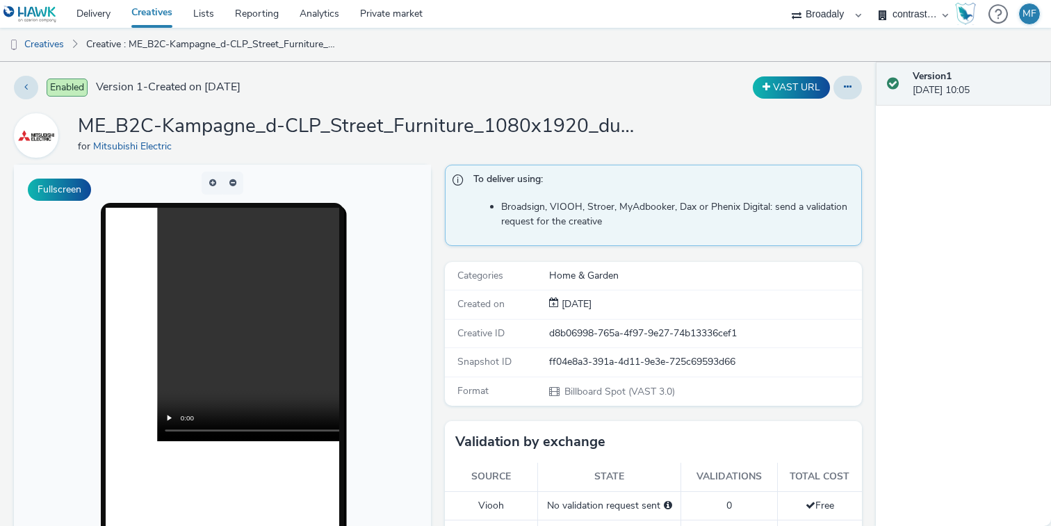
click at [798, 16] on div "Broadaly" at bounding box center [826, 14] width 83 height 28
click at [835, 16] on select "Broadaly" at bounding box center [826, 14] width 83 height 28
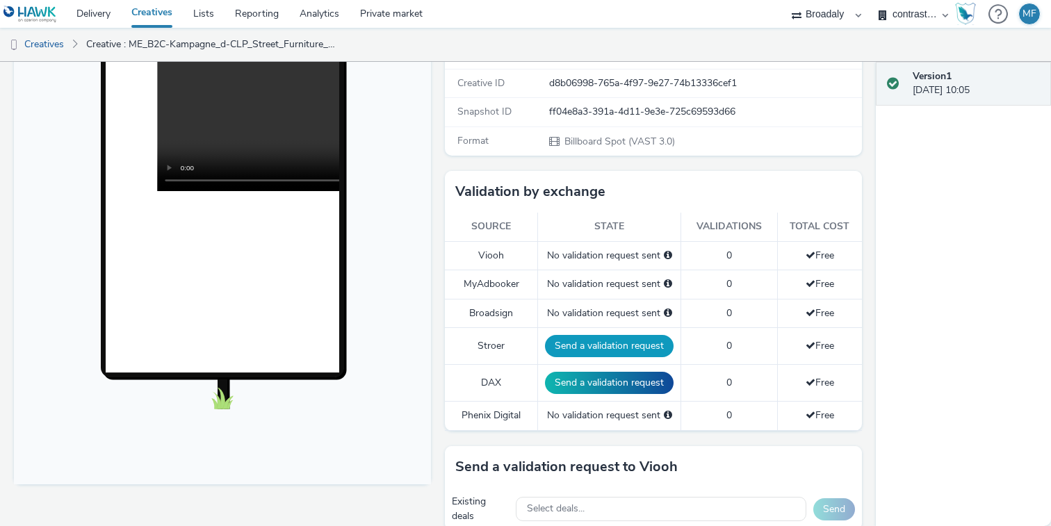
scroll to position [251, 0]
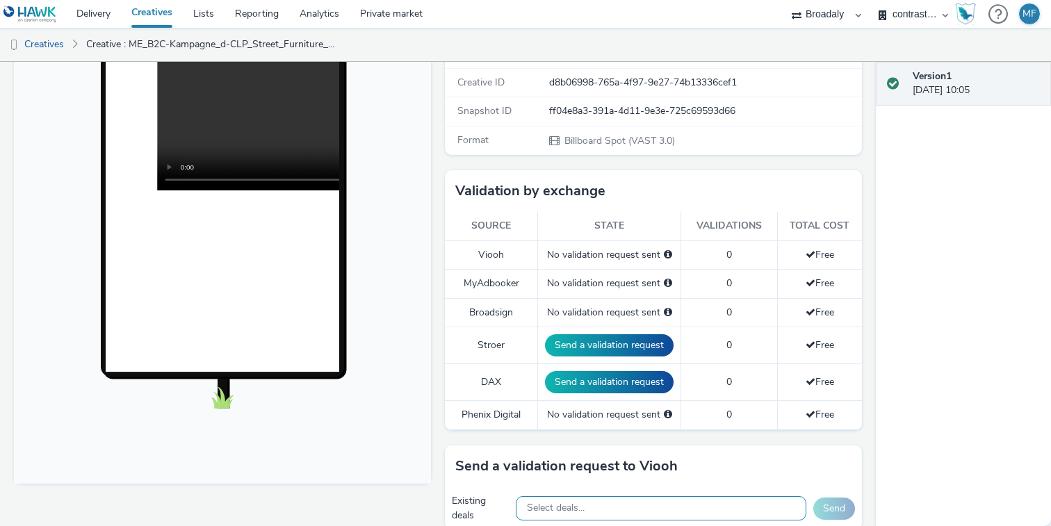
click at [573, 507] on span "Select deals..." at bounding box center [556, 508] width 58 height 12
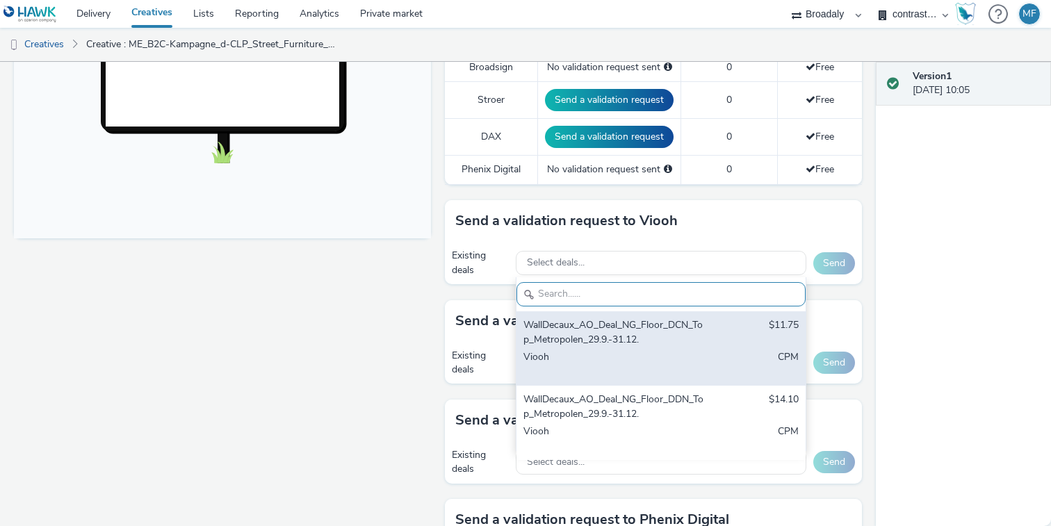
click at [629, 334] on div "WallDecaux_AO_Deal_NG_Floor_DCN_Top_Metropolen_29.9.-31.12." at bounding box center [613, 332] width 181 height 28
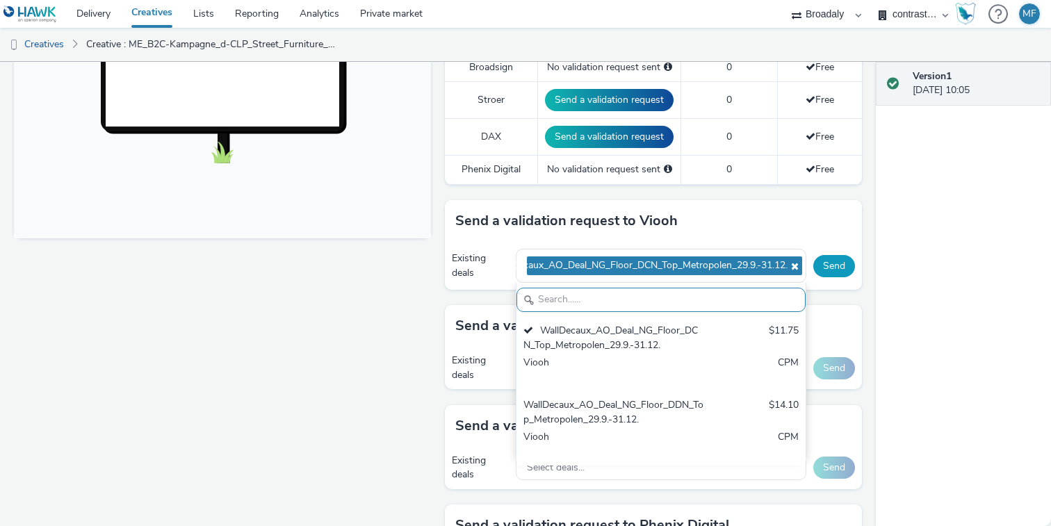
click at [835, 264] on button "Send" at bounding box center [834, 266] width 42 height 22
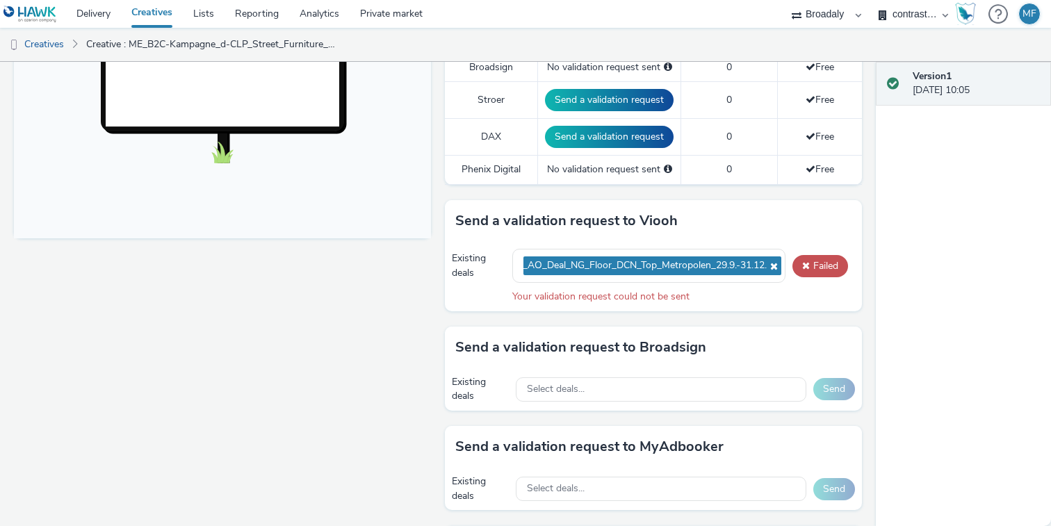
click at [797, 308] on div "Existing deals WallDecaux_AO_Deal_NG_Floor_DCN_Top_Metropolen_29.9.-31.12. Fail…" at bounding box center [653, 276] width 417 height 69
click at [775, 268] on icon at bounding box center [771, 266] width 11 height 10
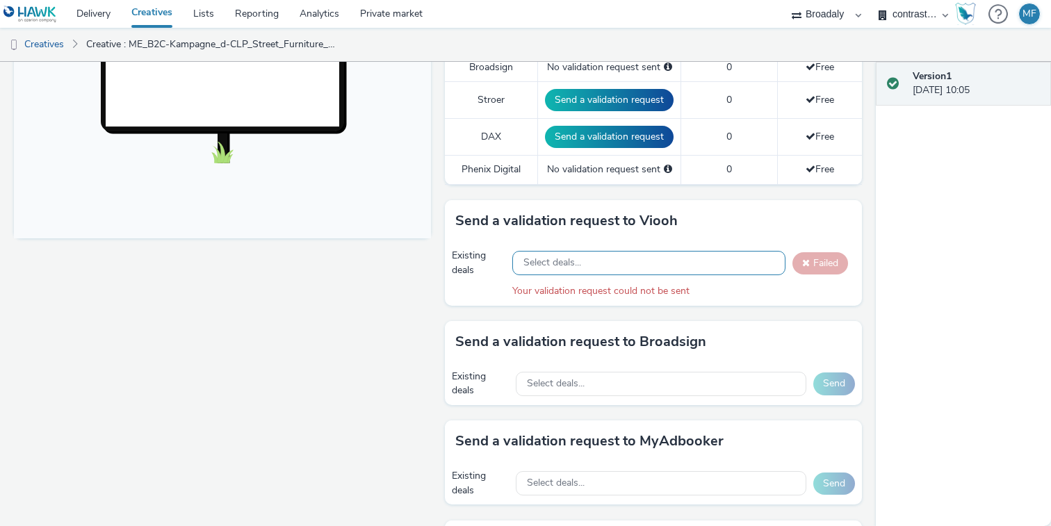
click at [716, 268] on div "Select deals..." at bounding box center [648, 263] width 273 height 24
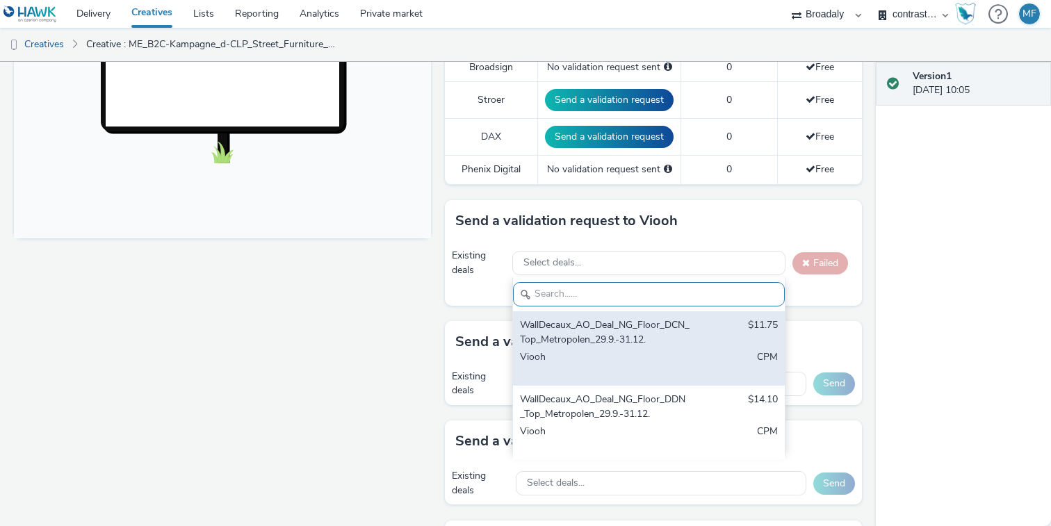
click at [694, 338] on div "WallDecaux_AO_Deal_NG_Floor_DCN_Top_Metropolen_29.9.-31.12. $11.75 Viooh CPM" at bounding box center [649, 348] width 272 height 74
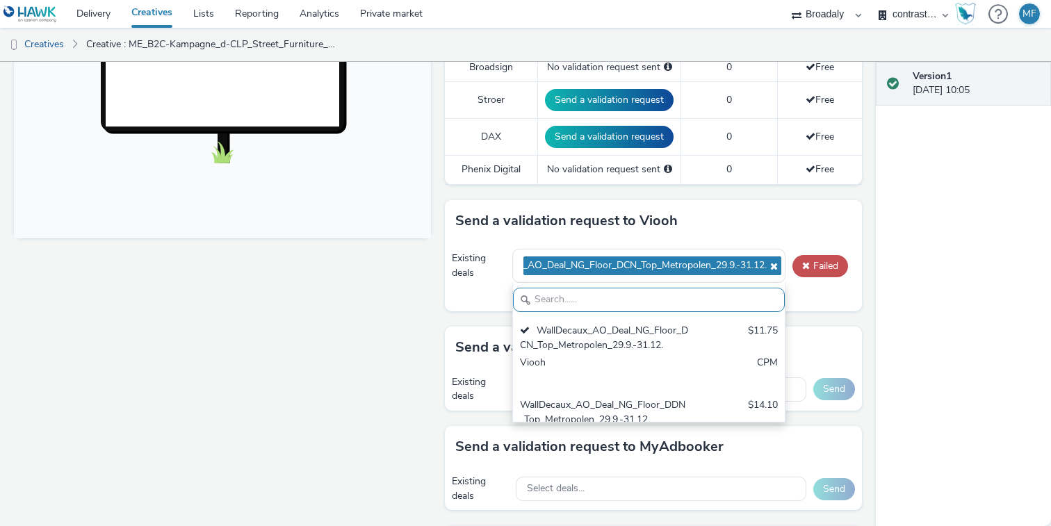
click at [870, 295] on div "Enabled Version 1 - Created on 29 September 2025 VAST URL ME_B2C-Kampagne_d-CLP…" at bounding box center [438, 294] width 876 height 464
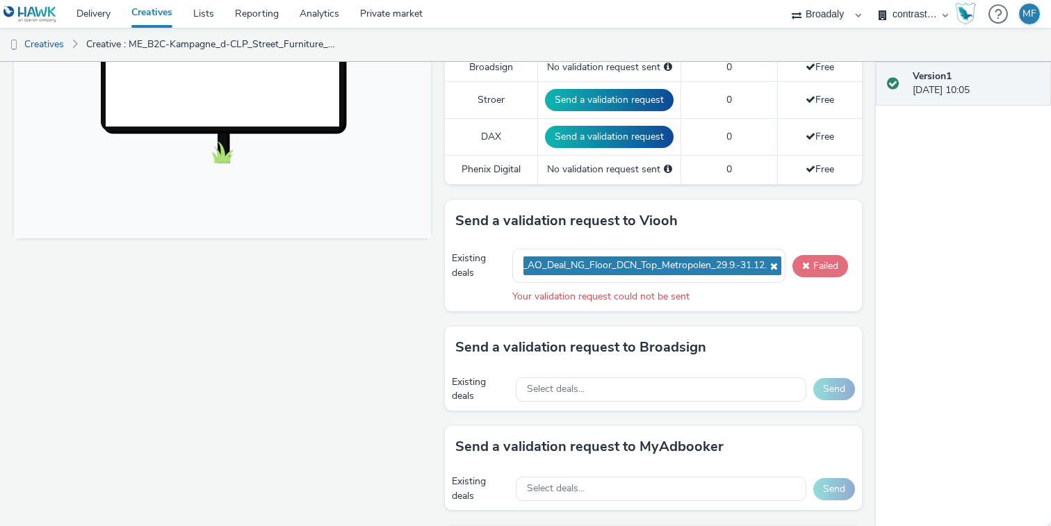
click at [814, 265] on button "Failed" at bounding box center [820, 266] width 56 height 22
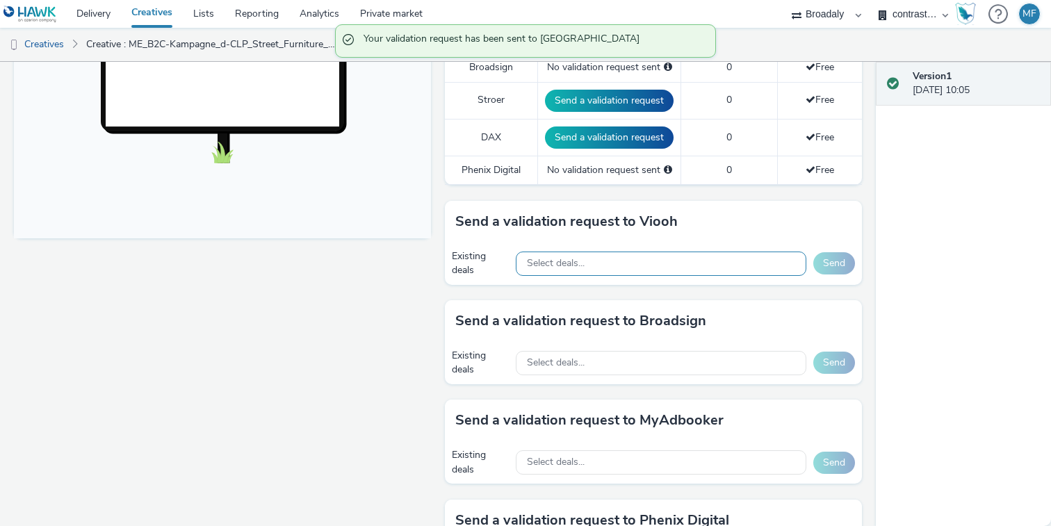
click at [627, 271] on div "Select deals..." at bounding box center [661, 264] width 290 height 24
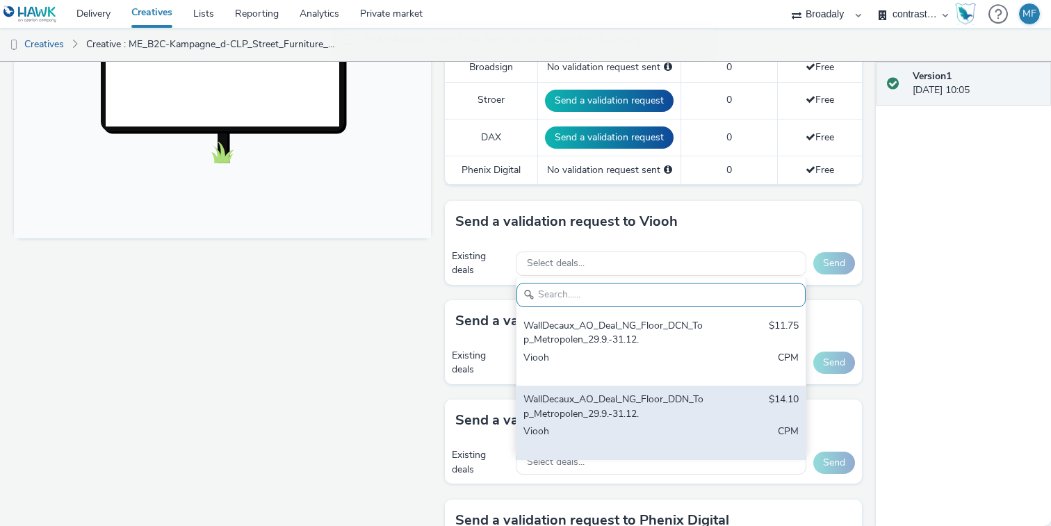
click at [625, 400] on div "WallDecaux_AO_Deal_NG_Floor_DDN_Top_Metropolen_29.9.-31.12." at bounding box center [613, 407] width 181 height 28
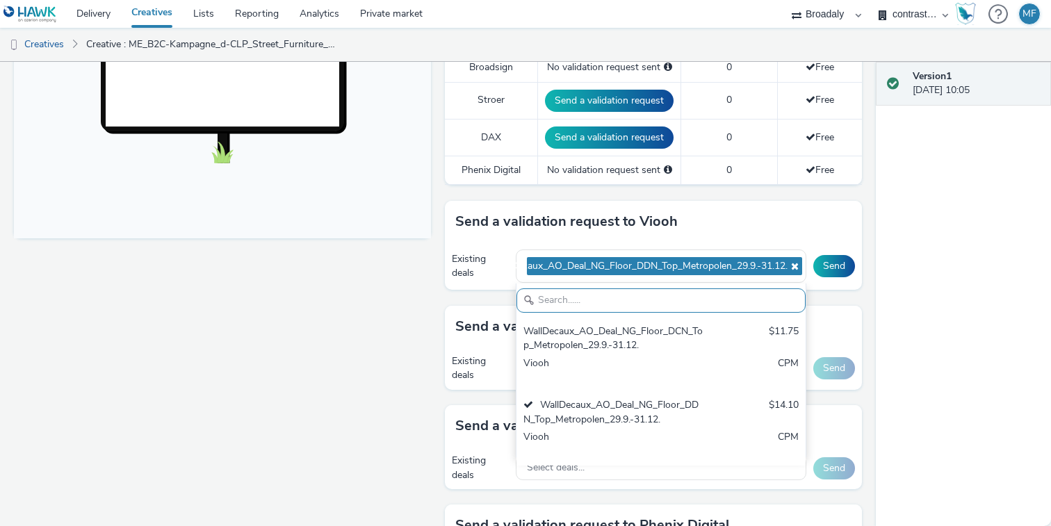
click at [956, 272] on div "Version 1 29 September 2025, 10:05" at bounding box center [963, 294] width 175 height 464
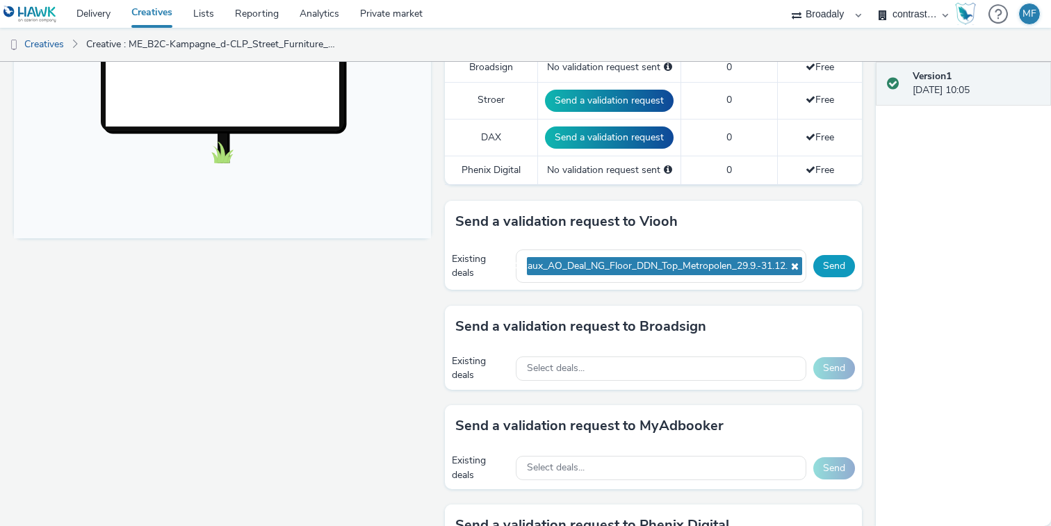
click at [840, 268] on button "Send" at bounding box center [834, 266] width 42 height 22
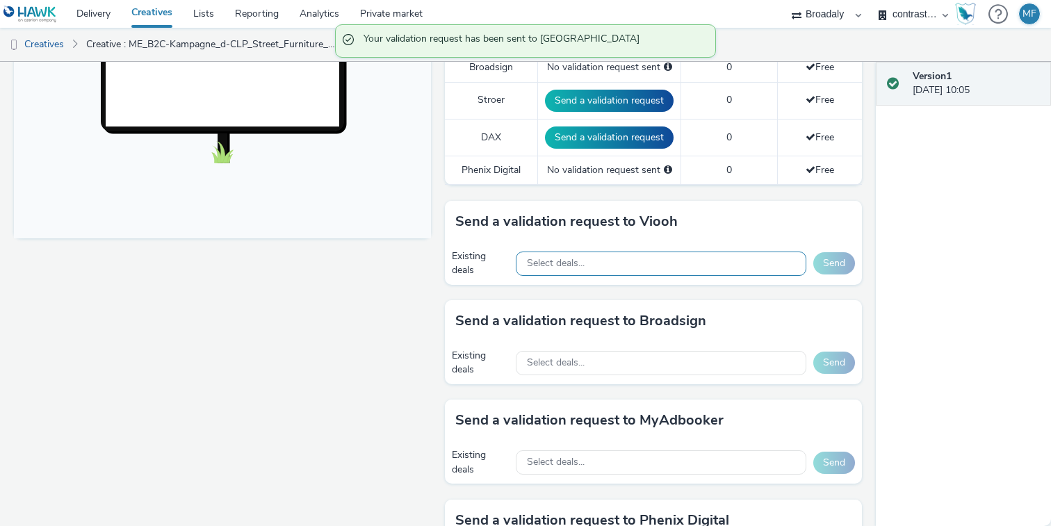
click at [747, 263] on div "Select deals..." at bounding box center [661, 264] width 290 height 24
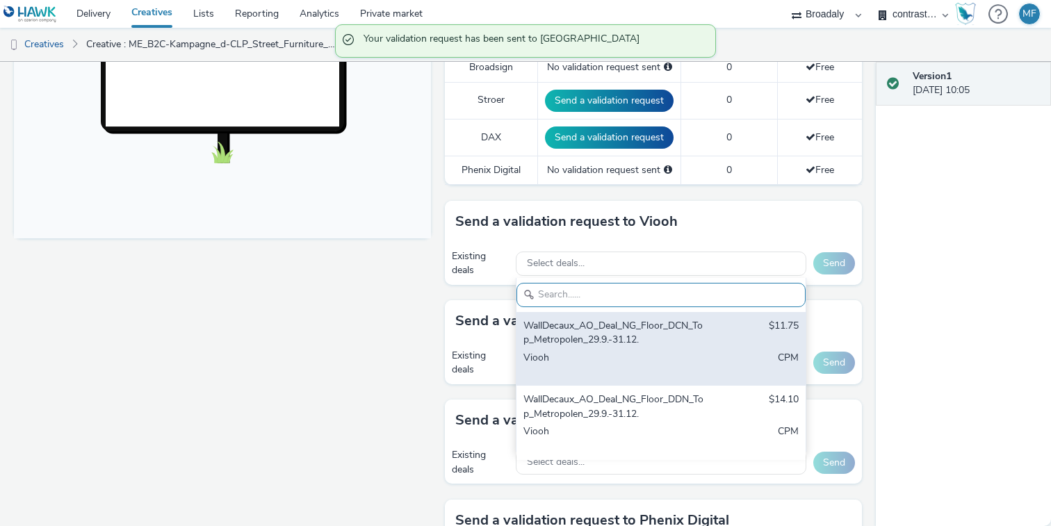
click at [667, 345] on div "WallDecaux_AO_Deal_NG_Floor_DCN_Top_Metropolen_29.9.-31.12." at bounding box center [613, 333] width 181 height 28
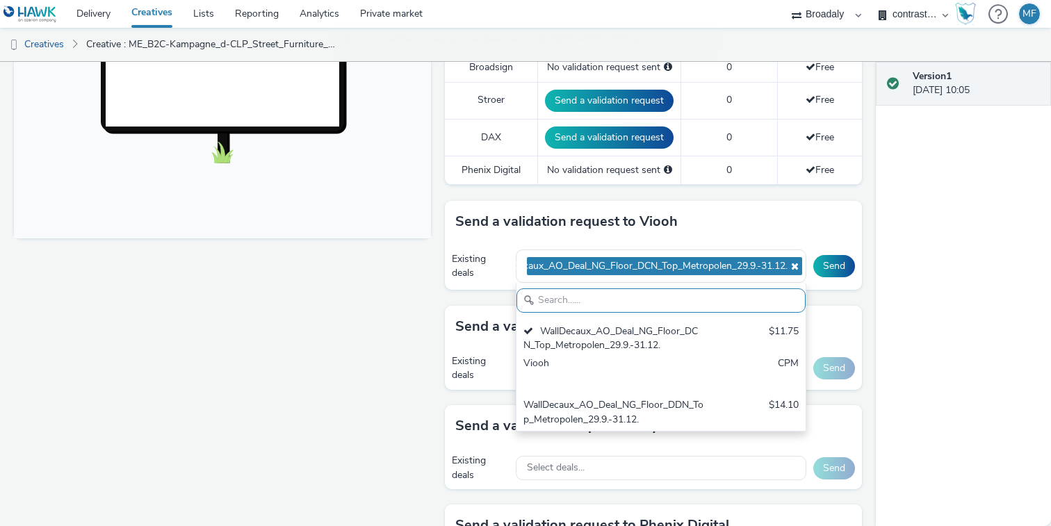
click at [920, 243] on div "Version 1 29 September 2025, 10:05" at bounding box center [963, 294] width 175 height 464
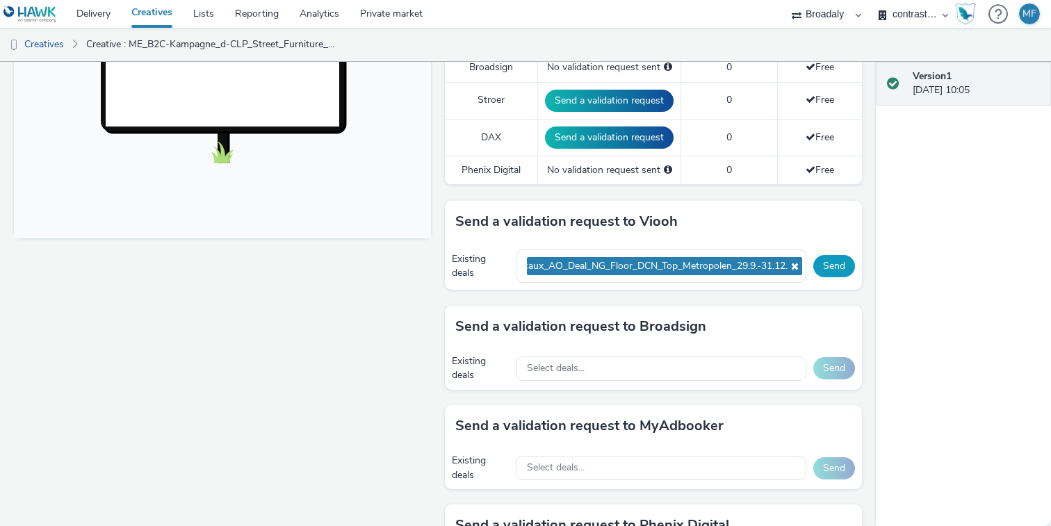
click at [830, 263] on button "Send" at bounding box center [834, 266] width 42 height 22
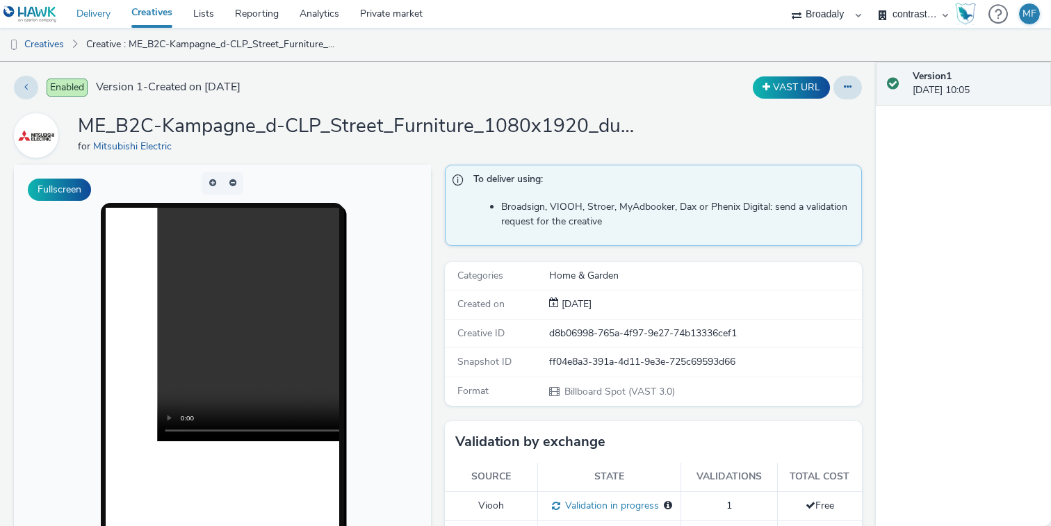
click at [94, 17] on link "Delivery" at bounding box center [93, 14] width 55 height 28
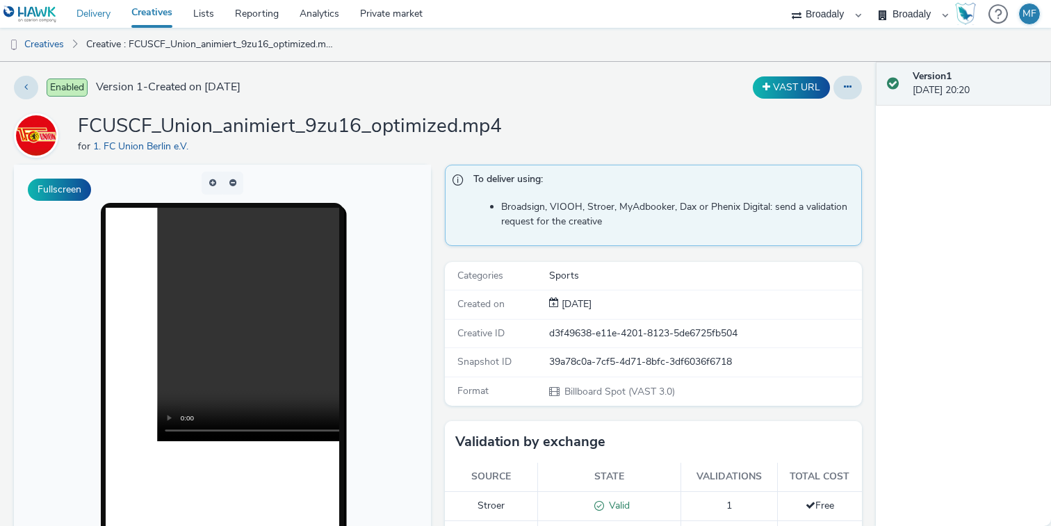
click at [99, 16] on link "Delivery" at bounding box center [93, 14] width 55 height 28
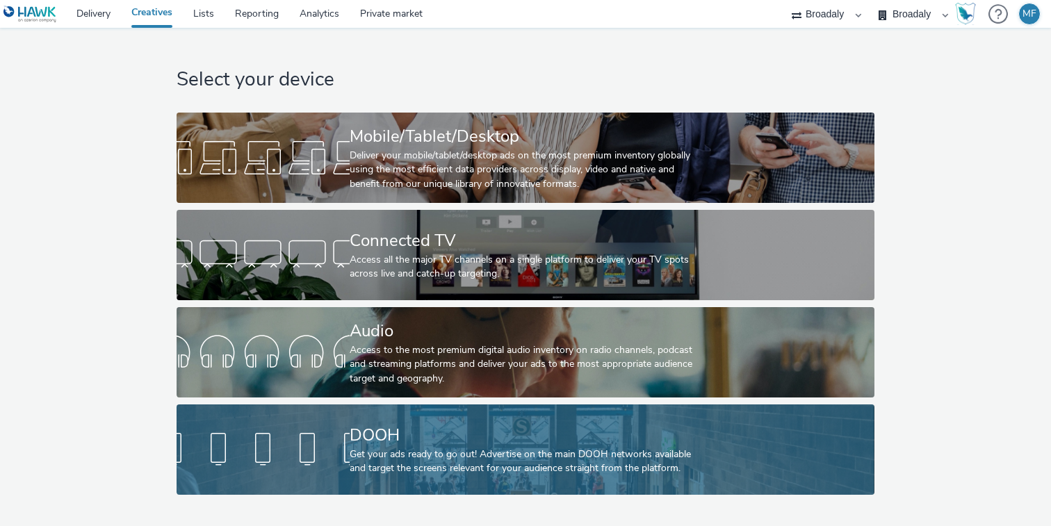
click at [293, 434] on div at bounding box center [263, 449] width 173 height 44
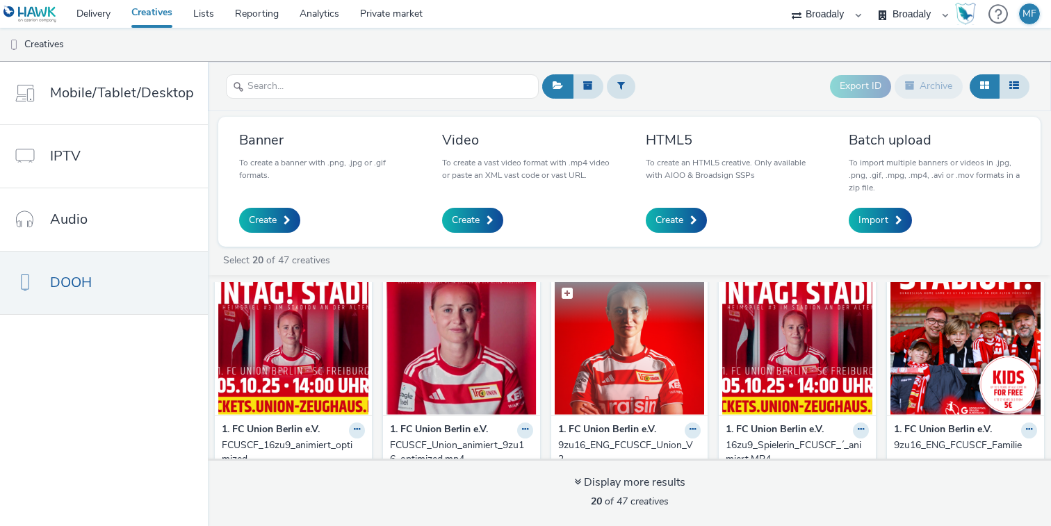
scroll to position [69, 0]
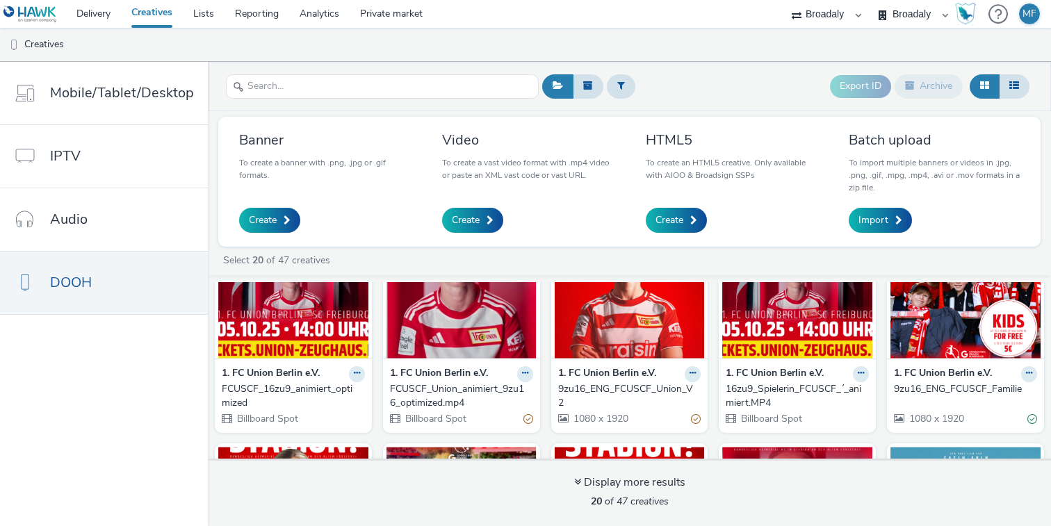
click at [432, 345] on img at bounding box center [461, 291] width 150 height 136
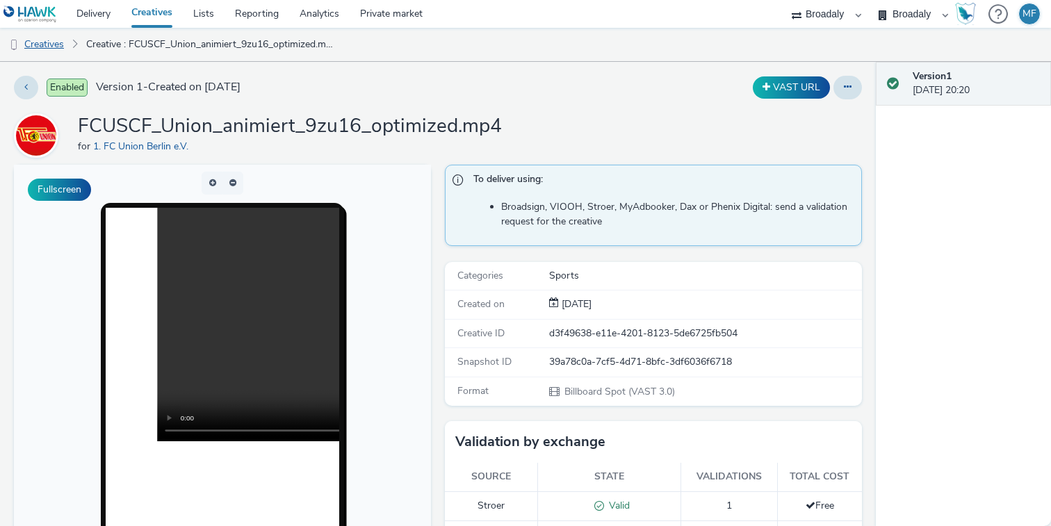
click at [62, 44] on link "Creatives" at bounding box center [35, 44] width 71 height 33
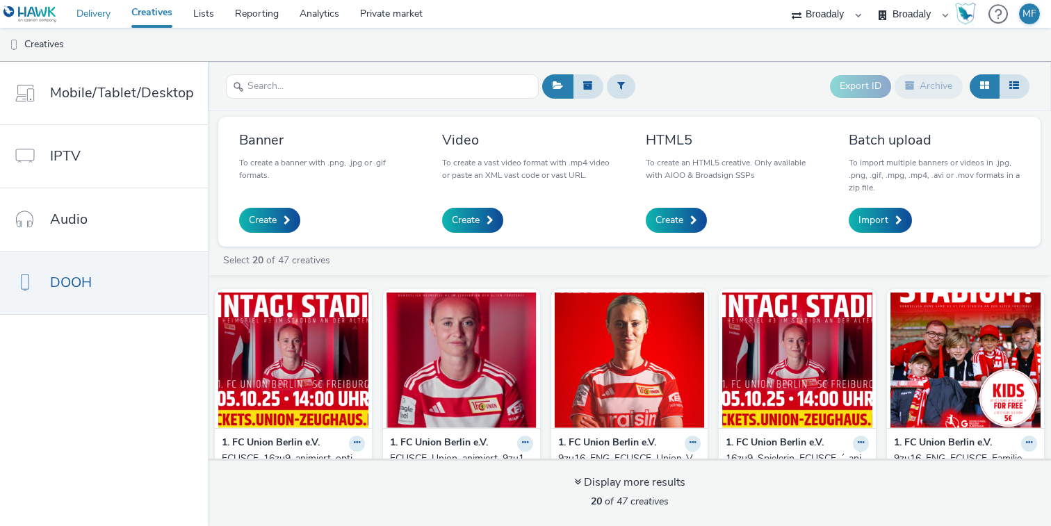
click at [105, 17] on link "Delivery" at bounding box center [93, 14] width 55 height 28
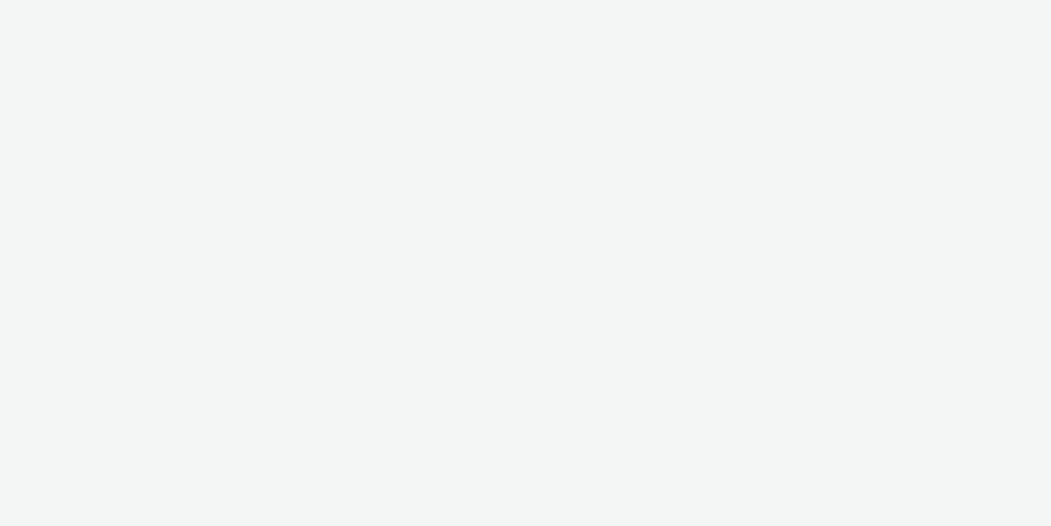
select select "aa2d3f22-8cd3-452c-915a-90da4c6ce460"
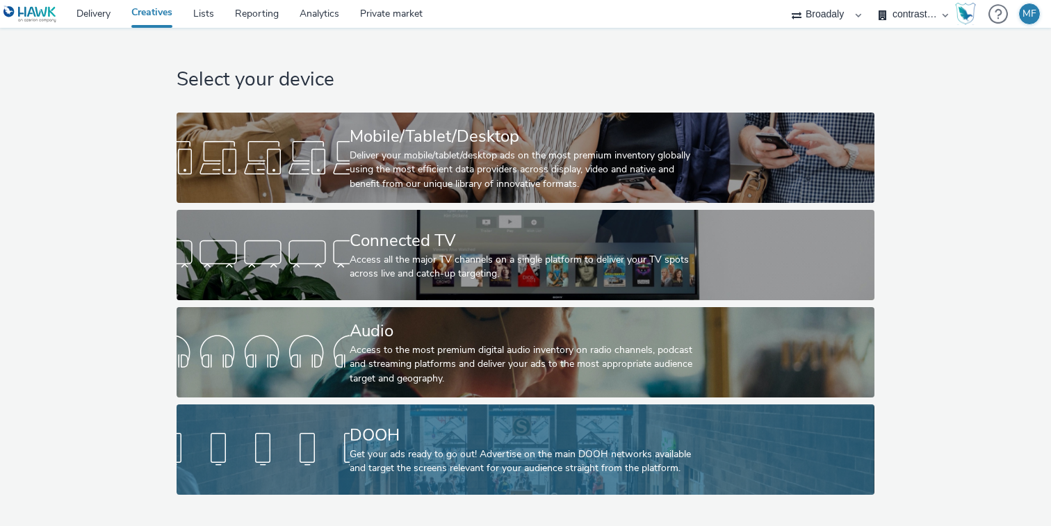
click at [282, 420] on link "DOOH Get your ads ready to go out! Advertise on the main DOOH networks availabl…" at bounding box center [525, 449] width 697 height 90
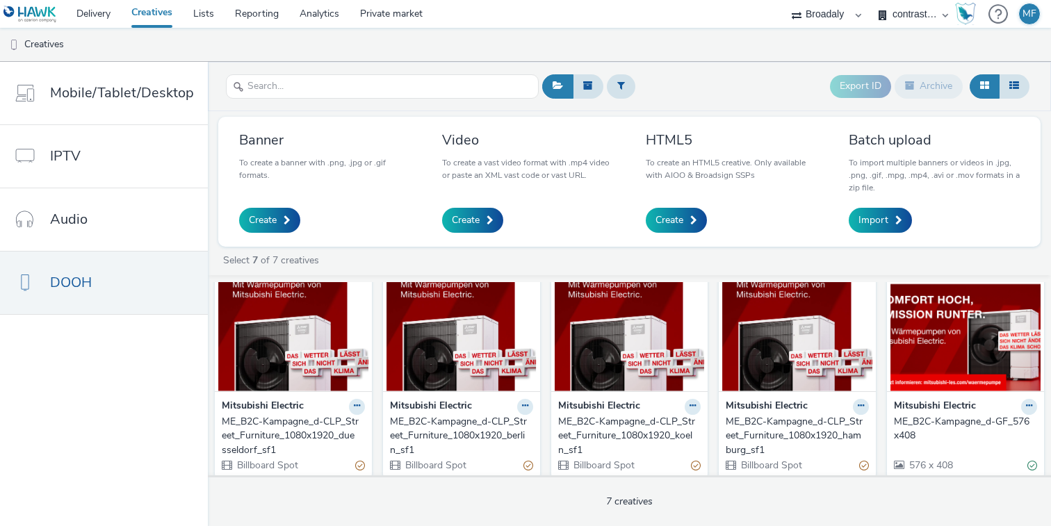
scroll to position [41, 0]
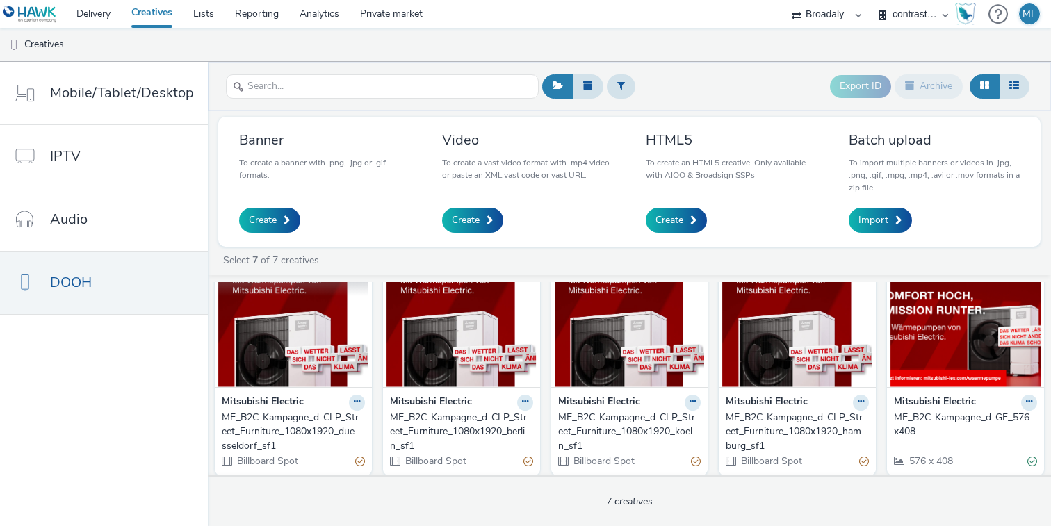
click at [328, 329] on img at bounding box center [293, 320] width 150 height 136
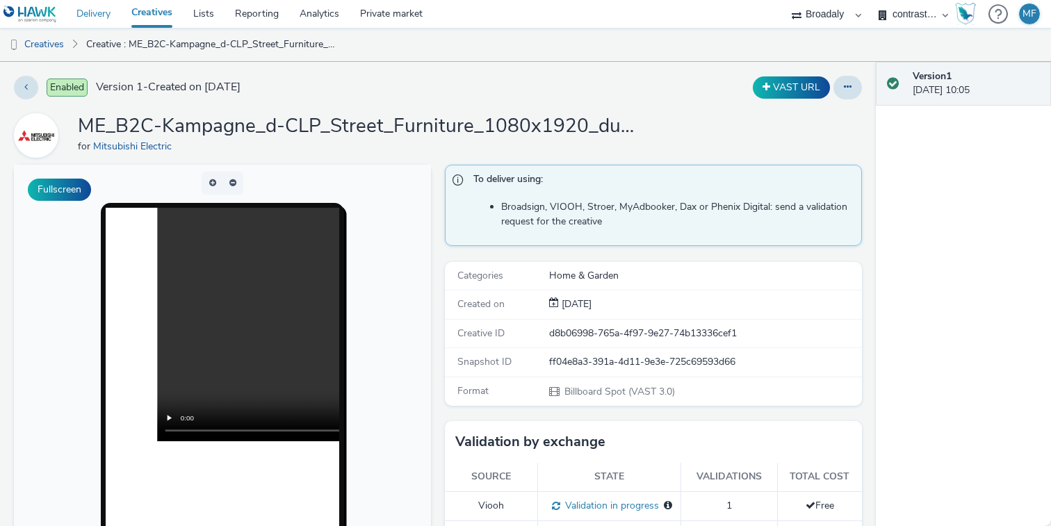
click at [104, 4] on link "Delivery" at bounding box center [93, 14] width 55 height 28
